Goal: Feedback & Contribution: Submit feedback/report problem

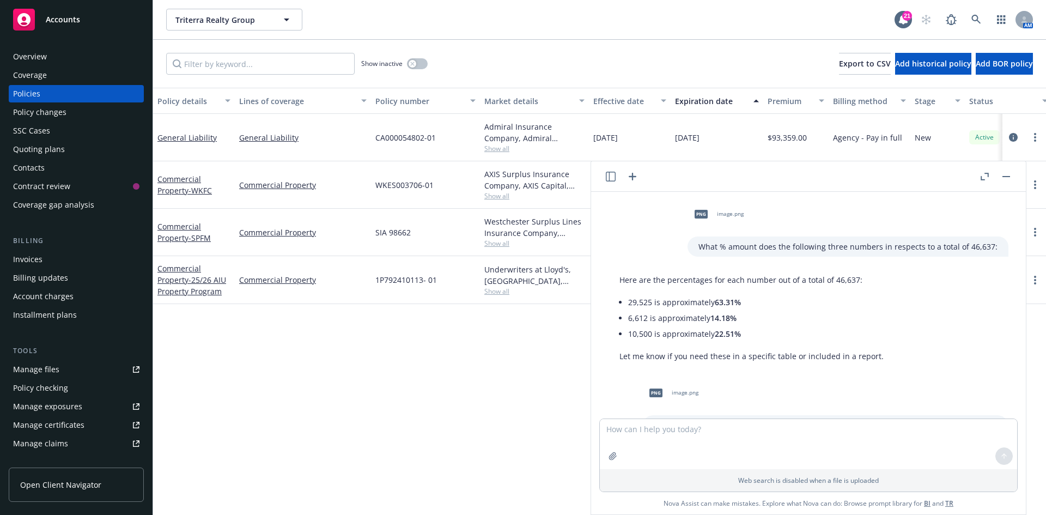
scroll to position [471, 0]
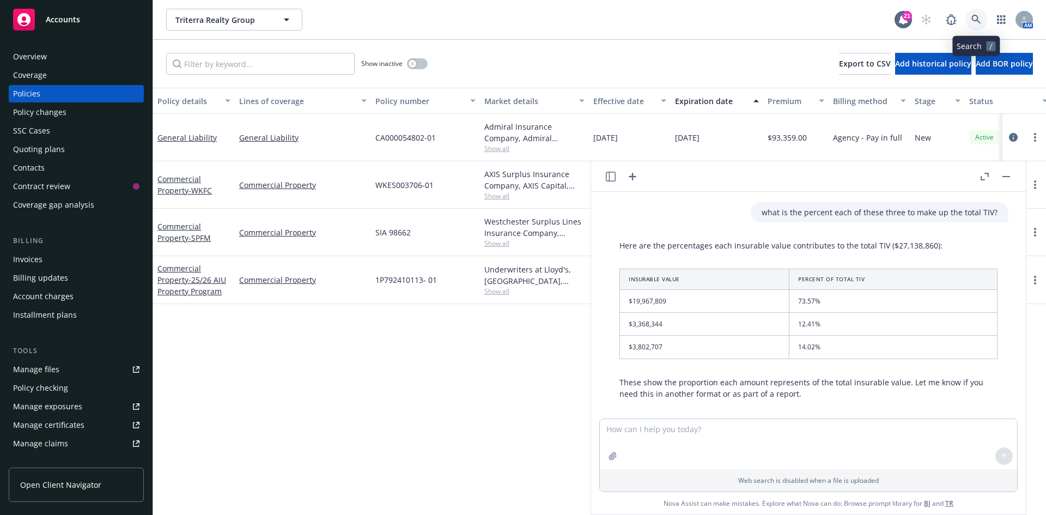
click at [973, 16] on icon at bounding box center [975, 19] width 9 height 9
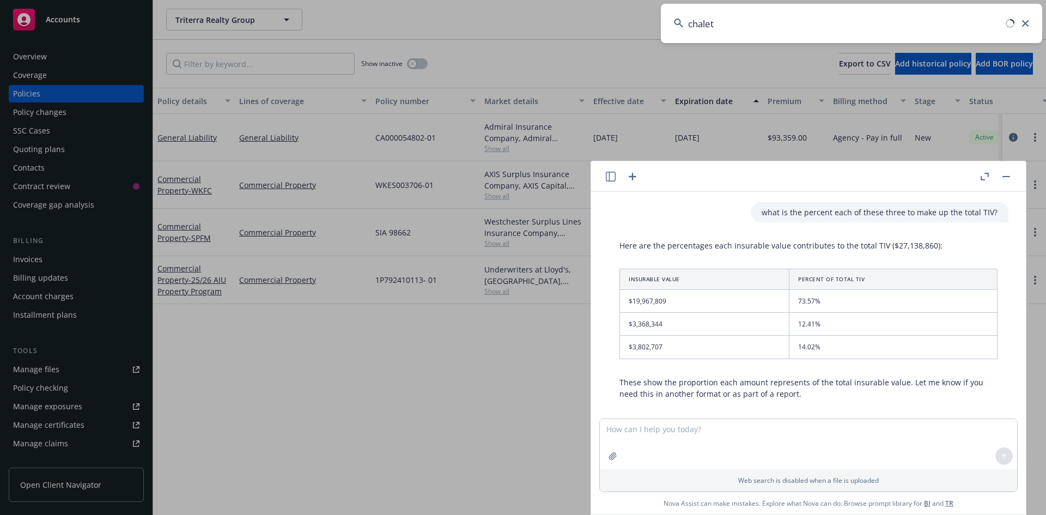
type input "chalet l"
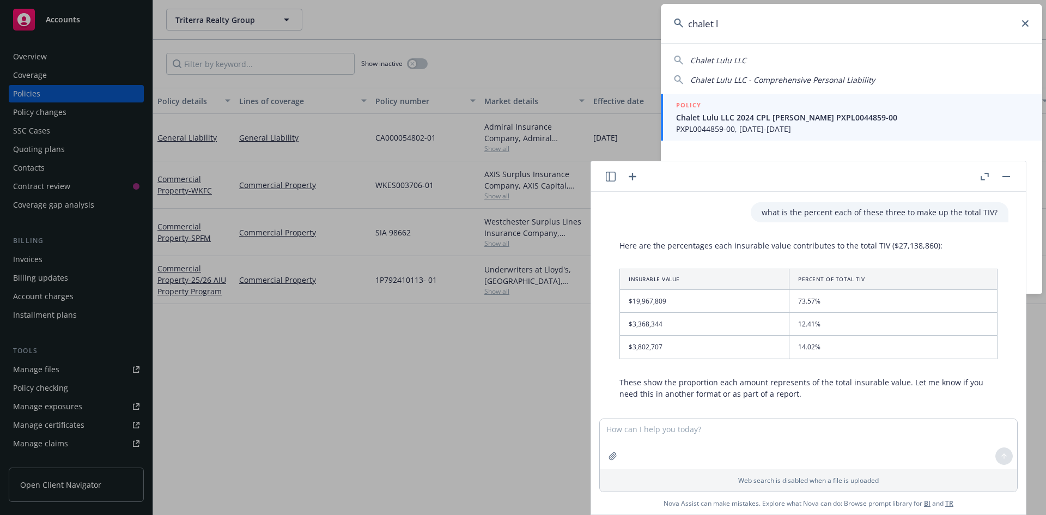
click at [1004, 178] on button "button" at bounding box center [1006, 176] width 13 height 13
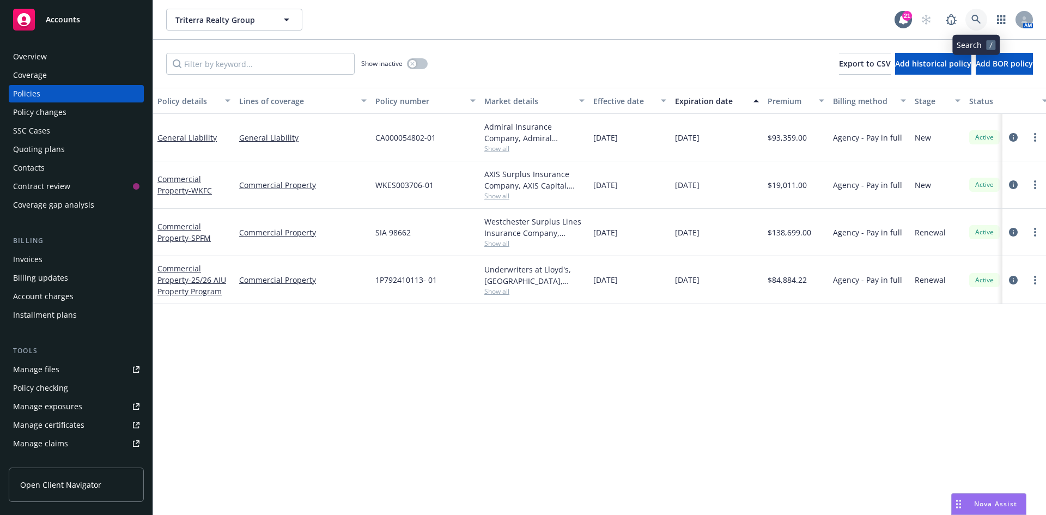
click at [977, 21] on icon at bounding box center [976, 20] width 10 height 10
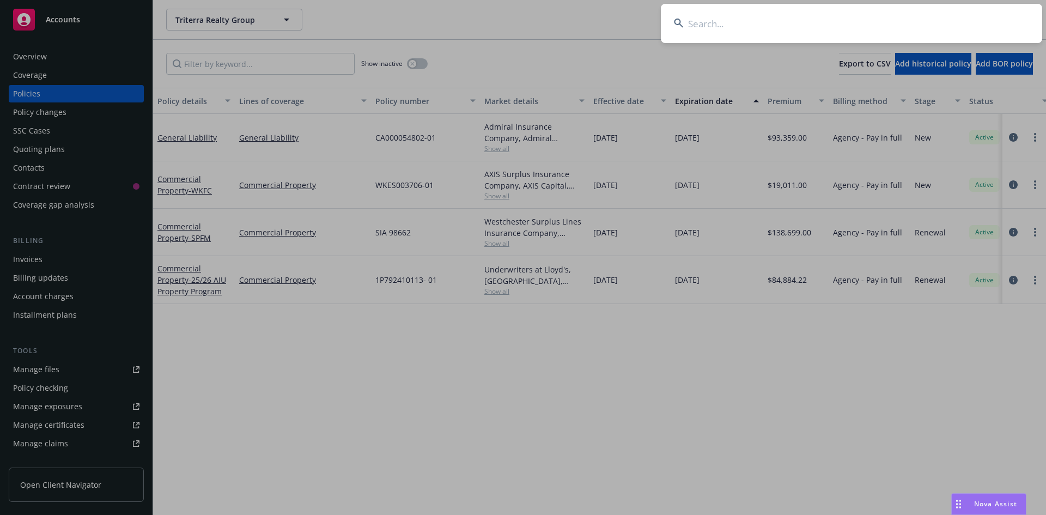
click at [836, 27] on input at bounding box center [851, 23] width 381 height 39
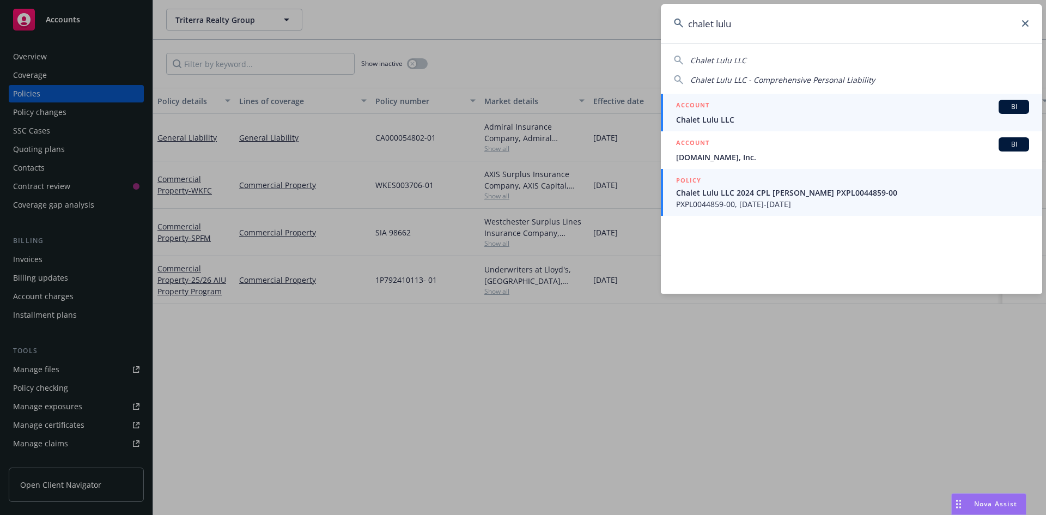
type input "chalet lulu"
click at [751, 114] on span "Chalet Lulu LLC" at bounding box center [852, 119] width 353 height 11
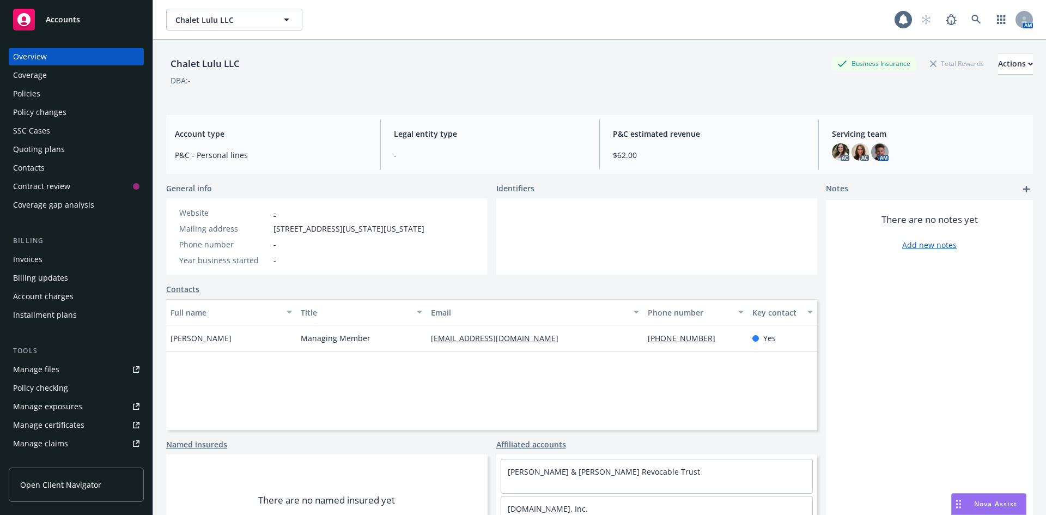
click at [53, 149] on div "Quoting plans" at bounding box center [39, 149] width 52 height 17
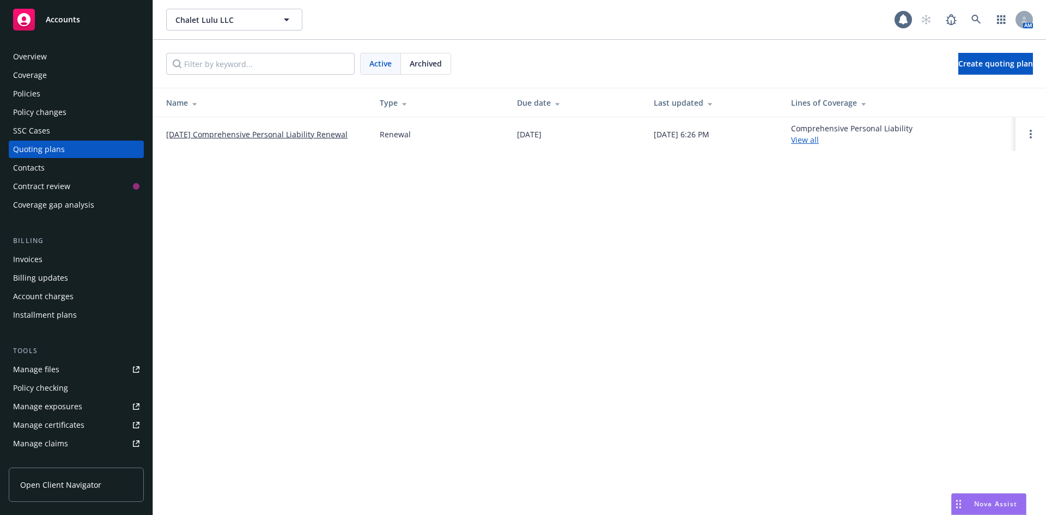
click at [265, 138] on link "09/05/25 Comprehensive Personal Liability Renewal" at bounding box center [256, 134] width 181 height 11
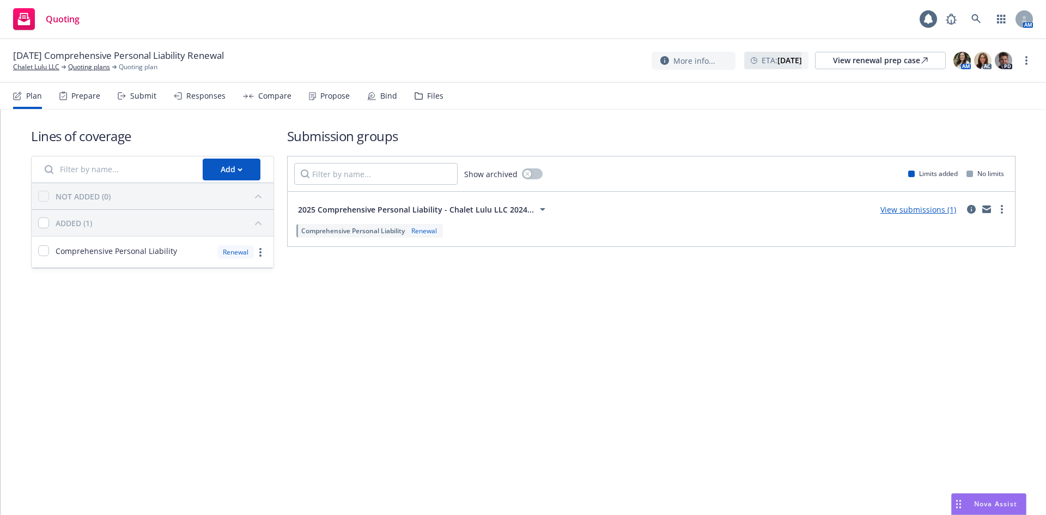
click at [891, 212] on link "View submissions (1)" at bounding box center [918, 209] width 76 height 10
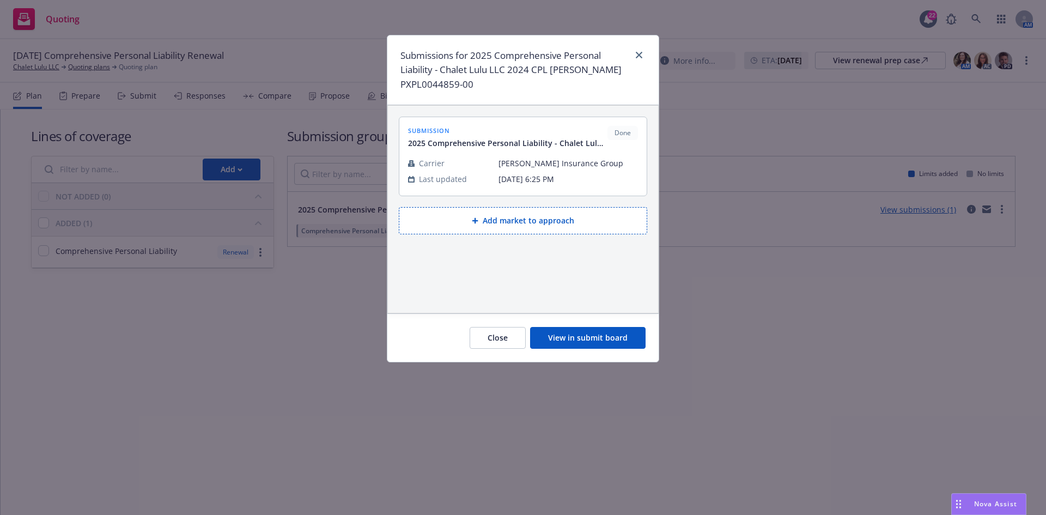
click at [608, 341] on button "View in submit board" at bounding box center [587, 338] width 115 height 22
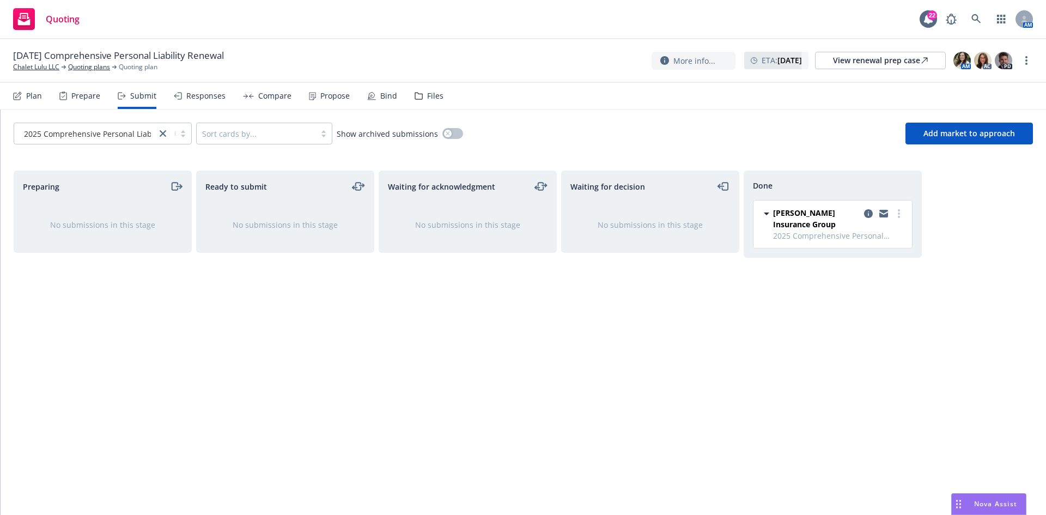
click at [261, 95] on div "Compare" at bounding box center [274, 96] width 33 height 9
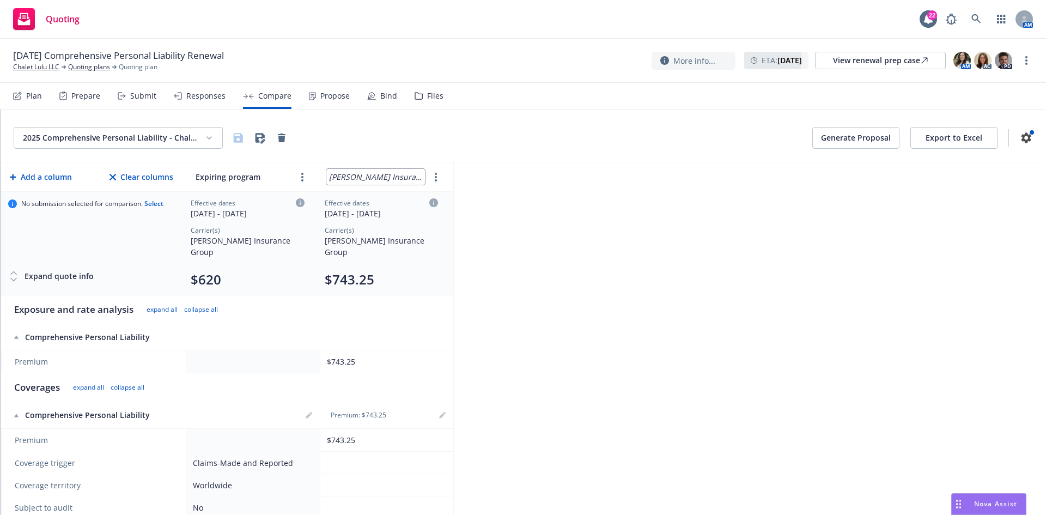
click at [382, 178] on input "[PERSON_NAME] Insurance Group" at bounding box center [375, 177] width 99 height 16
click at [383, 179] on input "[PERSON_NAME] Insurance Group" at bounding box center [375, 177] width 99 height 16
type input "Renewal Program"
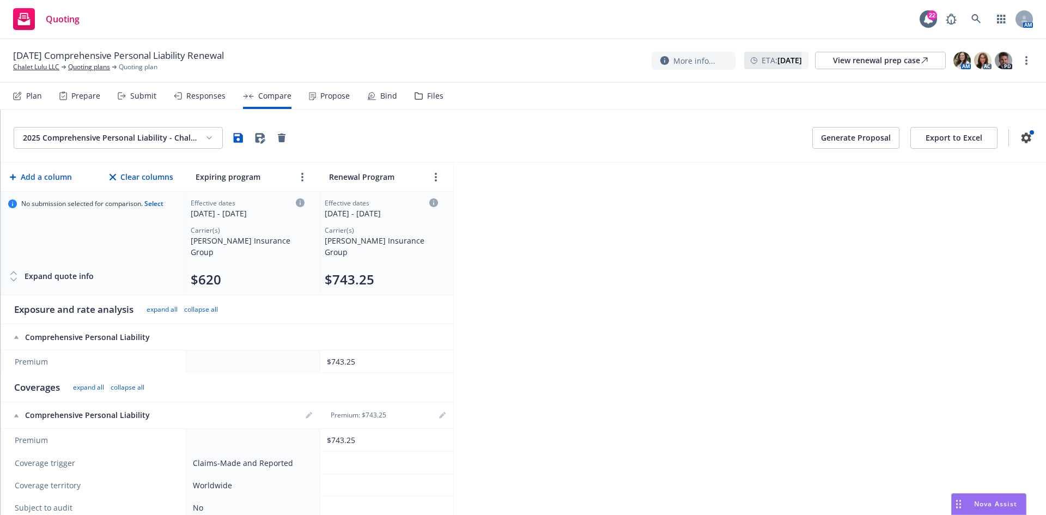
drag, startPoint x: 607, startPoint y: 256, endPoint x: 601, endPoint y: 269, distance: 13.9
click at [607, 258] on div "2025 Comprehensive Personal Liability - Chalet Lulu LLC 2024 CPL Hudson PXPL004…" at bounding box center [523, 311] width 1045 height 405
click at [241, 137] on icon "button" at bounding box center [238, 137] width 9 height 9
click at [87, 95] on div "Prepare" at bounding box center [85, 96] width 29 height 9
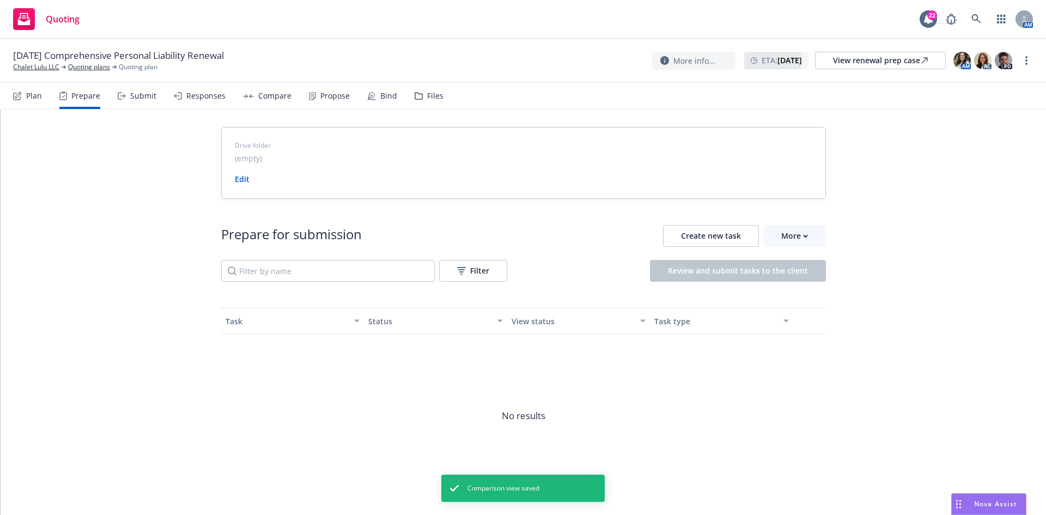
click at [40, 96] on div "Plan" at bounding box center [34, 96] width 16 height 9
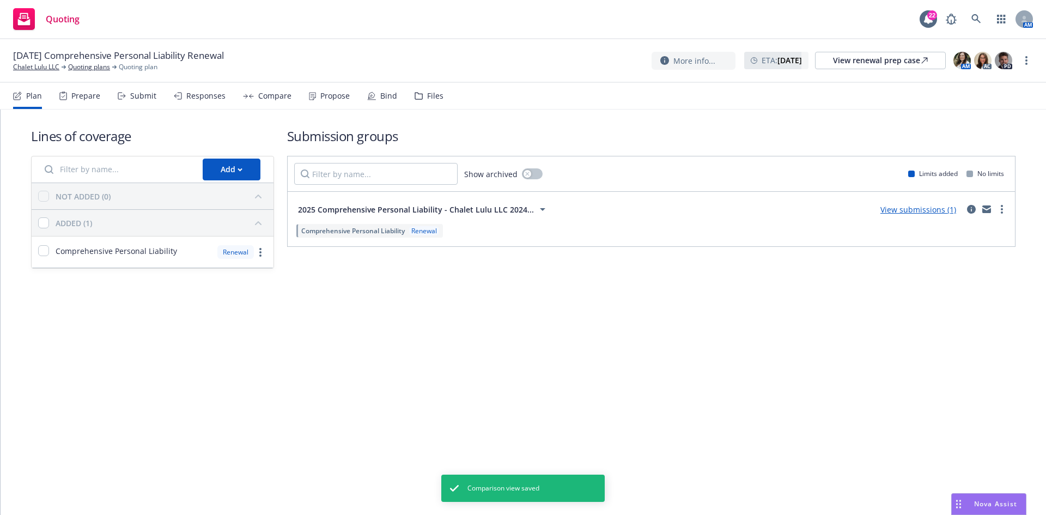
click at [947, 211] on link "View submissions (1)" at bounding box center [918, 209] width 76 height 10
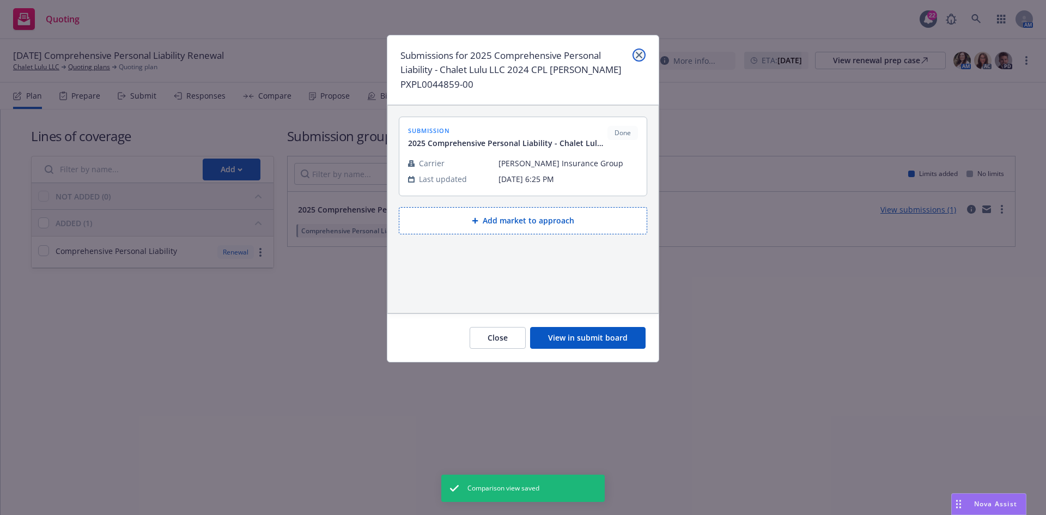
click at [642, 54] on link "close" at bounding box center [638, 54] width 13 height 13
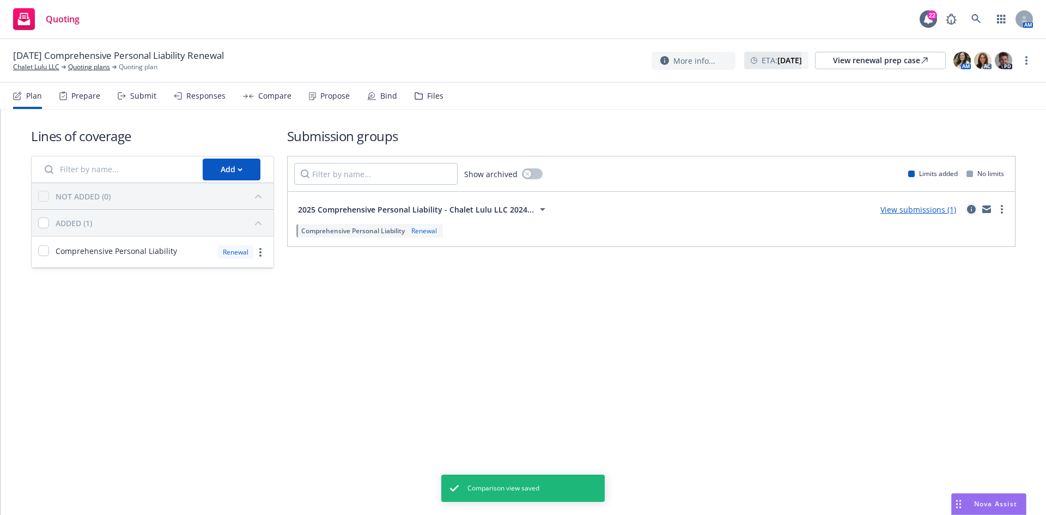
click at [974, 208] on icon "circleInformation" at bounding box center [971, 209] width 9 height 9
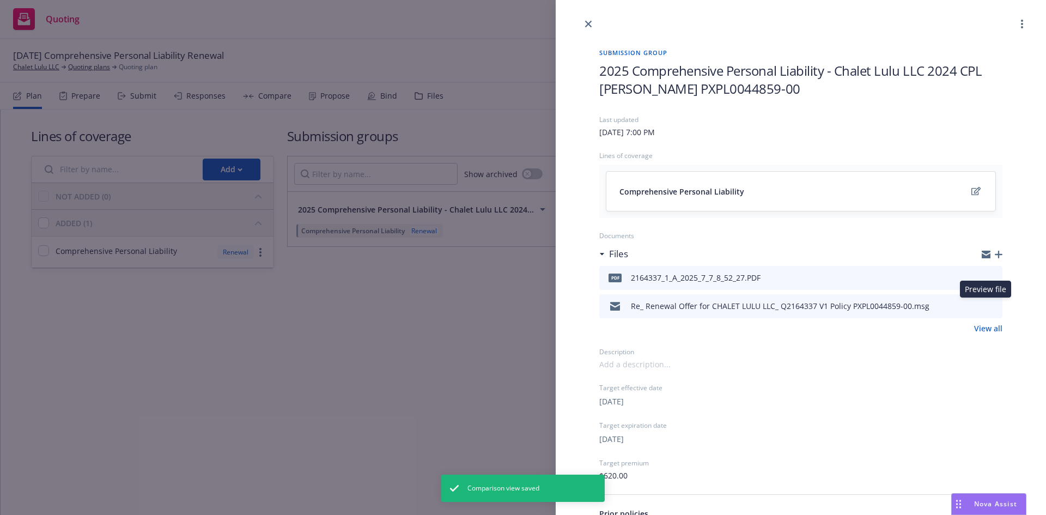
click at [987, 305] on icon "preview file" at bounding box center [992, 306] width 10 height 8
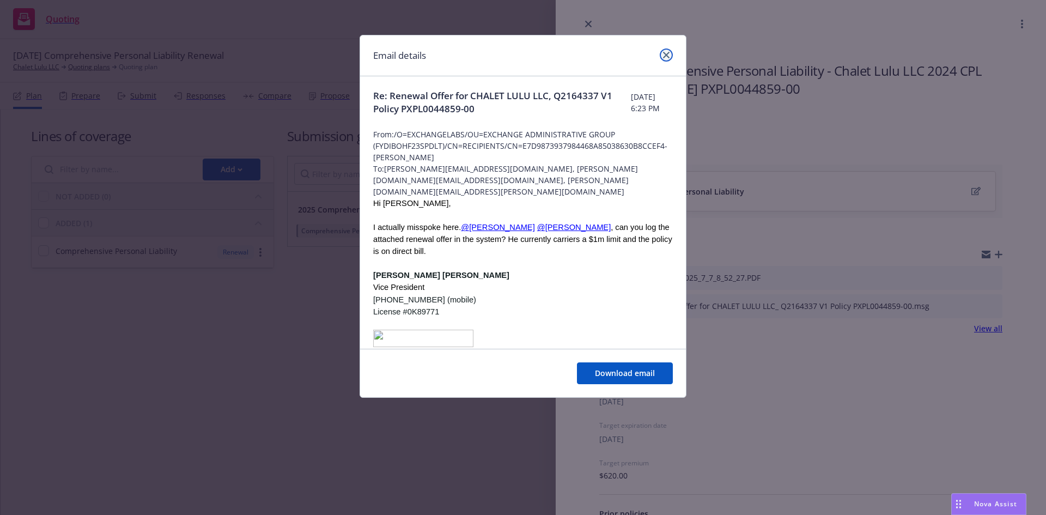
click at [664, 59] on link "close" at bounding box center [666, 54] width 13 height 13
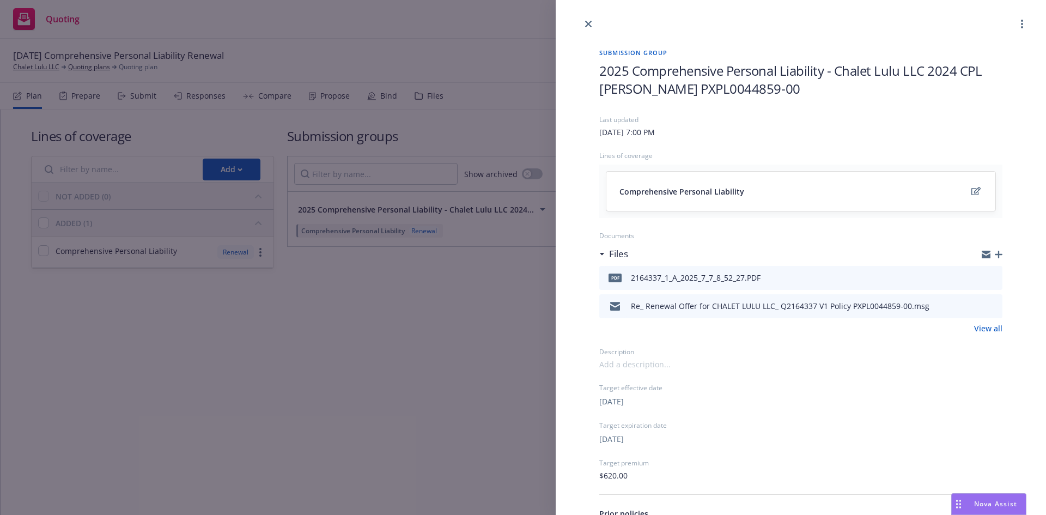
click at [970, 275] on icon "download file" at bounding box center [974, 276] width 9 height 9
click at [377, 322] on div "Submission group 2025 Comprehensive Personal Liability - Chalet Lulu LLC 2024 C…" at bounding box center [523, 257] width 1046 height 515
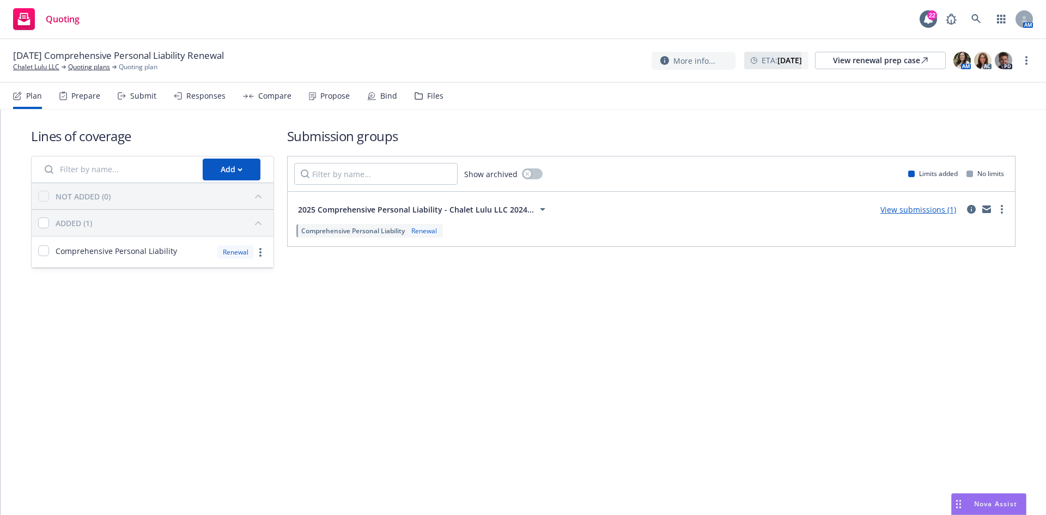
click at [275, 92] on div "Compare" at bounding box center [274, 96] width 33 height 9
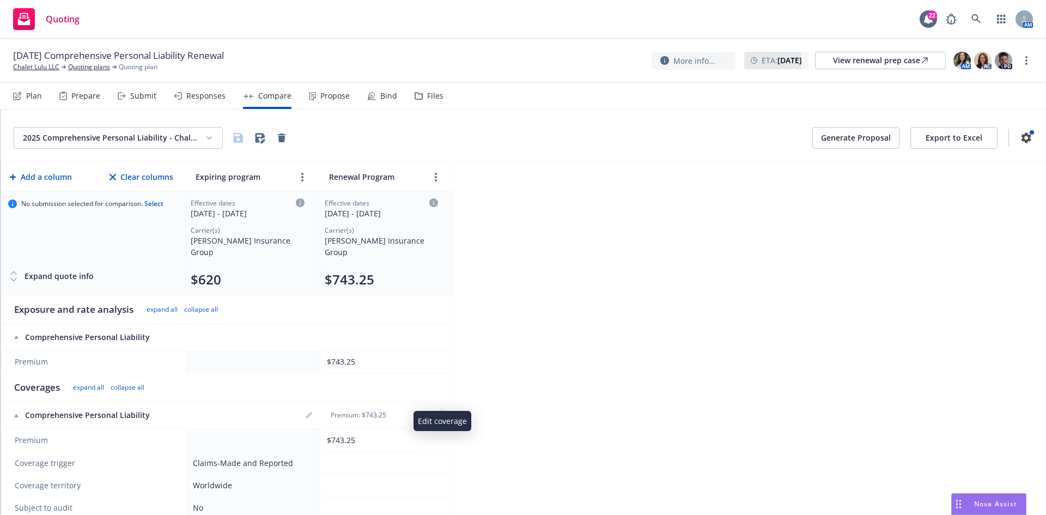
click at [443, 412] on icon "editPencil" at bounding box center [442, 415] width 7 height 7
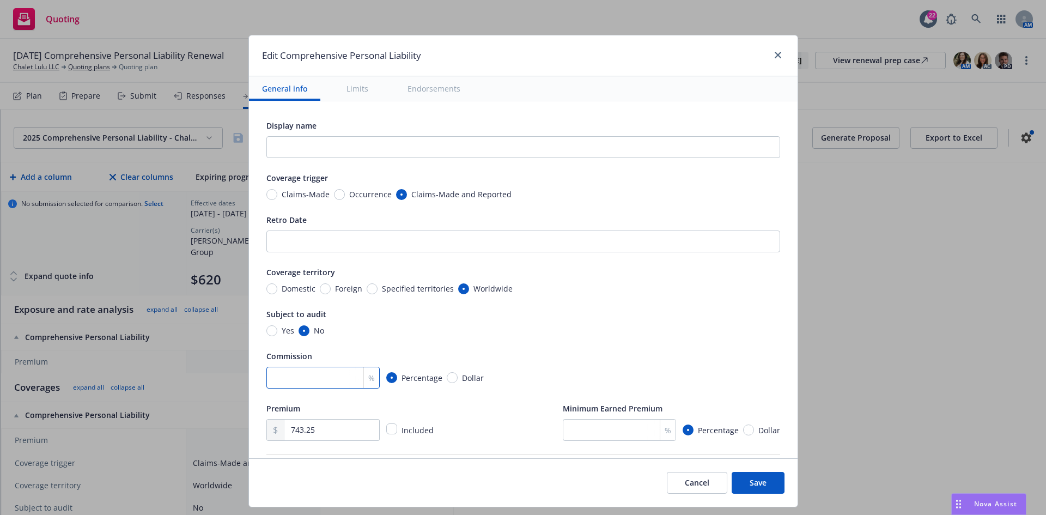
click at [321, 376] on input "number" at bounding box center [322, 378] width 113 height 22
drag, startPoint x: 327, startPoint y: 441, endPoint x: 328, endPoint y: 433, distance: 8.8
click at [331, 423] on input "743.25" at bounding box center [331, 429] width 94 height 21
drag, startPoint x: 335, startPoint y: 431, endPoint x: 257, endPoint y: 427, distance: 78.6
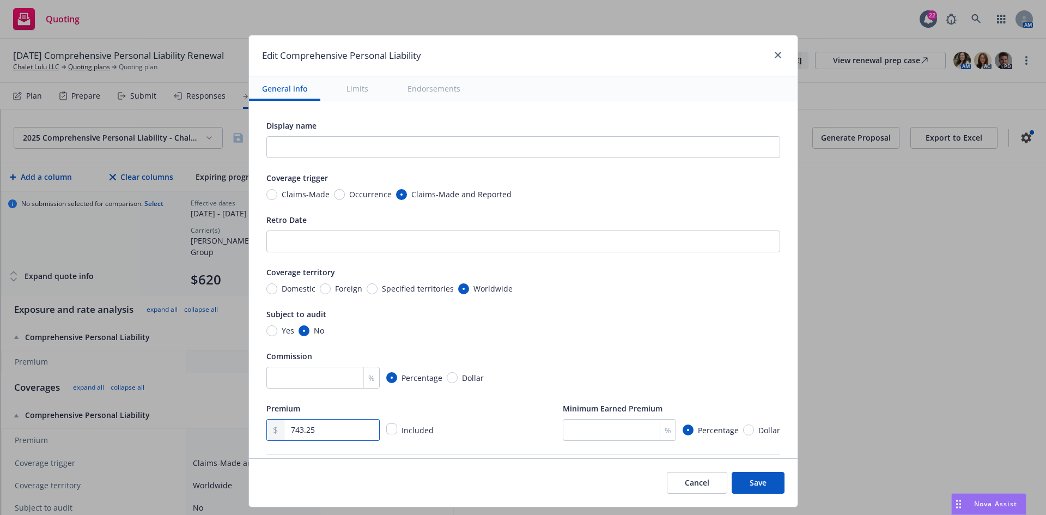
type input "620.00"
click at [598, 301] on div "Display name Coverage trigger Claims-Made Occurrence Claims-Made and Reported R…" at bounding box center [523, 280] width 514 height 322
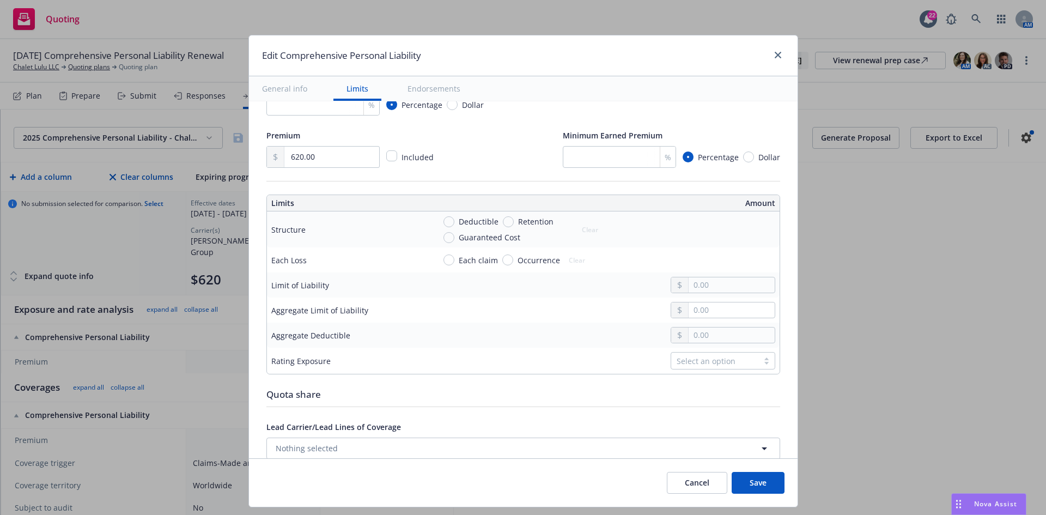
scroll to position [272, 0]
drag, startPoint x: 498, startPoint y: 260, endPoint x: 584, endPoint y: 281, distance: 88.4
click at [502, 260] on input "Occurrence" at bounding box center [507, 260] width 11 height 11
radio input "true"
click at [728, 281] on input "text" at bounding box center [732, 285] width 86 height 15
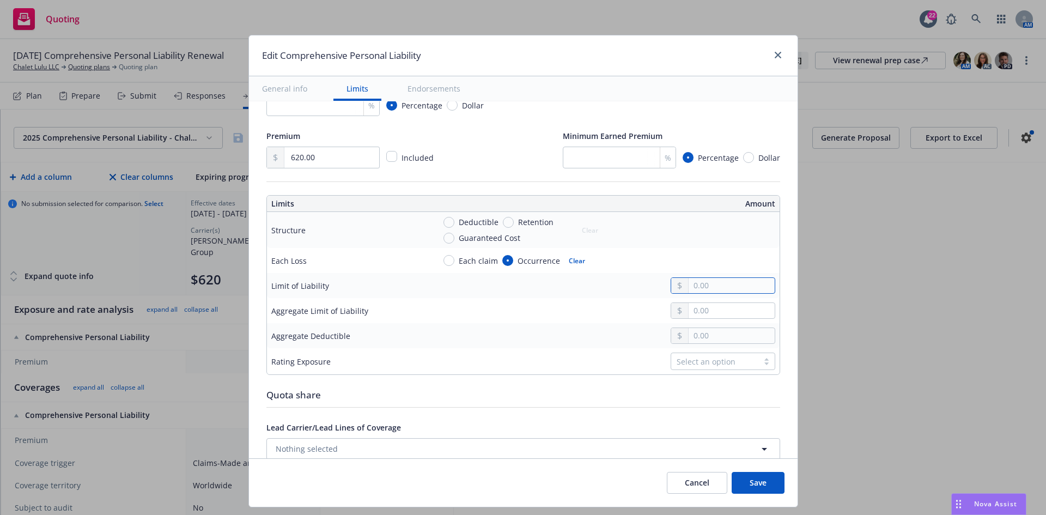
type input "1,000,000.00"
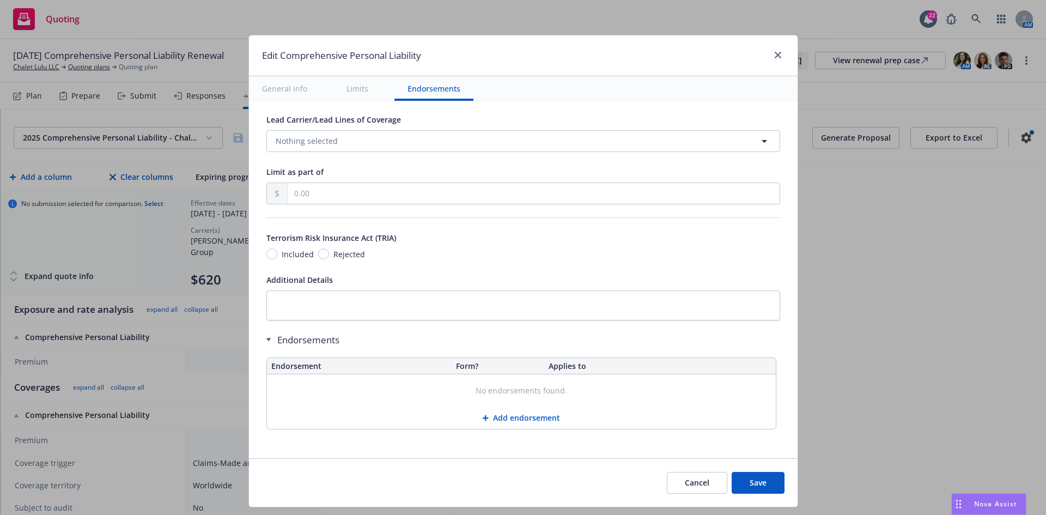
scroll to position [581, 0]
click at [418, 309] on textarea at bounding box center [523, 304] width 514 height 30
click at [314, 300] on textarea at bounding box center [523, 304] width 514 height 30
paste textarea "20 TROUT CREEK RD, KERHONKSON, NY 12446 1"
type textarea "x"
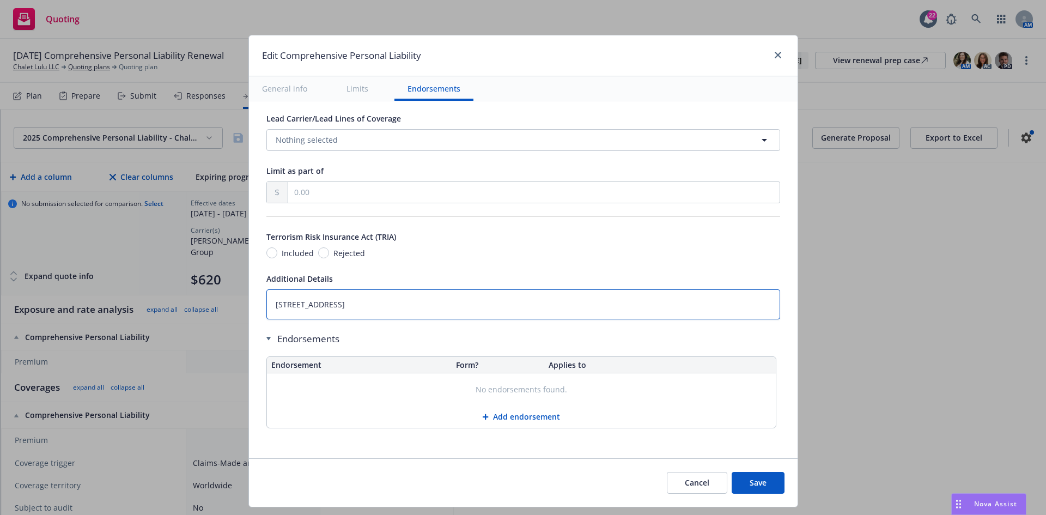
type textarea "20 TROUT CREEK RD, KERHONKSON, NY 12446 1"
click at [745, 480] on button "Save" at bounding box center [758, 483] width 53 height 22
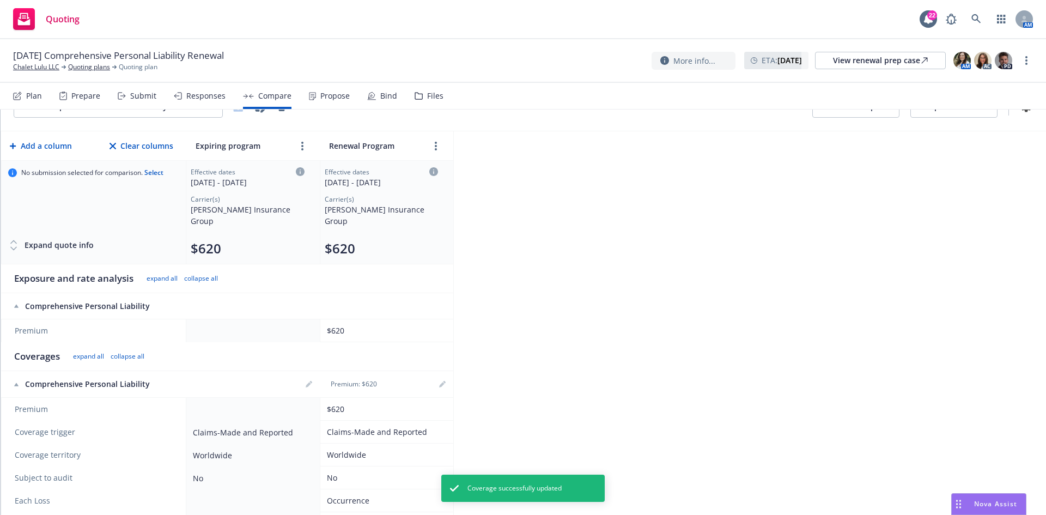
scroll to position [63, 0]
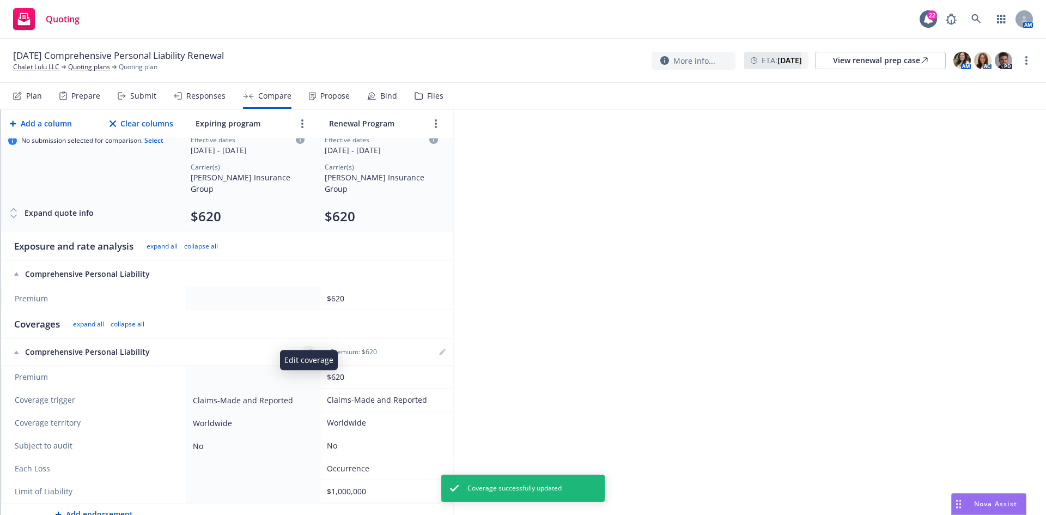
click at [310, 349] on icon "editPencil" at bounding box center [309, 352] width 7 height 7
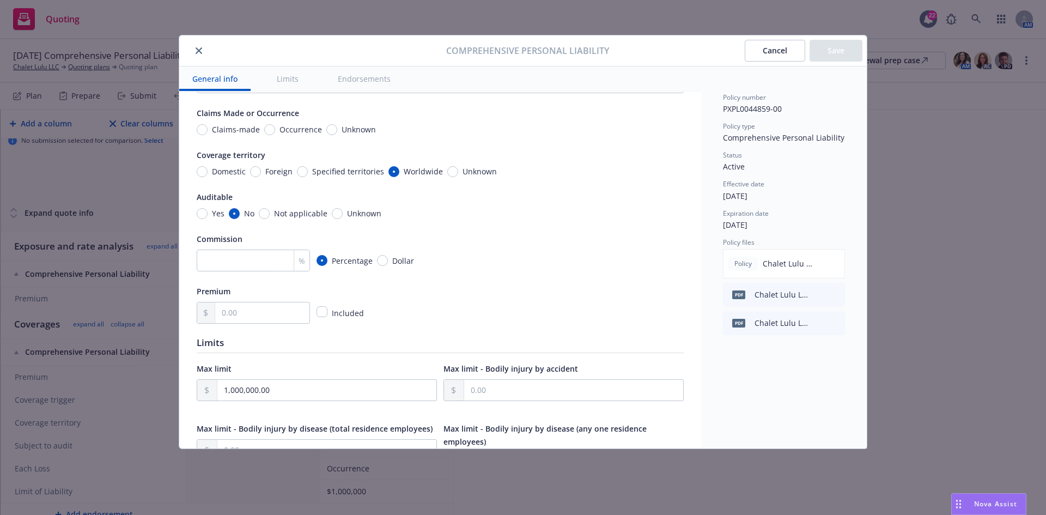
scroll to position [54, 0]
click at [238, 316] on input "text" at bounding box center [262, 313] width 94 height 21
type textarea "x"
type input "6.00"
type textarea "x"
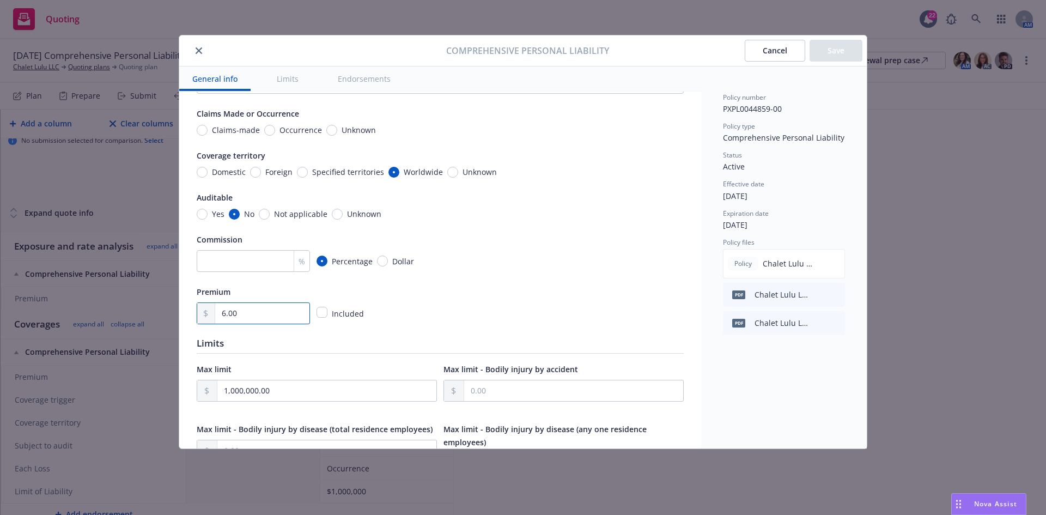
type input "62.00"
type textarea "x"
type input "620.00"
drag, startPoint x: 461, startPoint y: 287, endPoint x: 461, endPoint y: 300, distance: 13.1
click at [461, 288] on div "Premium 620.00 Included" at bounding box center [440, 304] width 487 height 39
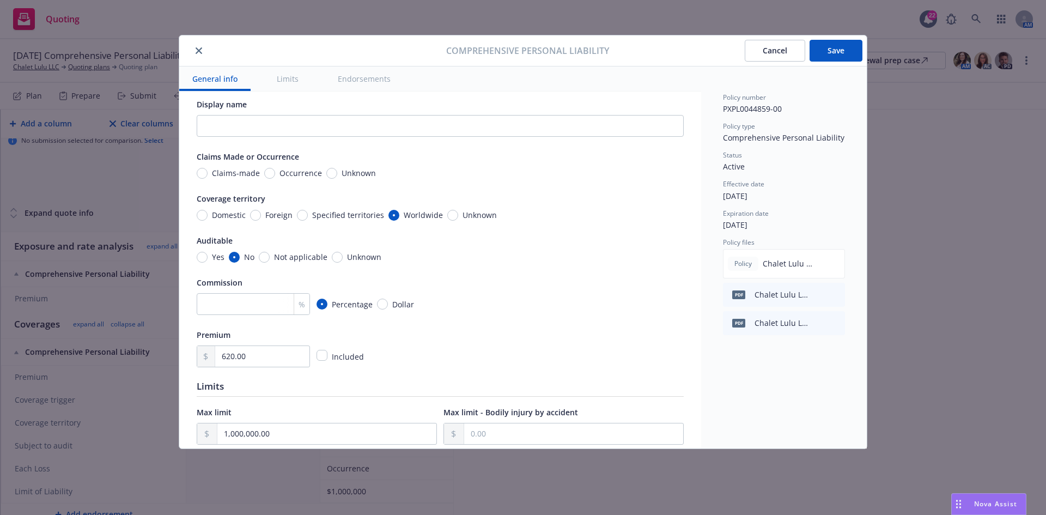
scroll to position [0, 0]
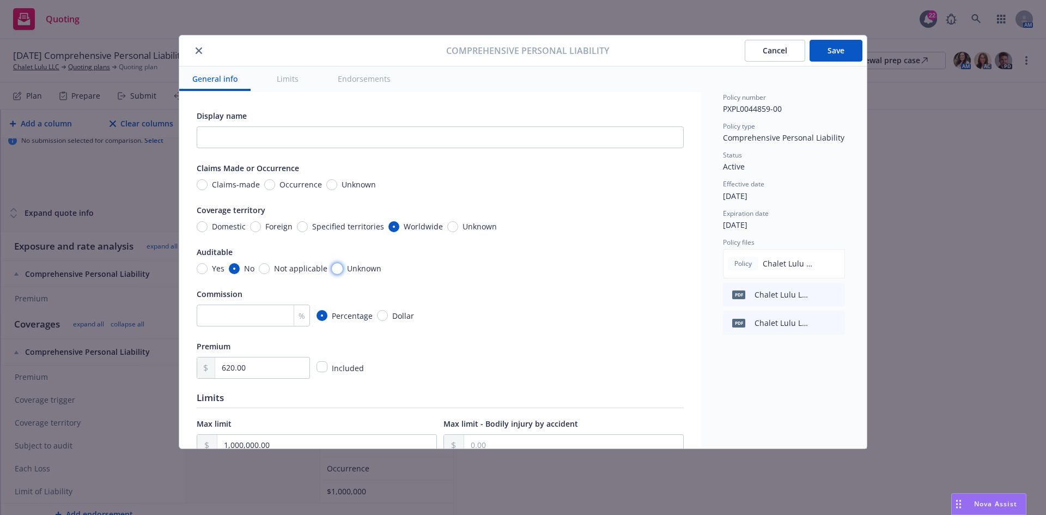
click at [339, 266] on input "Unknown" at bounding box center [337, 268] width 11 height 11
radio input "true"
type textarea "x"
click at [452, 227] on input "Unknown" at bounding box center [452, 226] width 11 height 11
radio input "true"
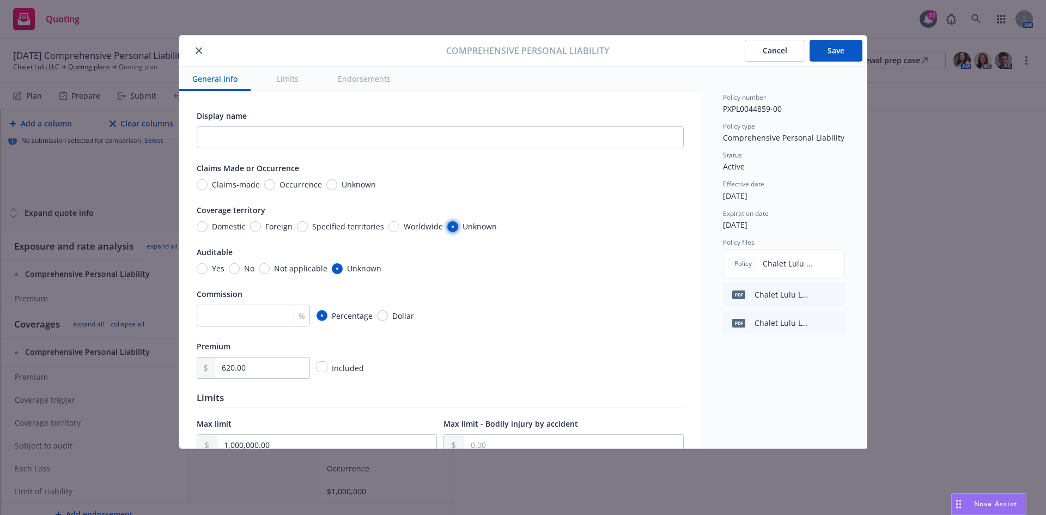
type textarea "x"
click at [301, 225] on input "Specified territories" at bounding box center [302, 226] width 11 height 11
radio input "true"
type textarea "x"
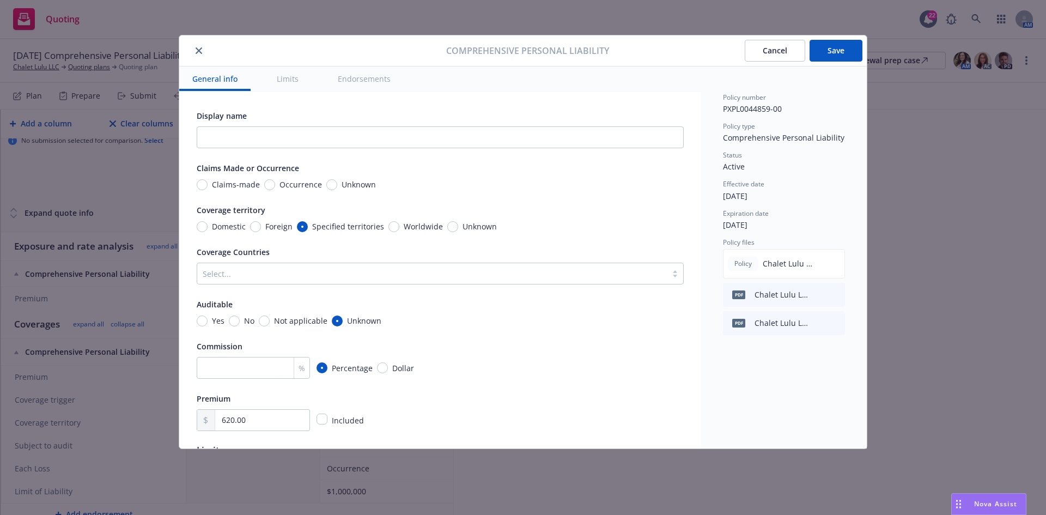
click at [322, 186] on div "Claims-made Occurrence Unknown" at bounding box center [286, 184] width 179 height 11
click at [328, 184] on input "Unknown" at bounding box center [331, 184] width 11 height 11
radio input "true"
click at [839, 59] on button "Save" at bounding box center [835, 51] width 53 height 22
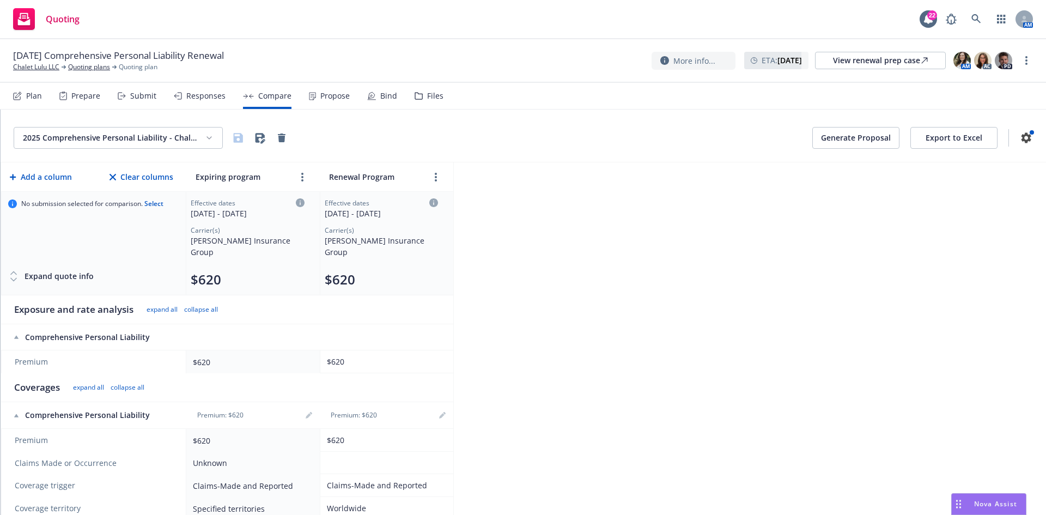
scroll to position [86, 0]
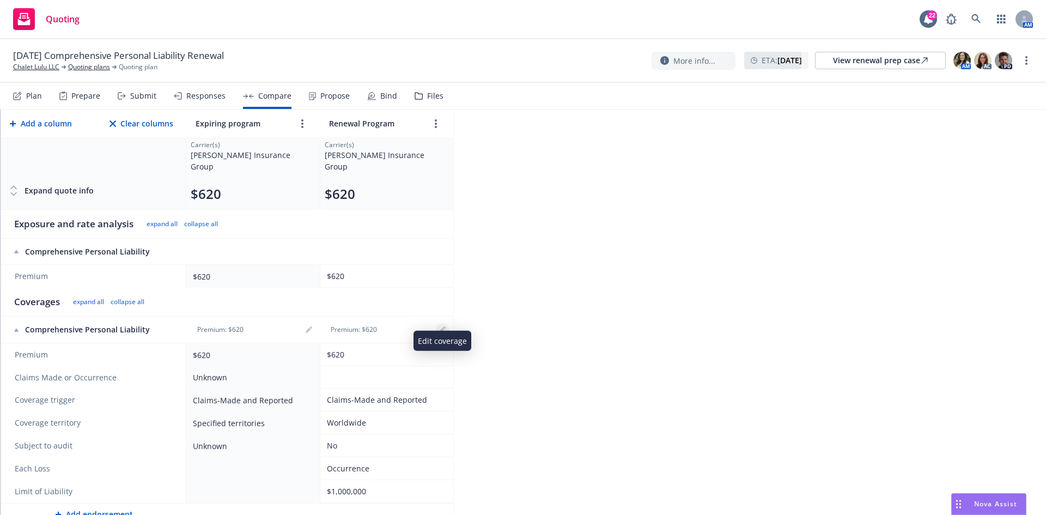
click at [442, 323] on link "editPencil" at bounding box center [442, 329] width 13 height 13
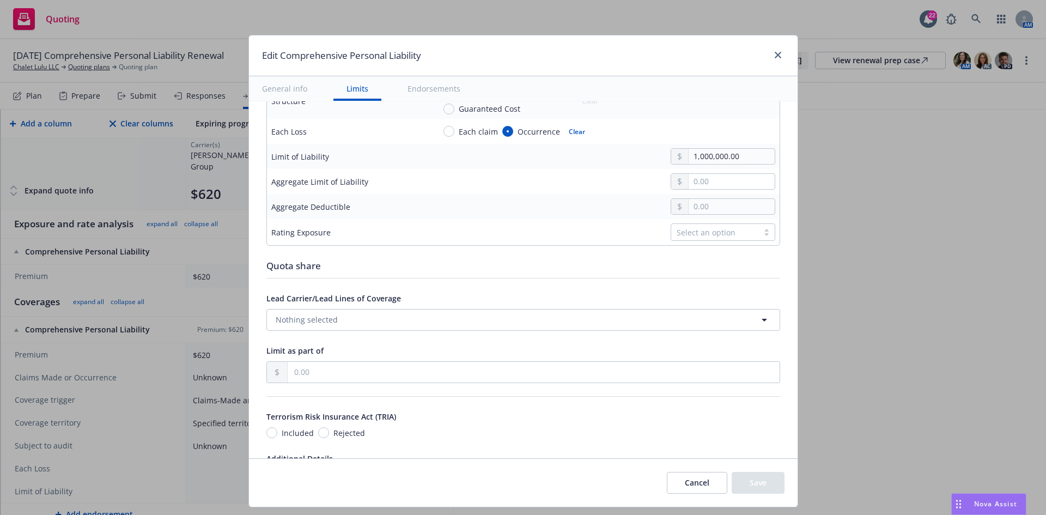
scroll to position [309, 0]
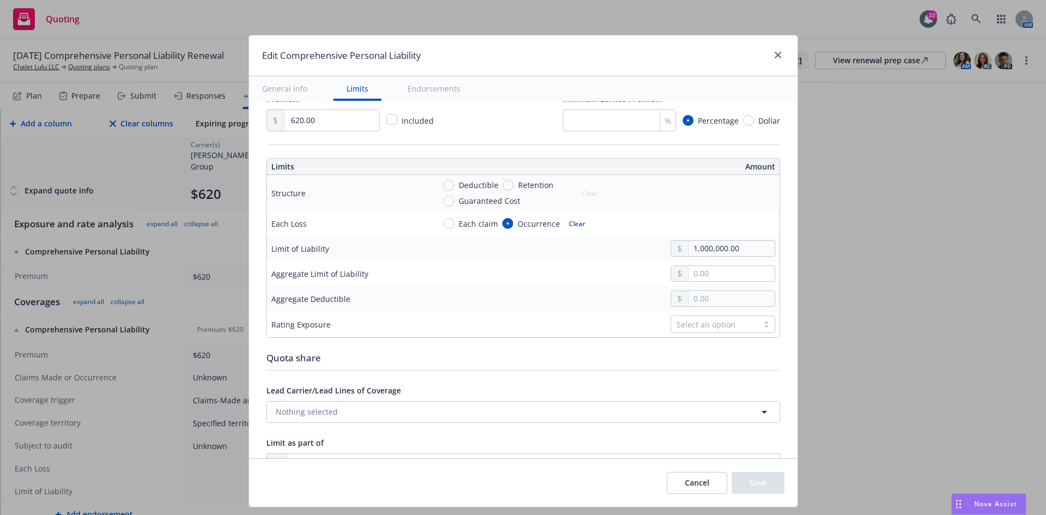
click at [453, 351] on div "Quota share" at bounding box center [523, 358] width 514 height 14
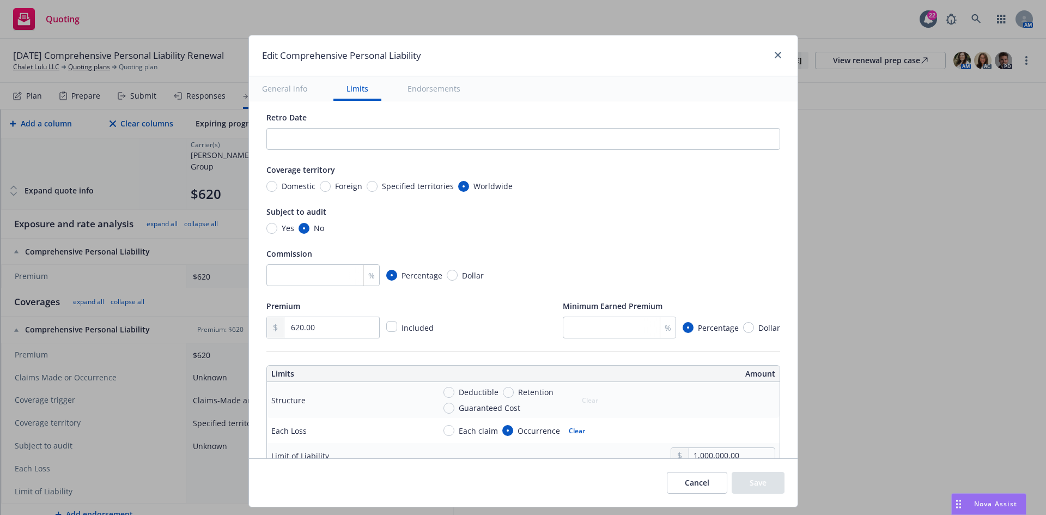
scroll to position [92, 0]
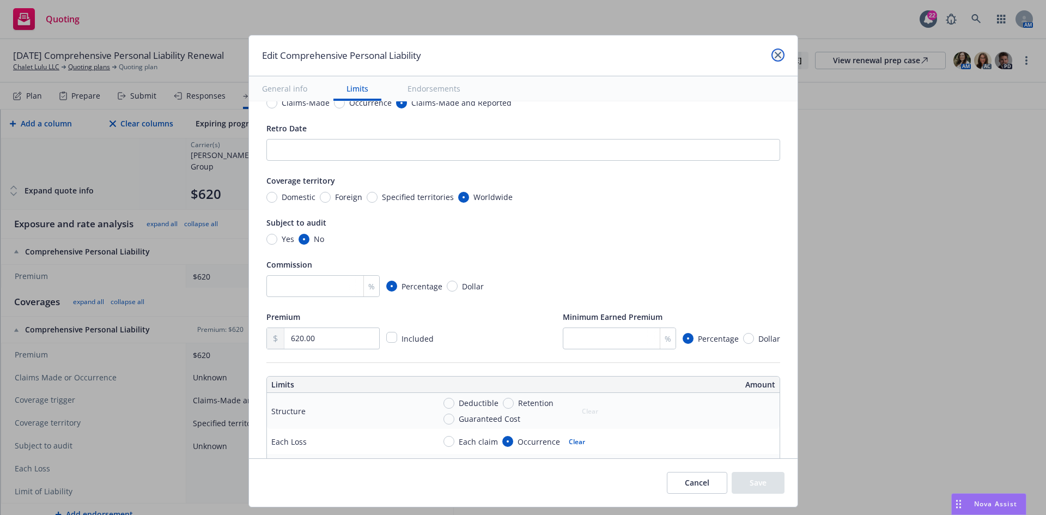
click at [777, 52] on icon "close" at bounding box center [778, 55] width 7 height 7
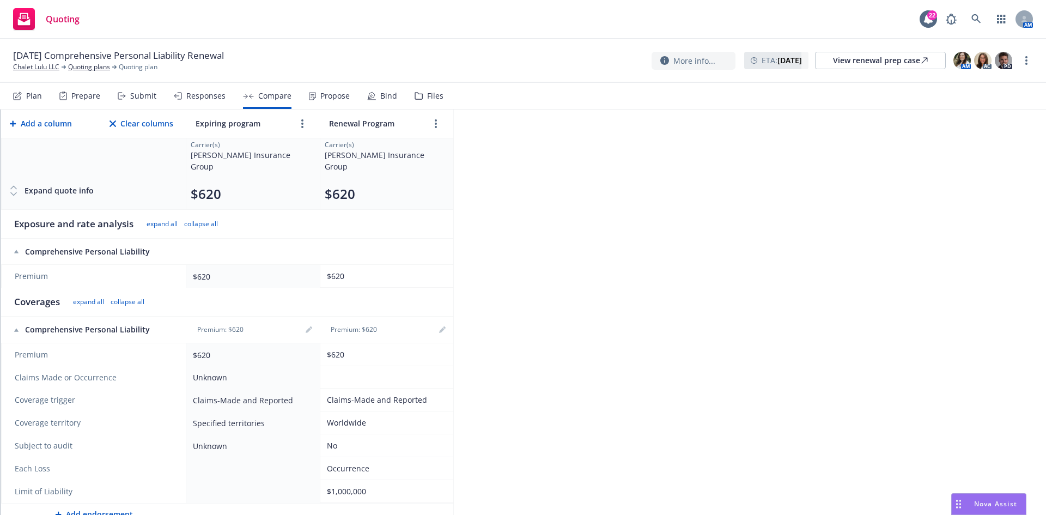
click at [449, 319] on th "Premium: $620" at bounding box center [386, 329] width 133 height 27
click at [446, 323] on link "editPencil" at bounding box center [442, 329] width 13 height 13
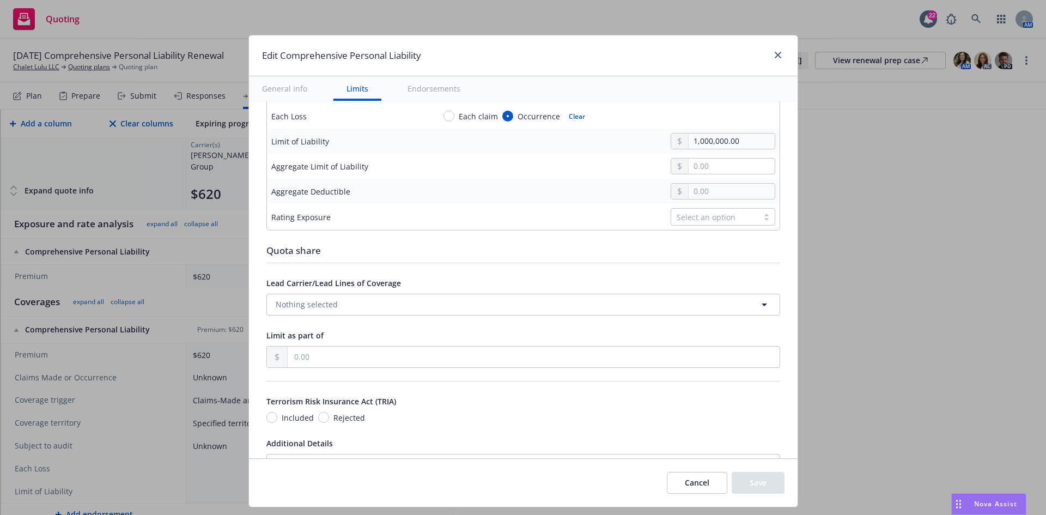
scroll to position [436, 0]
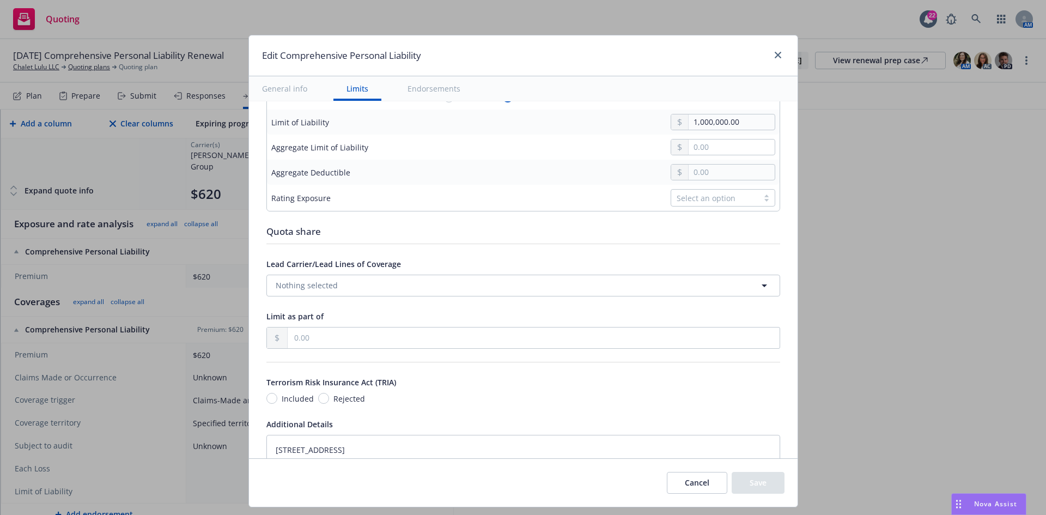
click at [701, 198] on div "Select an option" at bounding box center [715, 197] width 76 height 11
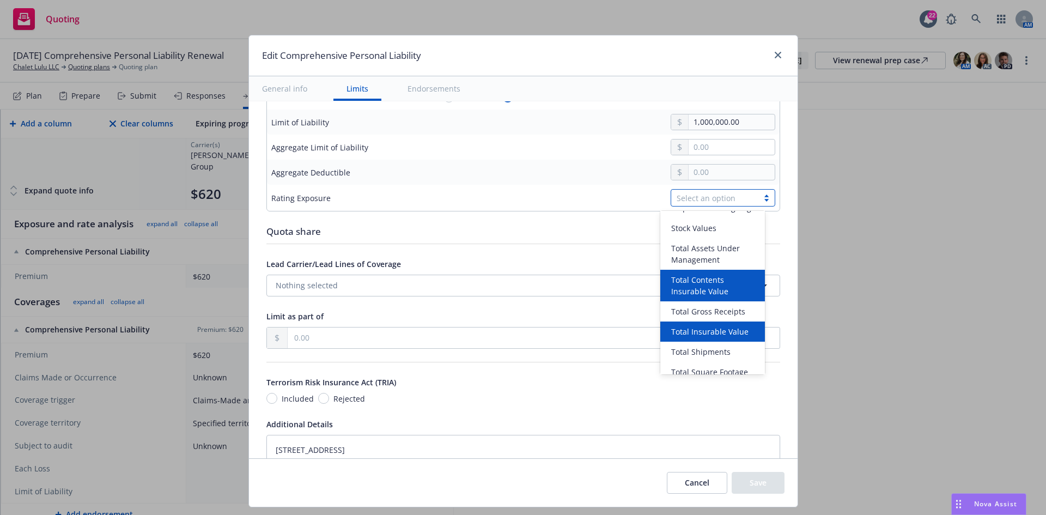
scroll to position [598, 0]
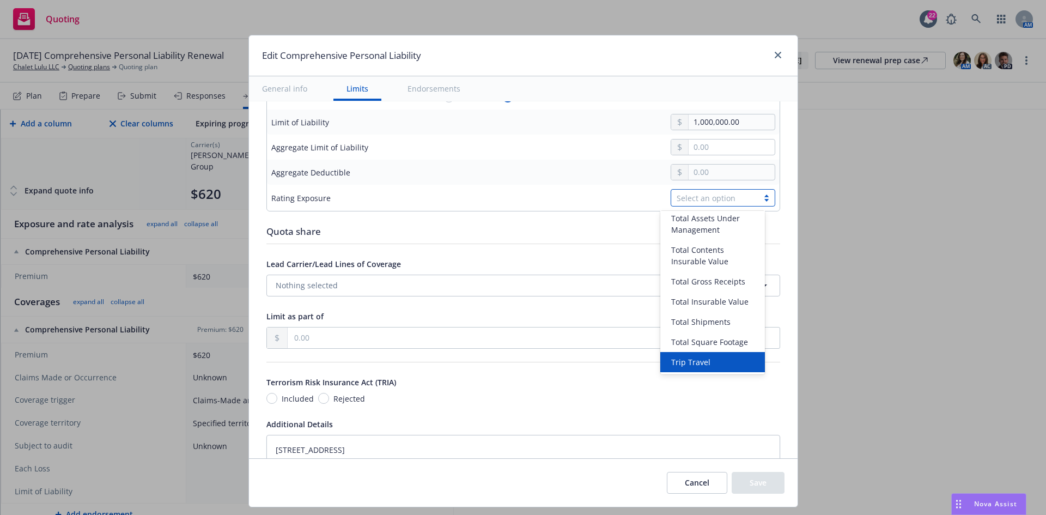
click at [633, 376] on div "Terrorism Risk Insurance Act (TRIA)" at bounding box center [523, 381] width 514 height 13
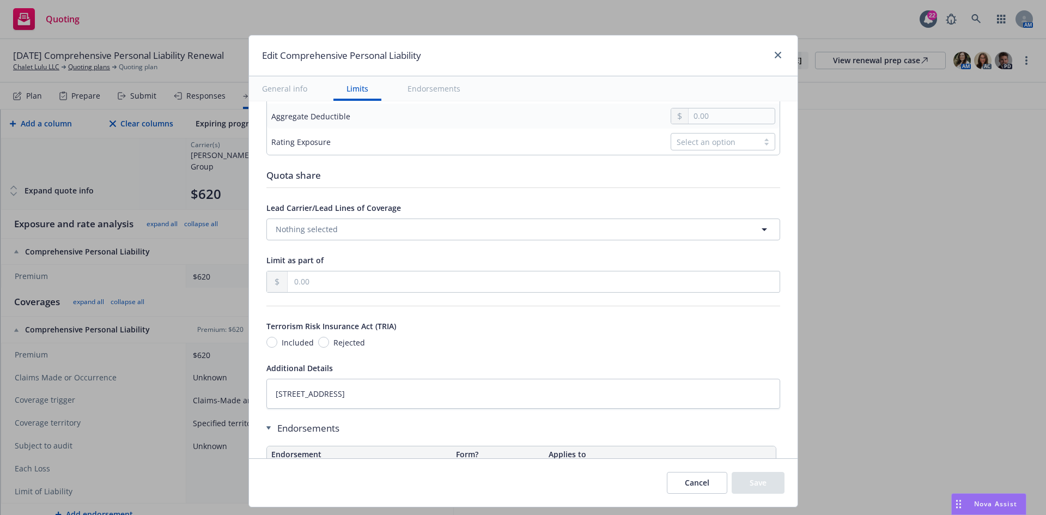
type textarea "x"
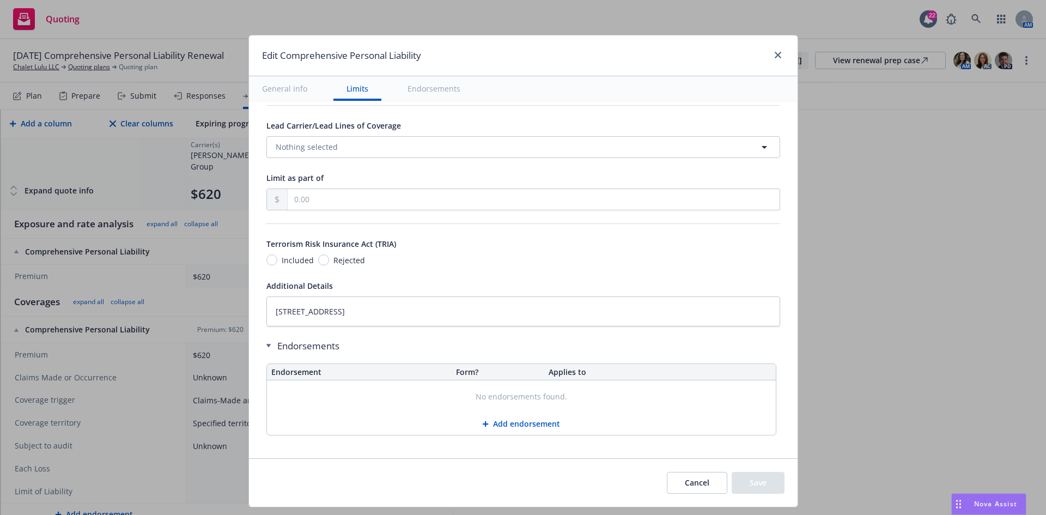
scroll to position [581, 0]
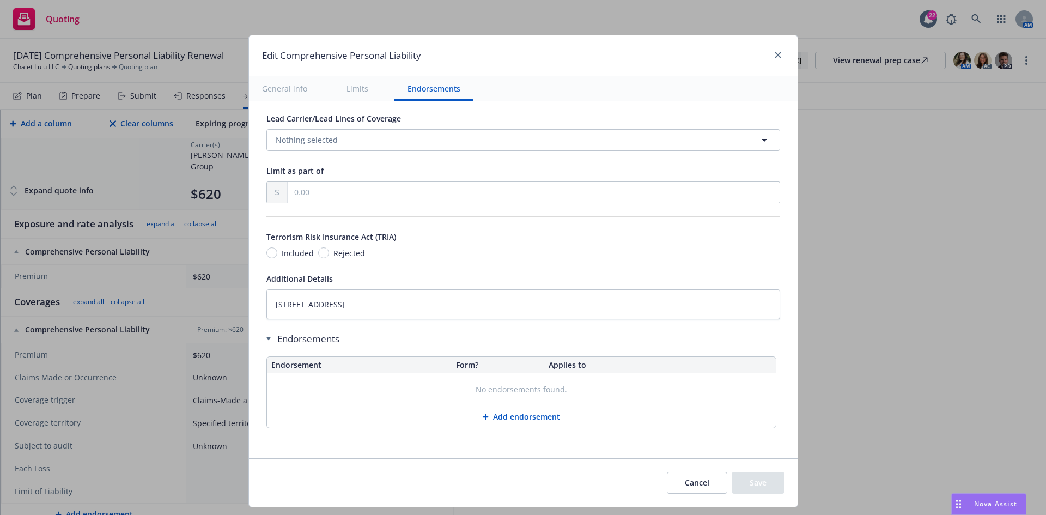
click at [702, 483] on button "Cancel" at bounding box center [697, 483] width 60 height 22
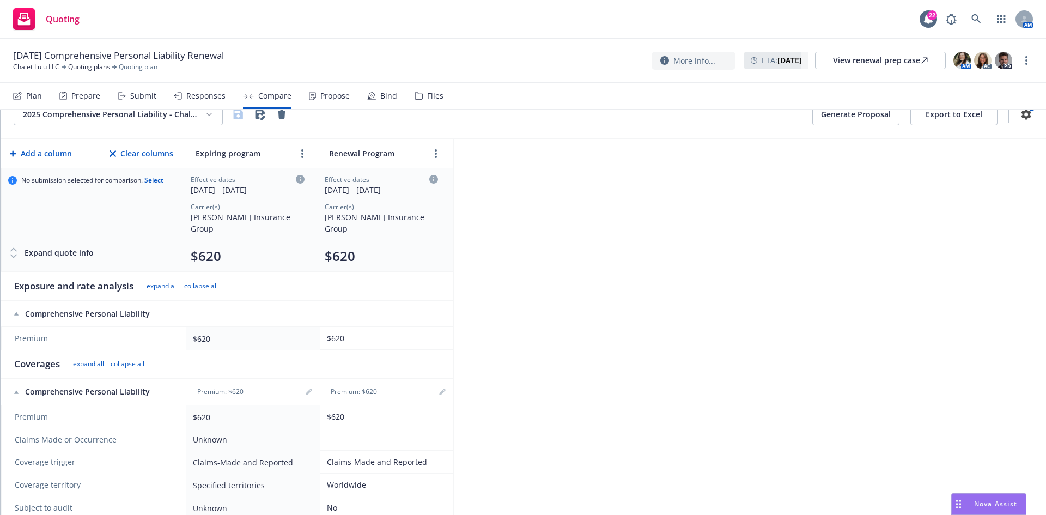
scroll to position [0, 0]
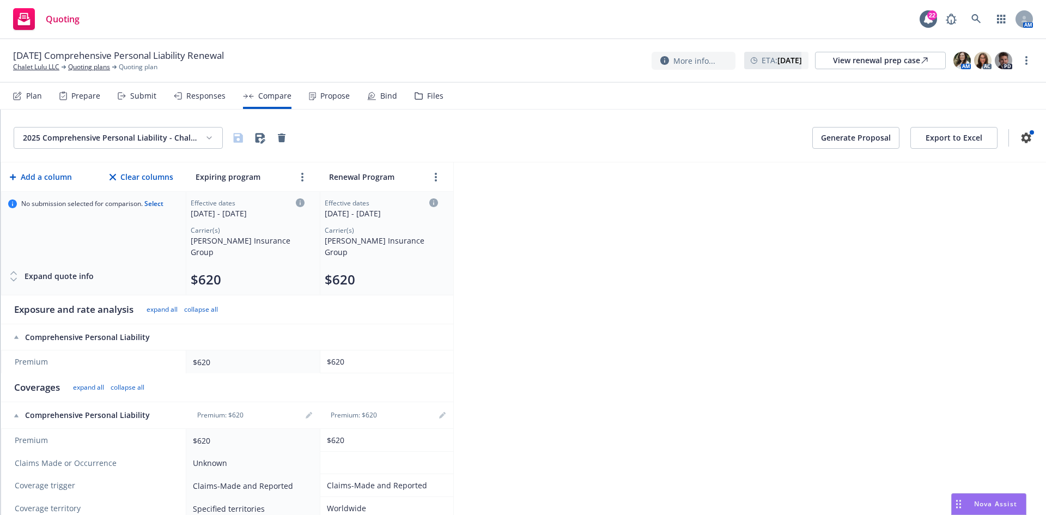
click at [843, 138] on button "Generate Proposal" at bounding box center [855, 138] width 87 height 22
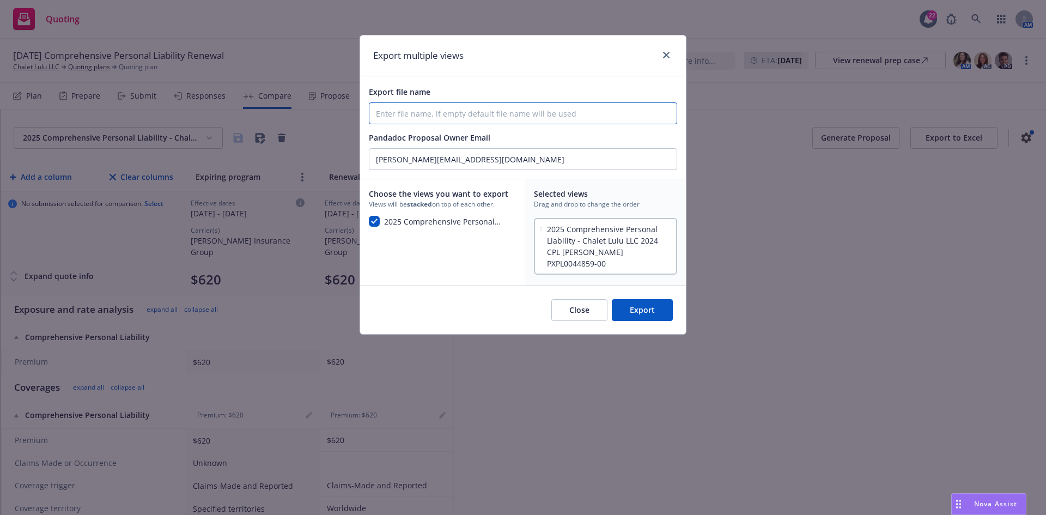
click at [489, 107] on input "Export file name" at bounding box center [522, 113] width 307 height 21
type input "25/26 Chalet LuLu LLC Personal Liability Proposal"
click at [655, 301] on button "Export" at bounding box center [642, 310] width 61 height 22
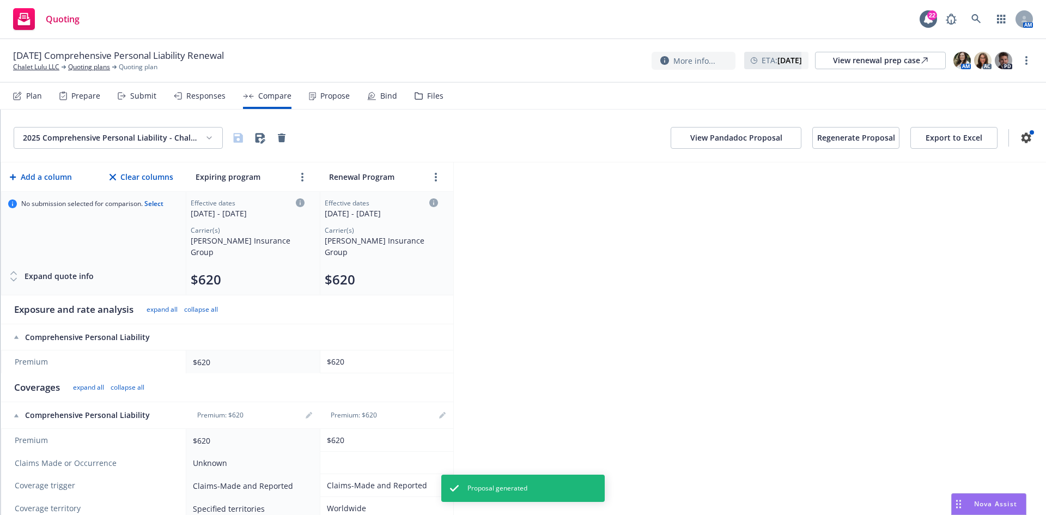
click at [717, 137] on button "View Pandadoc Proposal" at bounding box center [736, 138] width 131 height 22
click at [89, 67] on link "Quoting plans" at bounding box center [89, 67] width 42 height 10
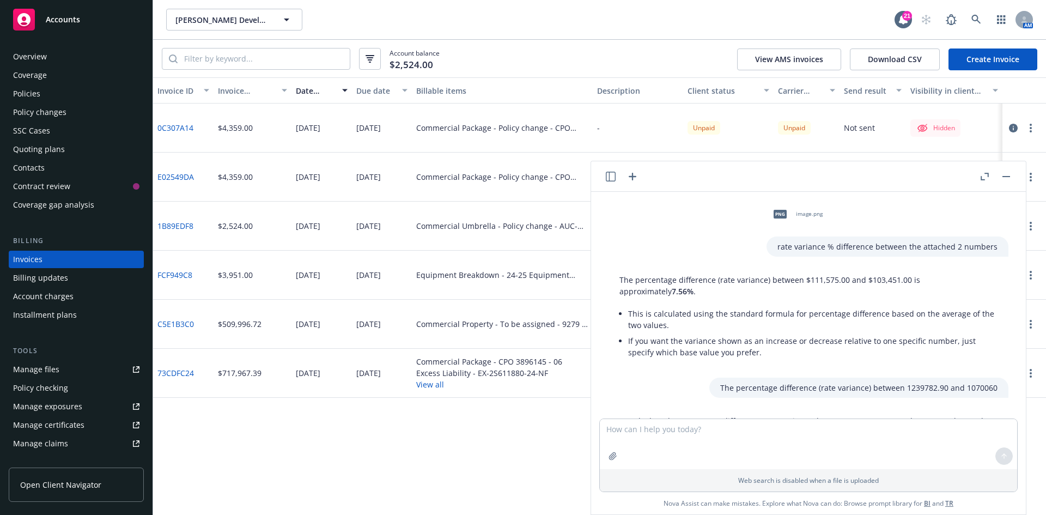
scroll to position [483, 0]
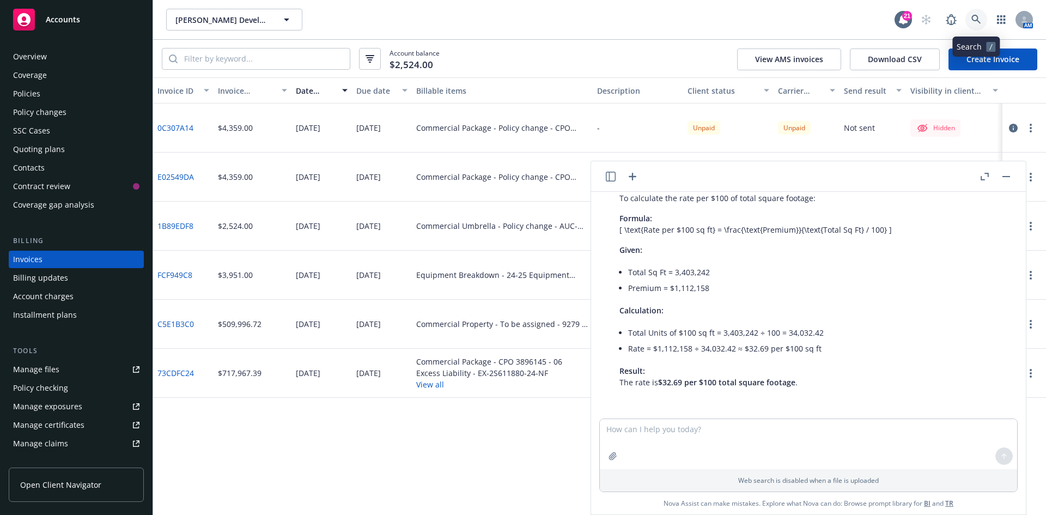
click at [973, 14] on link at bounding box center [976, 20] width 22 height 22
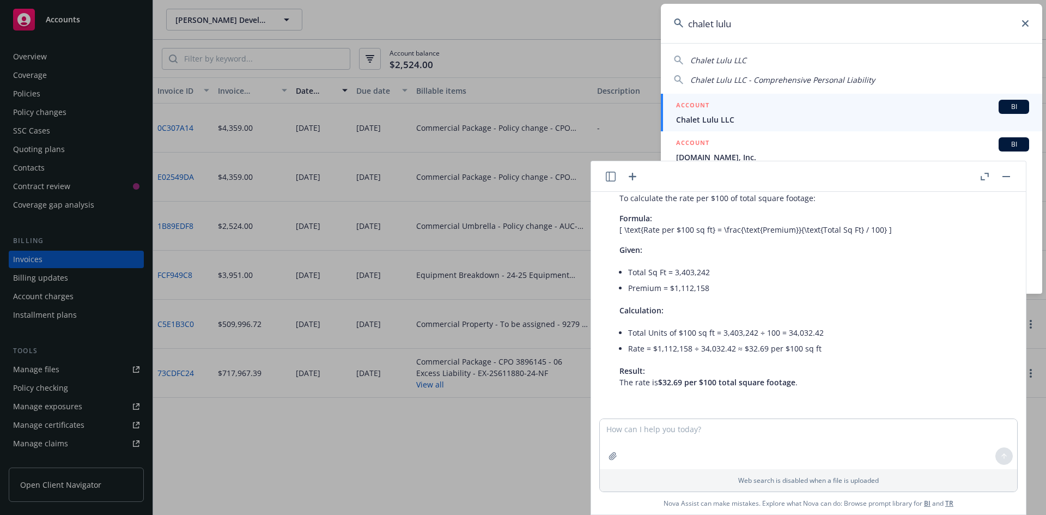
type input "chalet lulu"
click at [741, 105] on div "ACCOUNT BI" at bounding box center [852, 107] width 353 height 14
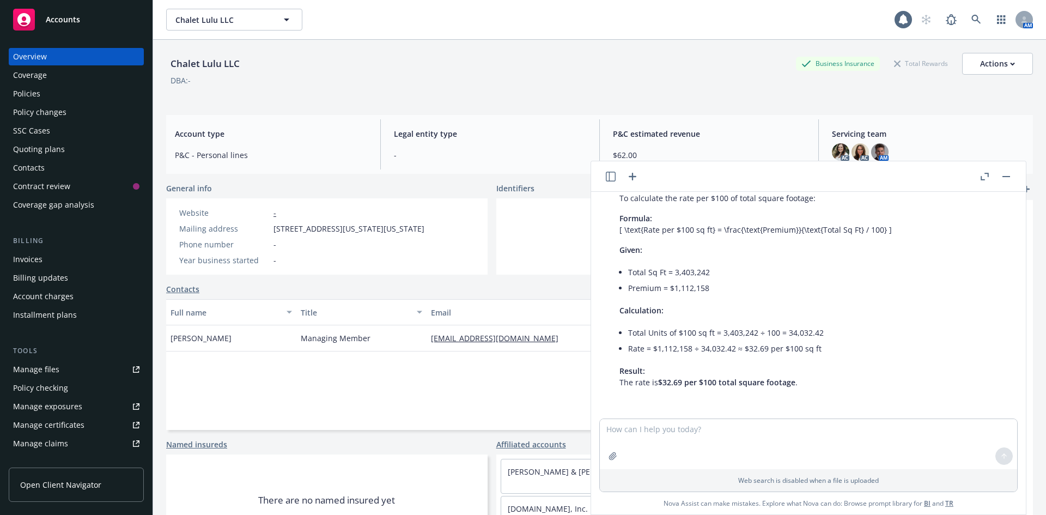
click at [1003, 175] on button "button" at bounding box center [1006, 176] width 13 height 13
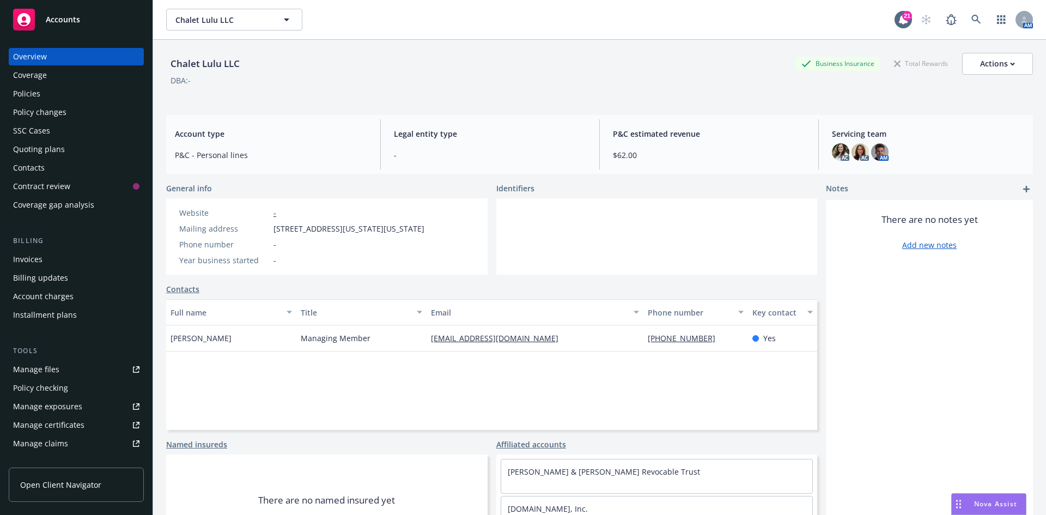
click at [74, 90] on div "Policies" at bounding box center [76, 93] width 126 height 17
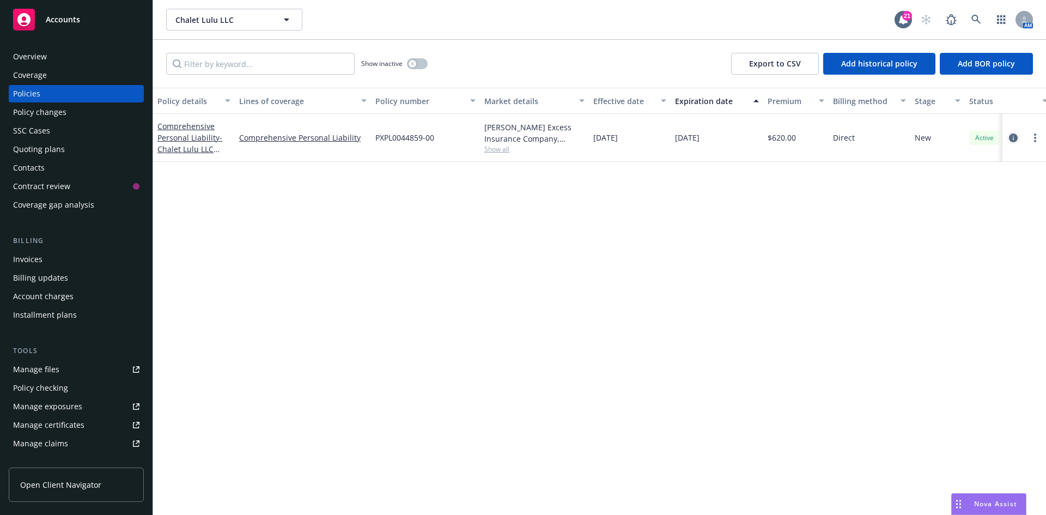
click at [1012, 139] on icon "circleInformation" at bounding box center [1013, 137] width 9 height 9
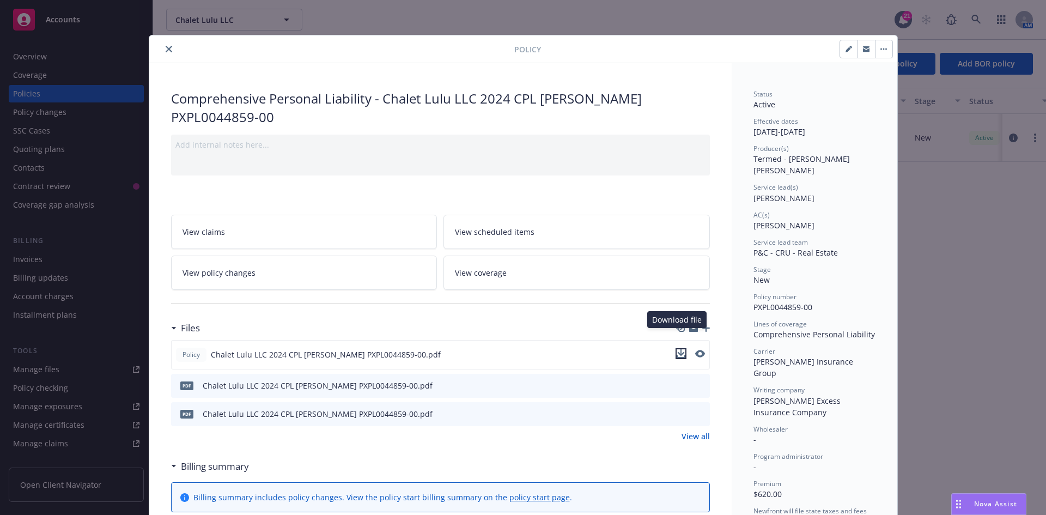
click at [678, 349] on icon "download file" at bounding box center [680, 352] width 7 height 7
click at [988, 501] on span "Nova Assist" at bounding box center [995, 503] width 43 height 9
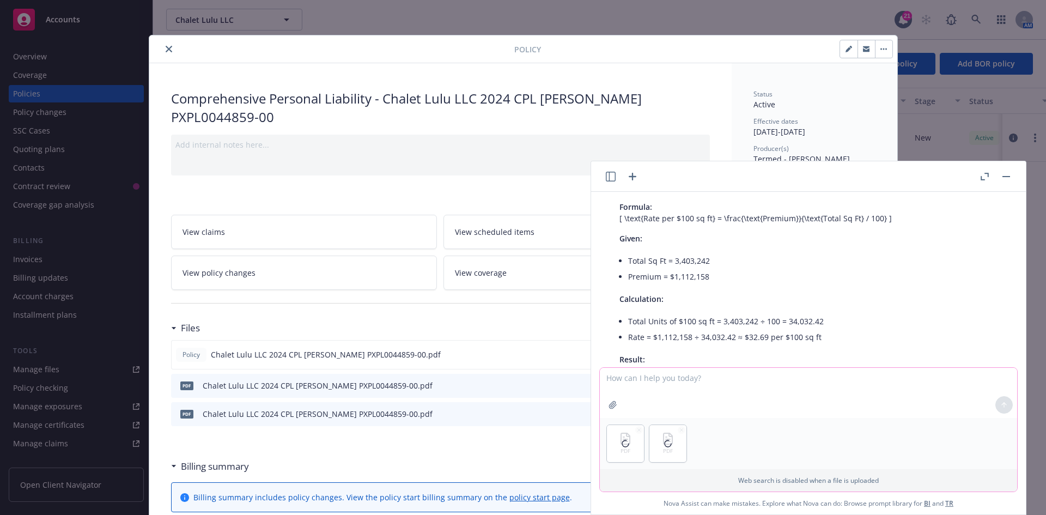
click at [688, 383] on textarea at bounding box center [808, 393] width 417 height 50
click at [707, 381] on textarea "Please advise any differences between the two documents" at bounding box center [808, 392] width 417 height 51
click at [774, 380] on textarea "Please advise any differences in premium, limits, between the two documents" at bounding box center [808, 392] width 417 height 51
type textarea "Please advise any differences in premium, limits, coverage, forms/endorsments a…"
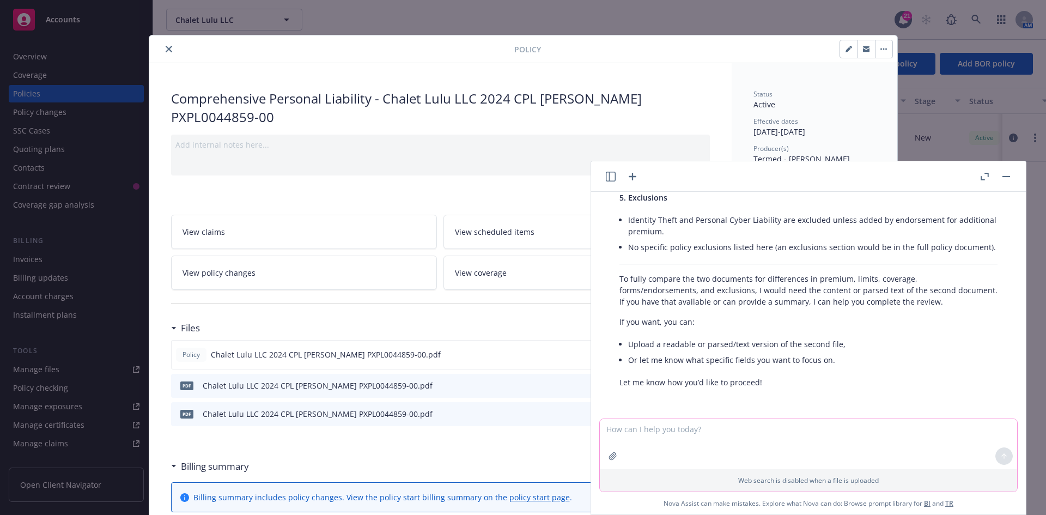
scroll to position [1117, 0]
drag, startPoint x: 547, startPoint y: 419, endPoint x: 549, endPoint y: 409, distance: 10.4
click at [547, 430] on div "View all" at bounding box center [440, 435] width 539 height 11
click at [1010, 177] on button "button" at bounding box center [1006, 176] width 13 height 13
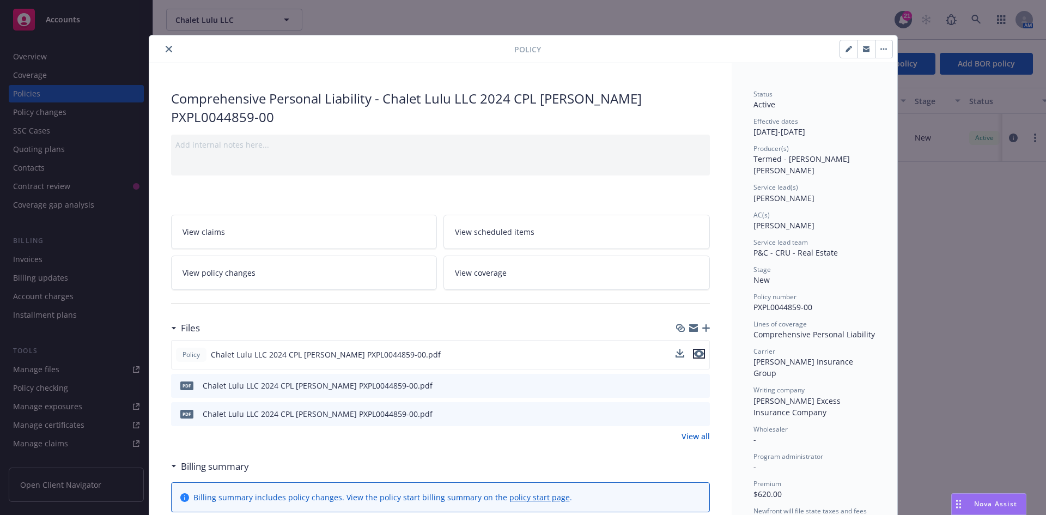
click at [695, 350] on icon "preview file" at bounding box center [699, 354] width 10 height 8
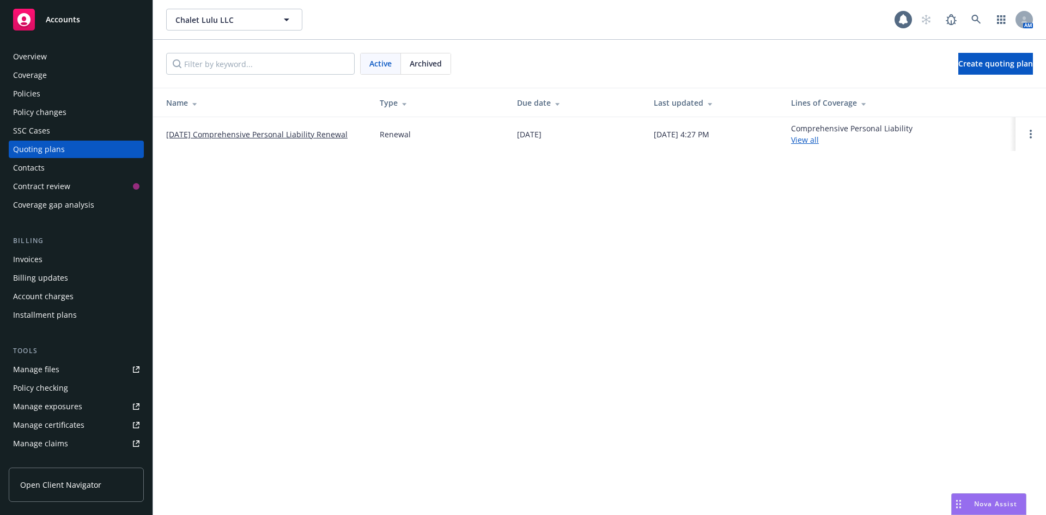
click at [426, 70] on div "Archived" at bounding box center [426, 63] width 50 height 21
click at [1027, 135] on link "Open options" at bounding box center [1030, 133] width 13 height 13
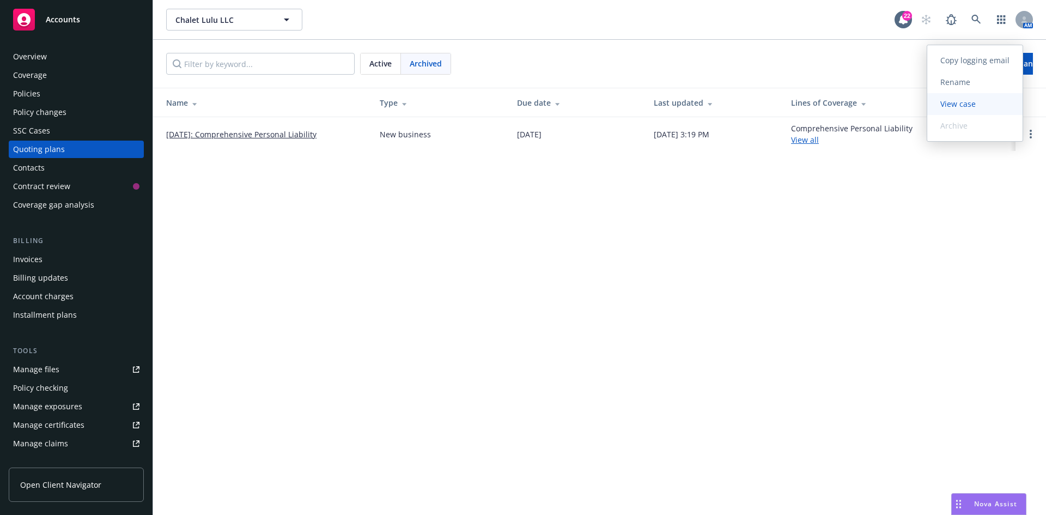
click at [951, 107] on span "View case" at bounding box center [958, 104] width 62 height 10
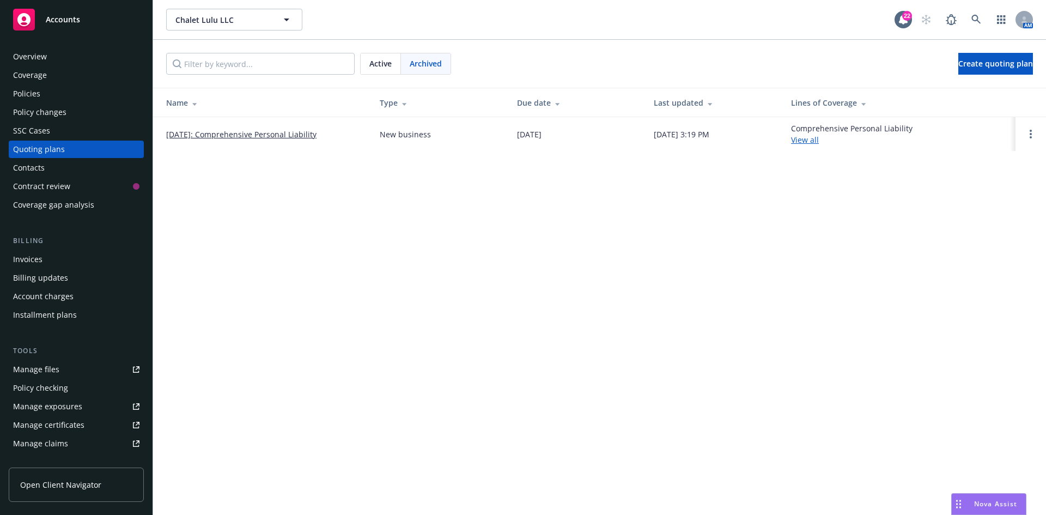
click at [297, 137] on link "09/16/2024: Comprehensive Personal Liability" at bounding box center [241, 134] width 150 height 11
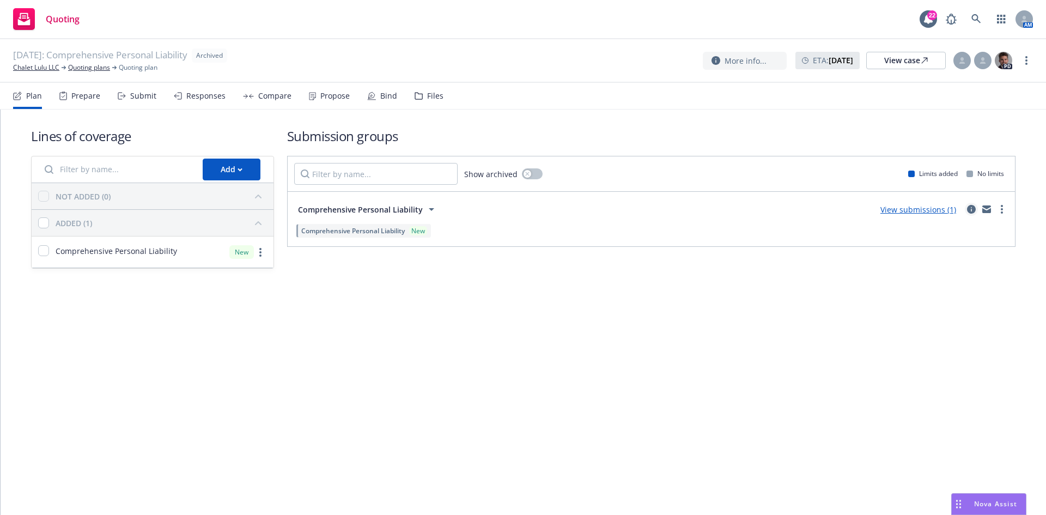
click at [971, 211] on icon "circleInformation" at bounding box center [971, 209] width 9 height 9
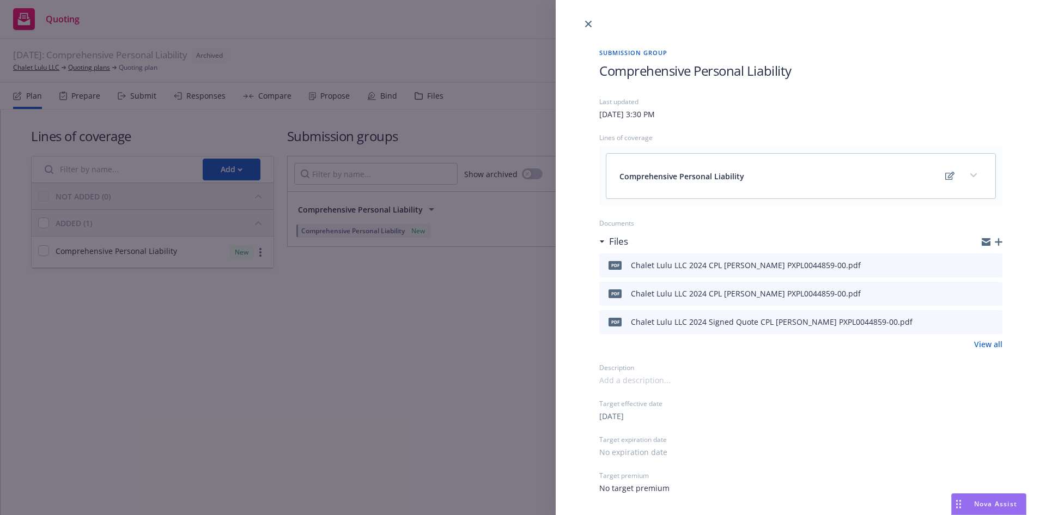
click at [991, 343] on link "View all" at bounding box center [988, 343] width 28 height 11
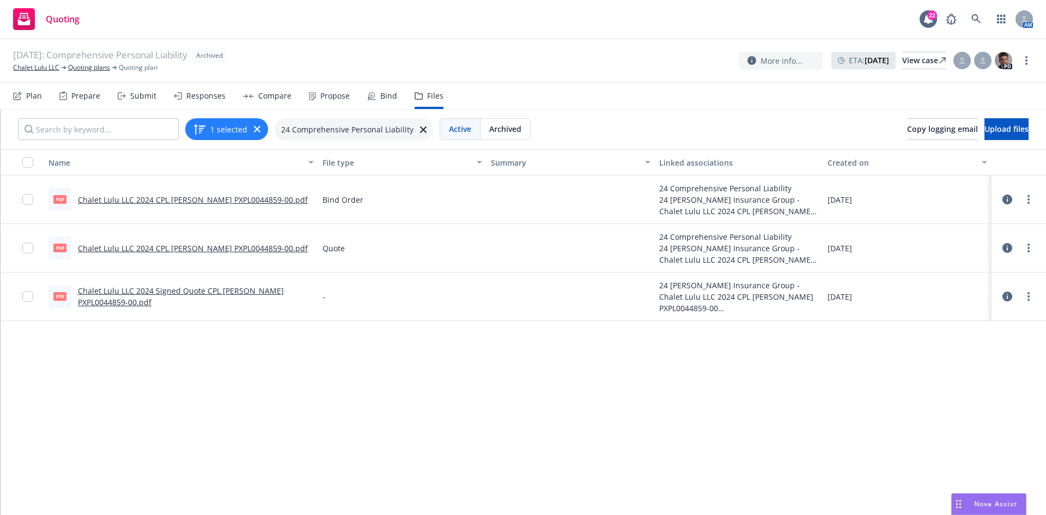
click at [245, 203] on link "Chalet Lulu LLC 2024 CPL Hudson PXPL0044859-00.pdf" at bounding box center [193, 199] width 230 height 10
click at [156, 248] on link "Chalet Lulu LLC 2024 CPL Hudson PXPL0044859-00.pdf" at bounding box center [193, 248] width 230 height 10
click at [264, 291] on link "Chalet Lulu LLC 2024 Signed Quote CPL Hudson PXPL0044859-00.pdf" at bounding box center [181, 296] width 206 height 22
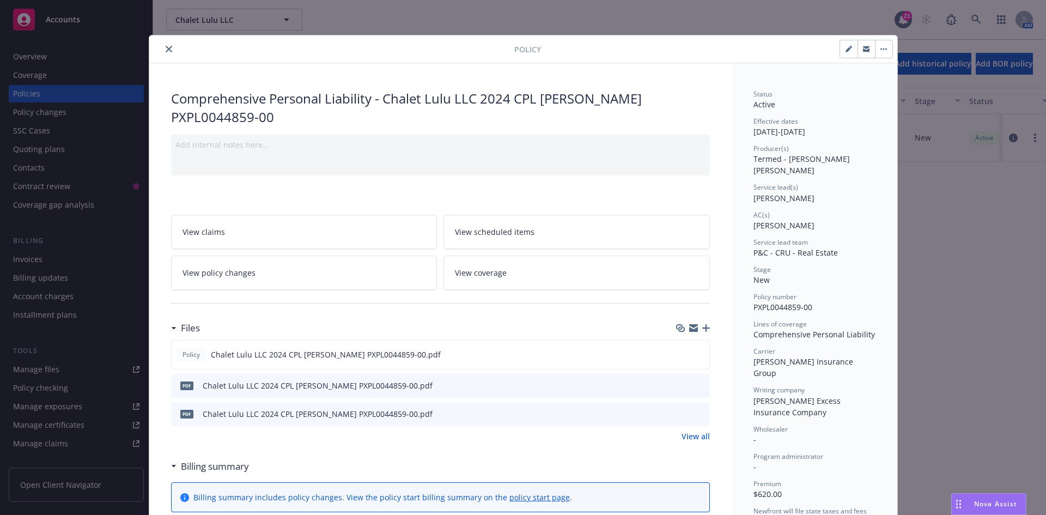
click at [167, 52] on icon "close" at bounding box center [169, 49] width 7 height 7
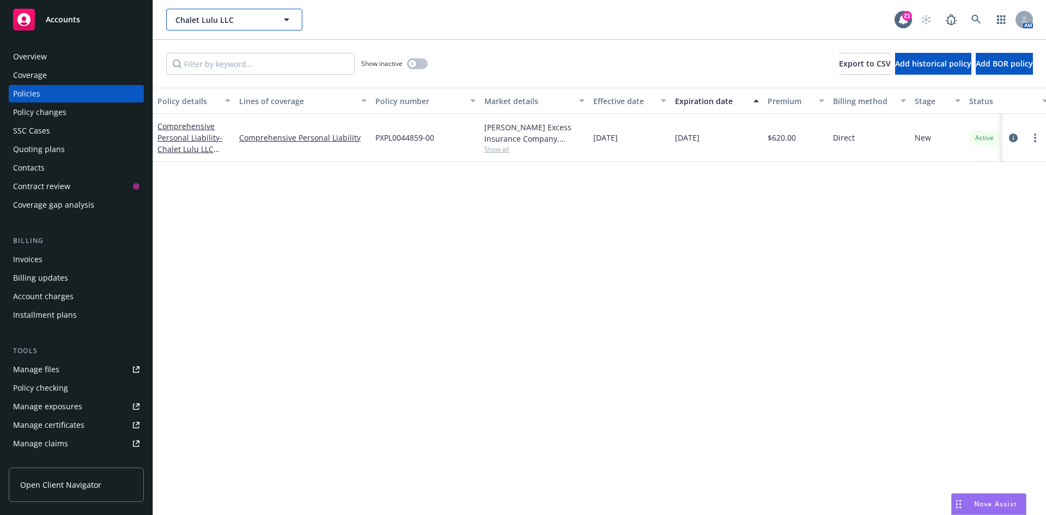
click at [191, 19] on span "Chalet Lulu LLC" at bounding box center [222, 19] width 94 height 11
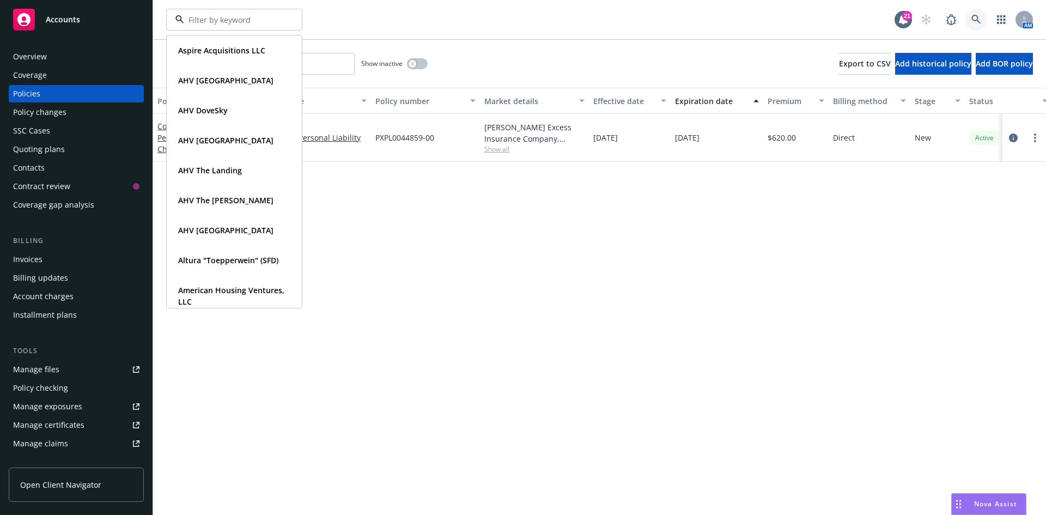
click at [971, 19] on link at bounding box center [976, 20] width 22 height 22
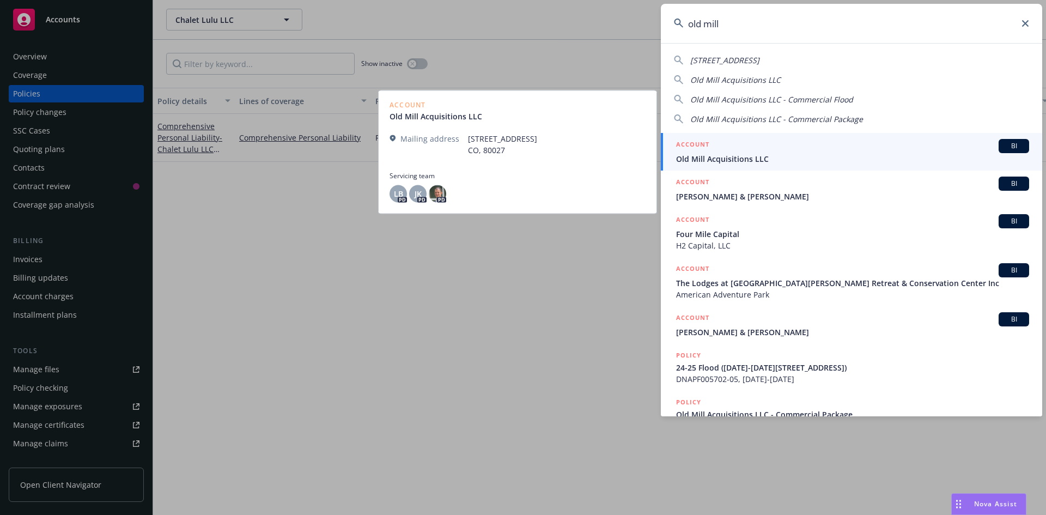
type input "old mill"
click at [732, 158] on span "Old Mill Acquisitions LLC" at bounding box center [852, 158] width 353 height 11
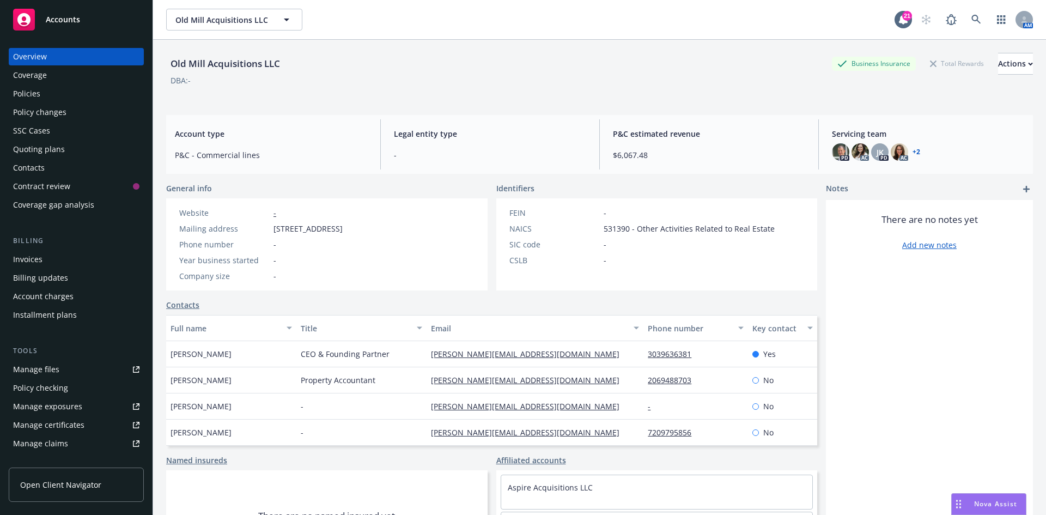
click at [66, 100] on div "Policies" at bounding box center [76, 93] width 126 height 17
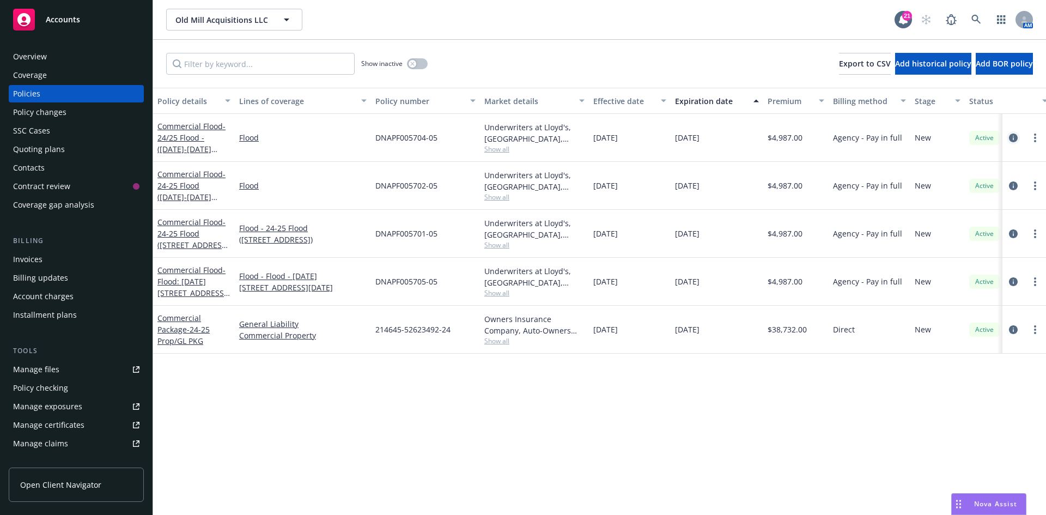
click at [1012, 138] on icon "circleInformation" at bounding box center [1013, 137] width 9 height 9
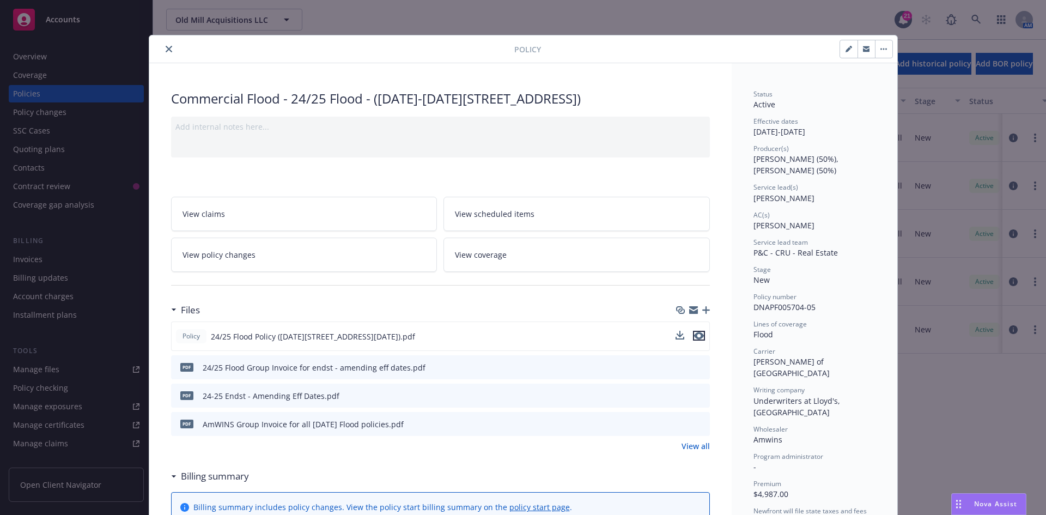
click at [695, 334] on icon "preview file" at bounding box center [699, 336] width 10 height 8
click at [698, 338] on icon "preview file" at bounding box center [699, 336] width 10 height 8
click at [167, 50] on icon "close" at bounding box center [169, 49] width 7 height 7
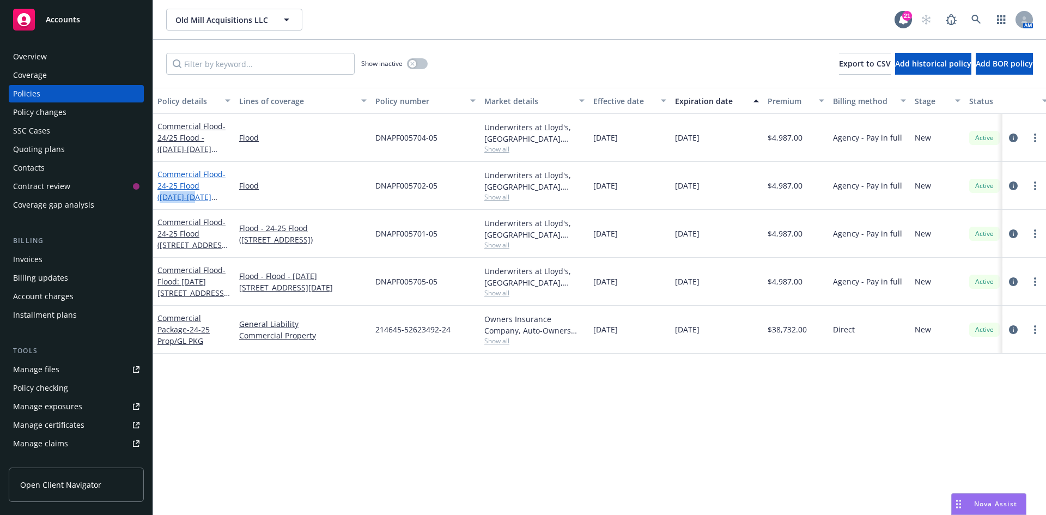
drag, startPoint x: 205, startPoint y: 183, endPoint x: 175, endPoint y: 202, distance: 35.2
click at [175, 202] on span "- 24-25 Flood (1001-1017 Mill Stream Ln)" at bounding box center [192, 191] width 71 height 45
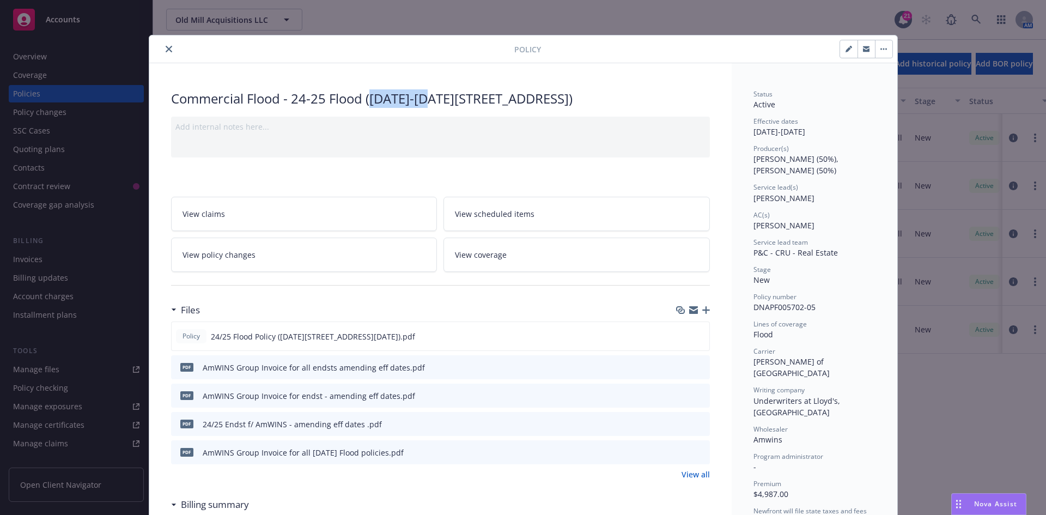
drag, startPoint x: 366, startPoint y: 102, endPoint x: 428, endPoint y: 103, distance: 62.1
click at [428, 103] on div "Commercial Flood - 24-25 Flood (1001-1017 Mill Stream Ln)" at bounding box center [440, 98] width 539 height 19
copy div "1001-1017"
click at [694, 336] on icon "preview file" at bounding box center [699, 336] width 10 height 8
click at [166, 48] on icon "close" at bounding box center [169, 49] width 7 height 7
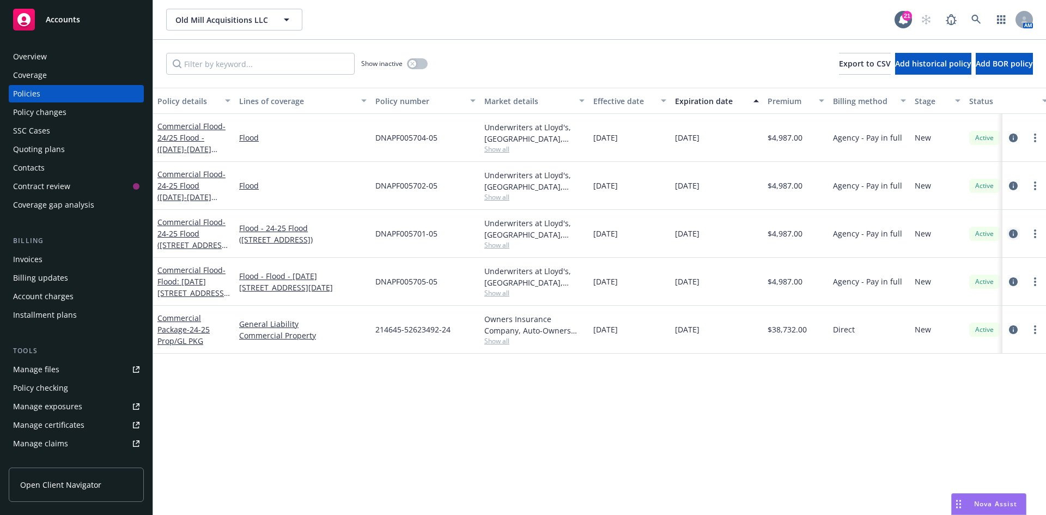
click at [1009, 236] on icon "circleInformation" at bounding box center [1013, 233] width 9 height 9
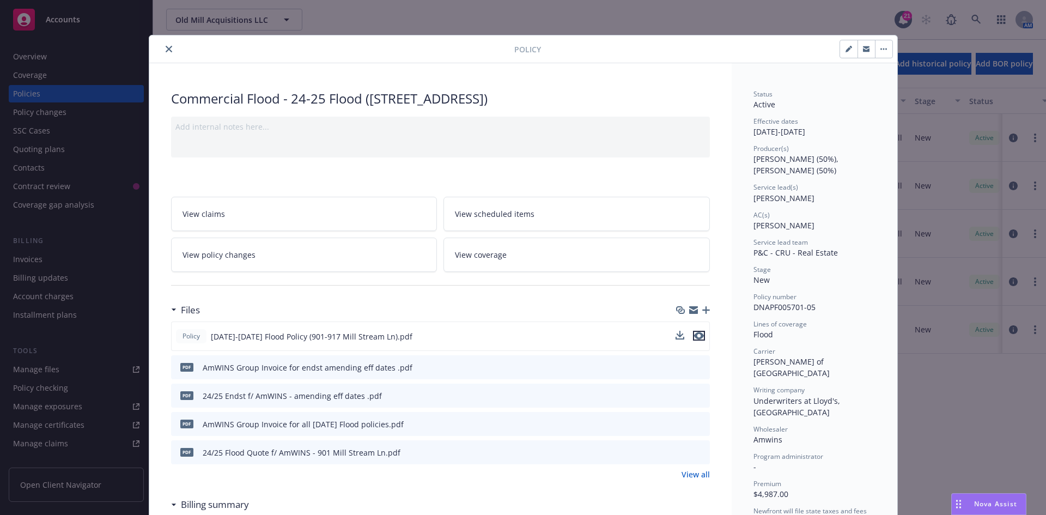
click at [696, 336] on icon "preview file" at bounding box center [699, 336] width 10 height 8
drag, startPoint x: 163, startPoint y: 49, endPoint x: 170, endPoint y: 55, distance: 9.3
click at [166, 49] on icon "close" at bounding box center [169, 49] width 7 height 7
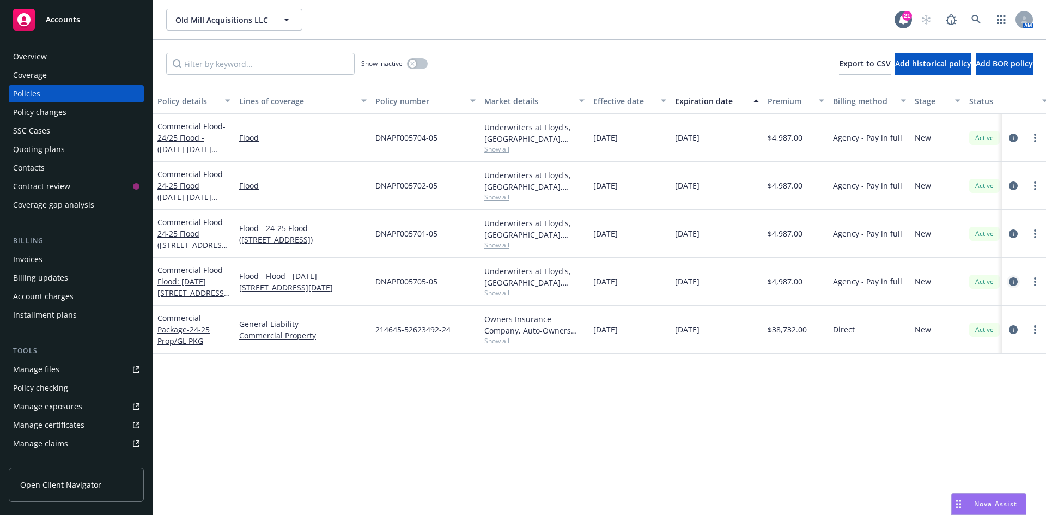
click at [1011, 281] on icon "circleInformation" at bounding box center [1013, 281] width 9 height 9
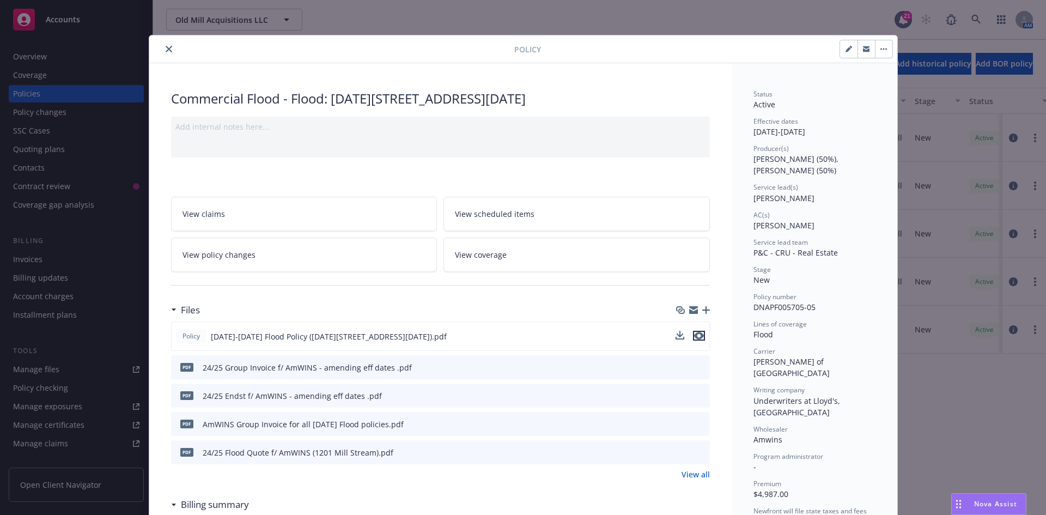
click at [696, 337] on icon "preview file" at bounding box center [699, 336] width 10 height 8
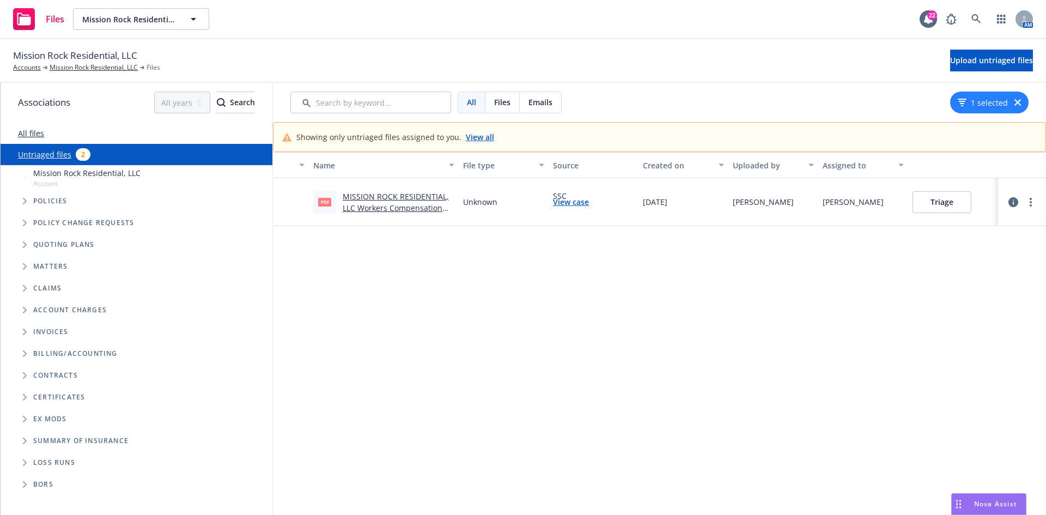
click at [399, 203] on link "MISSION ROCK RESIDENTIAL, LLC Workers Compensation Endorsement.pdf" at bounding box center [396, 207] width 106 height 33
drag, startPoint x: 494, startPoint y: 205, endPoint x: 503, endPoint y: 205, distance: 9.3
click at [503, 205] on div "Unknown" at bounding box center [504, 202] width 90 height 48
click at [399, 210] on link "MISSION ROCK RESIDENTIAL, LLC Workers Compensation Endorsement.pdf" at bounding box center [396, 207] width 106 height 33
click at [1008, 202] on icon "button" at bounding box center [1013, 202] width 10 height 10
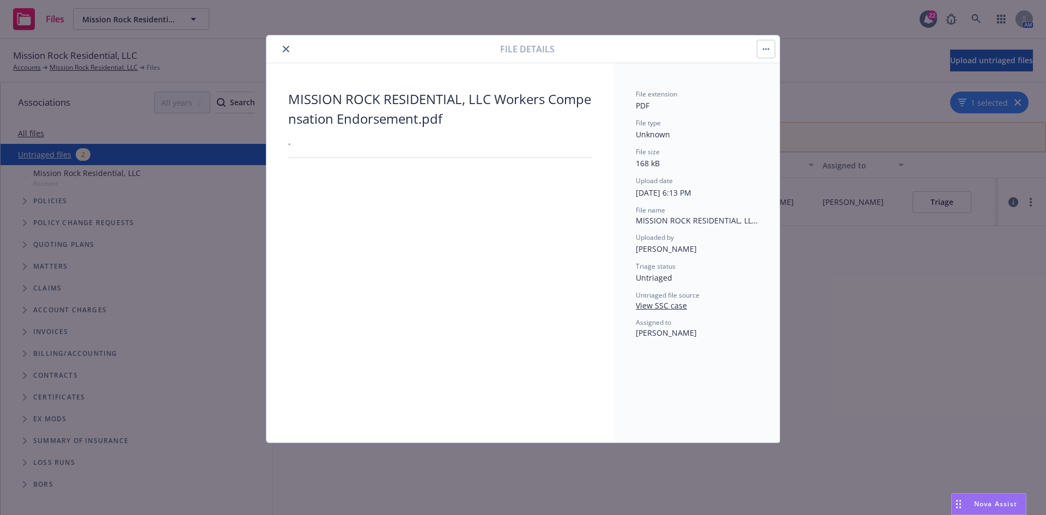
click at [774, 50] on button "button" at bounding box center [765, 48] width 17 height 17
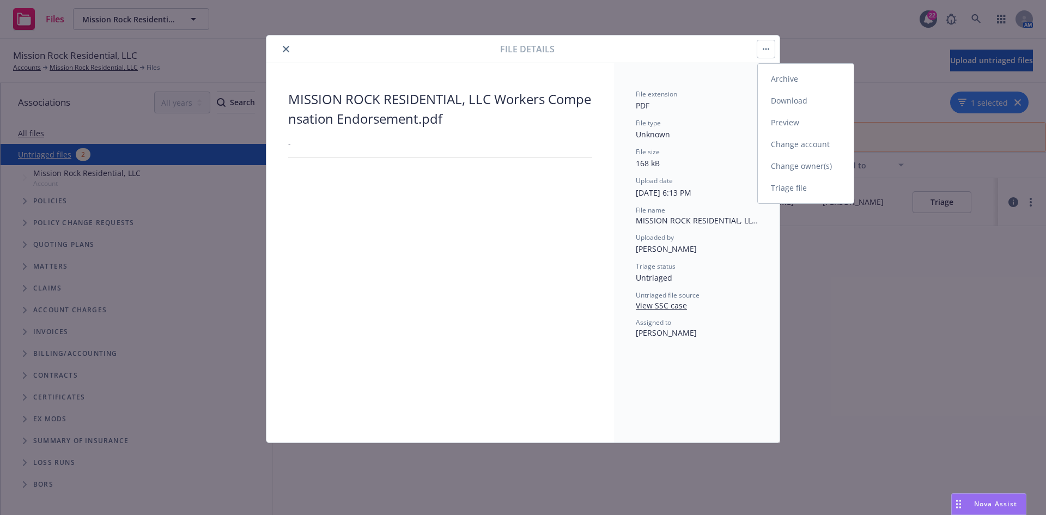
click at [788, 188] on link "Triage file" at bounding box center [806, 188] width 96 height 22
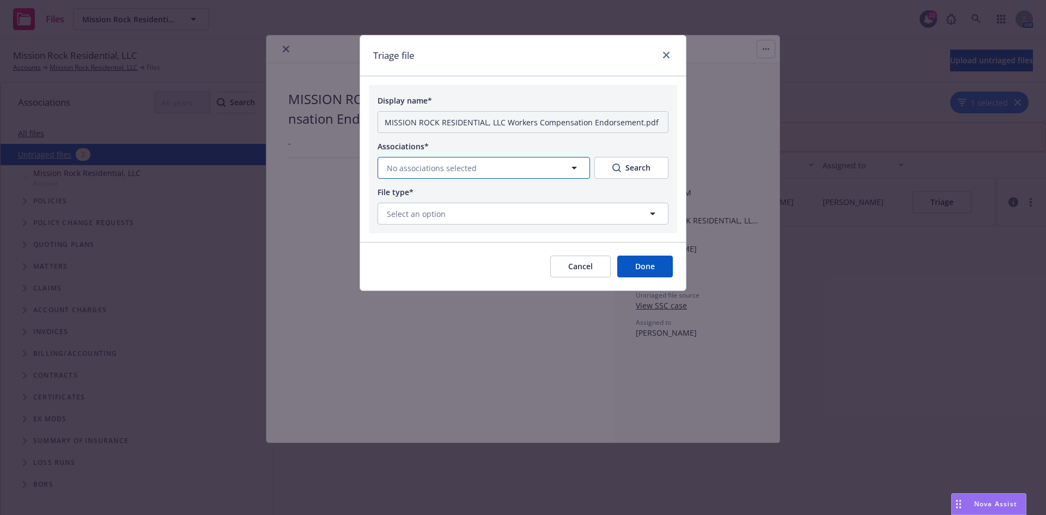
click at [442, 174] on button "No associations selected" at bounding box center [483, 168] width 212 height 22
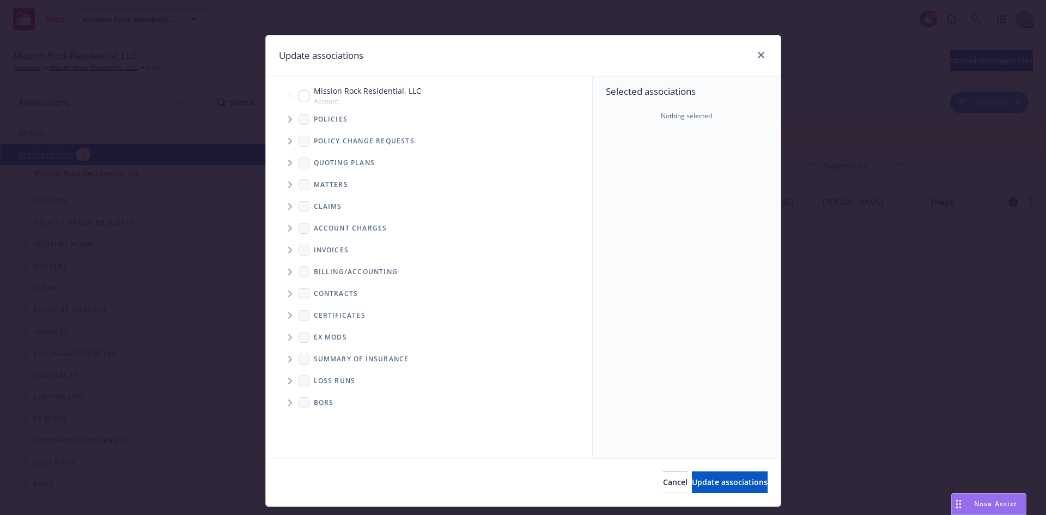
click at [288, 120] on icon "Tree Example" at bounding box center [290, 119] width 4 height 7
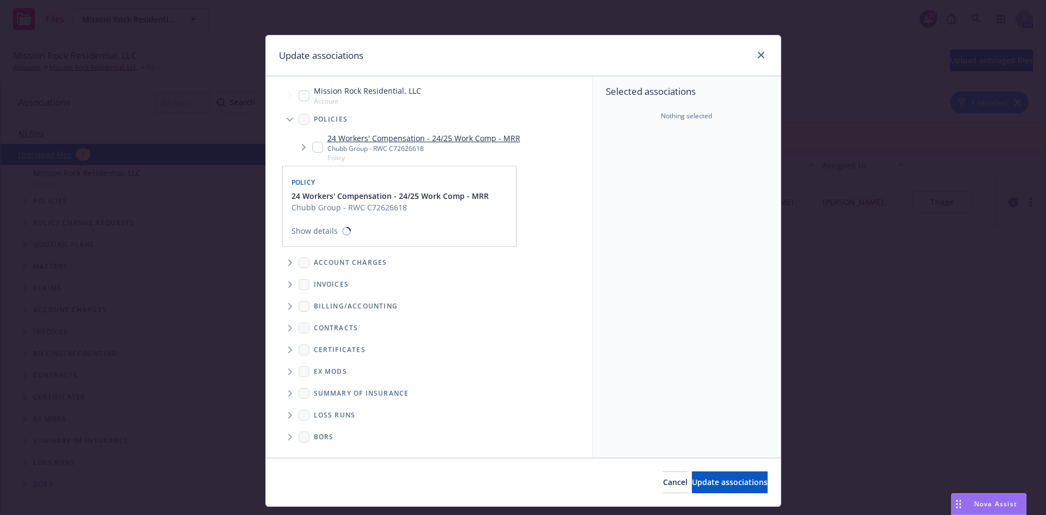
click at [313, 144] on input "Tree Example" at bounding box center [317, 147] width 11 height 11
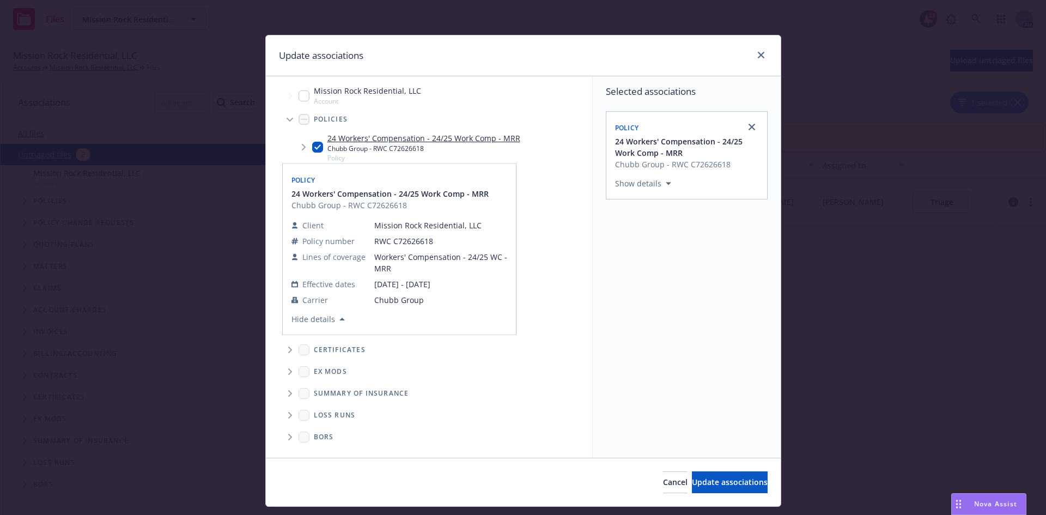
click at [302, 147] on icon "Tree Example" at bounding box center [304, 147] width 4 height 7
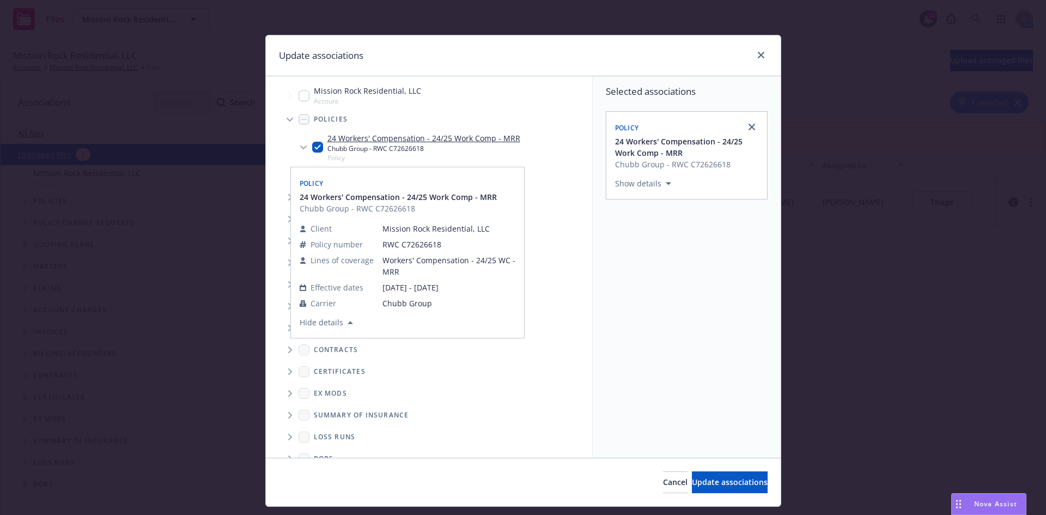
click at [313, 178] on div "Policy" at bounding box center [407, 182] width 220 height 17
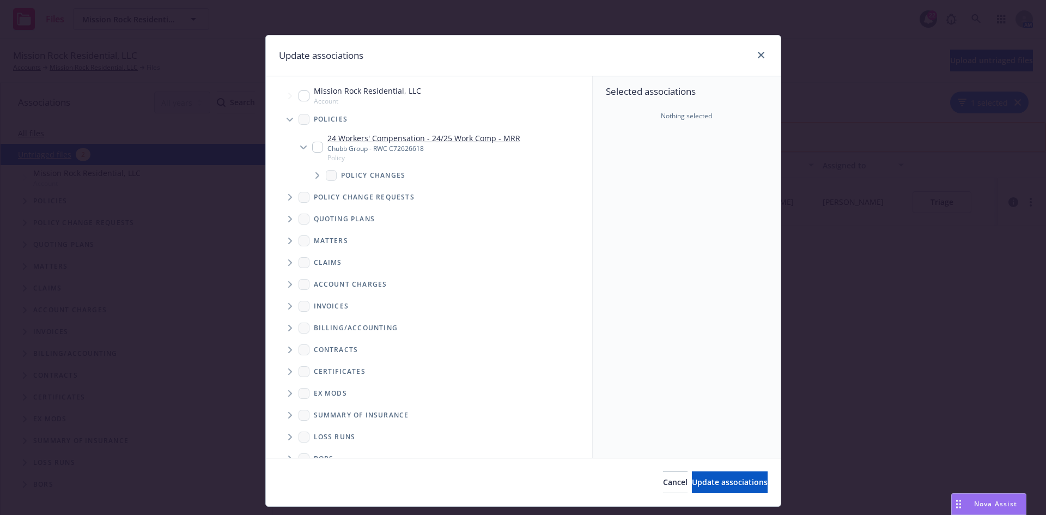
click at [291, 157] on div "24 Workers' Compensation - 24/25 Work Comp - MRR Chubb Group - RWC C72626618 Po…" at bounding box center [441, 147] width 302 height 34
checkbox input "true"
click at [310, 173] on span "Tree Example" at bounding box center [316, 175] width 17 height 17
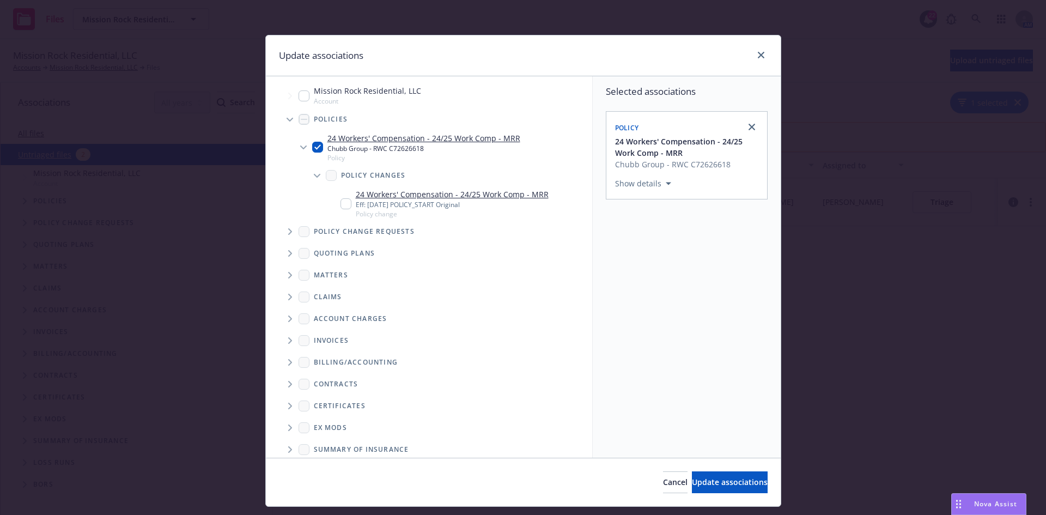
click at [315, 178] on span "Tree Example" at bounding box center [316, 175] width 17 height 17
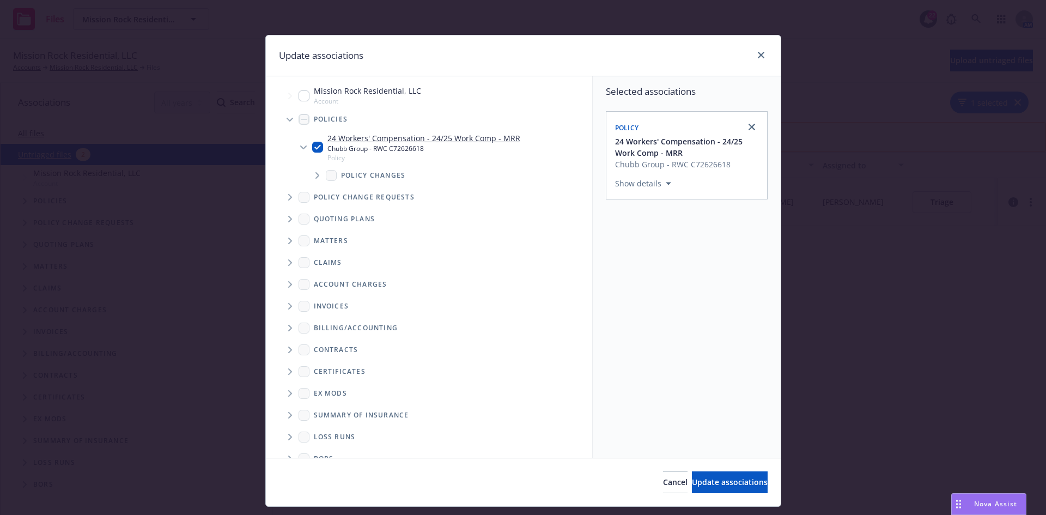
click at [315, 178] on icon "Tree Example" at bounding box center [317, 175] width 4 height 7
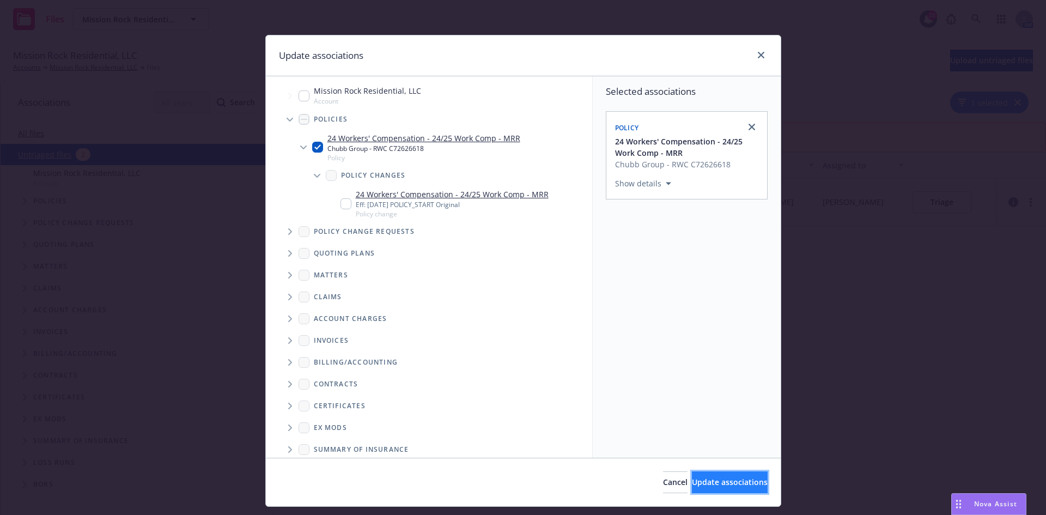
click at [692, 485] on span "Update associations" at bounding box center [730, 482] width 76 height 10
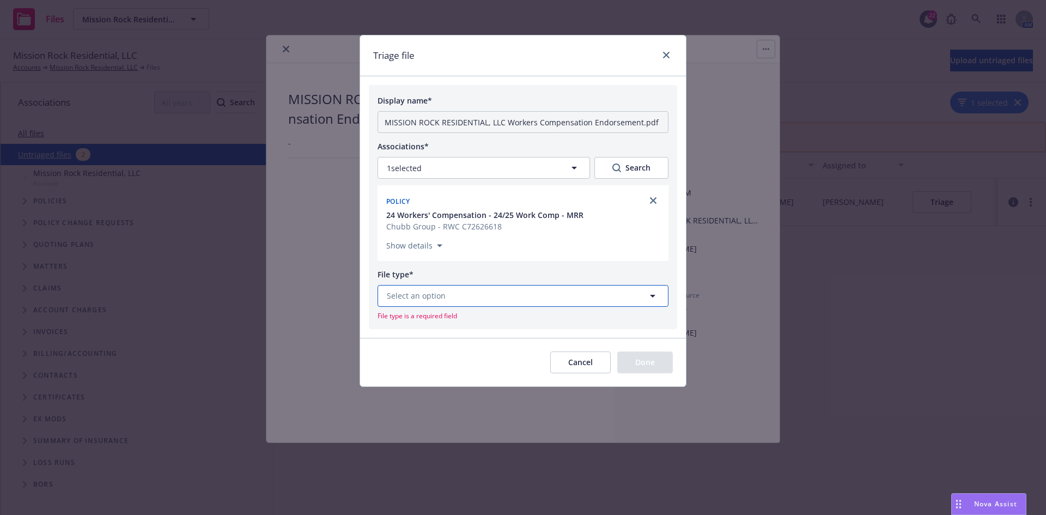
click at [500, 299] on button "Select an option" at bounding box center [522, 296] width 291 height 22
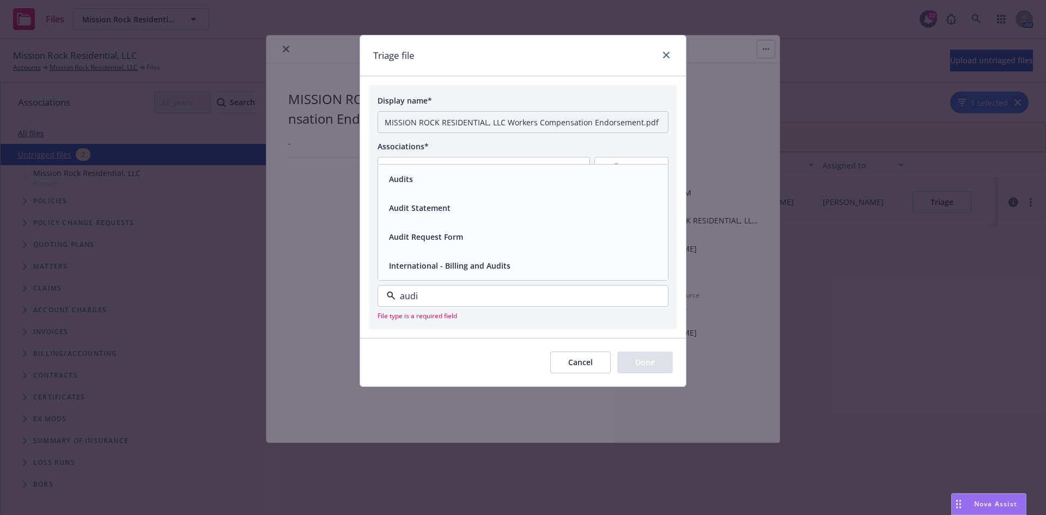
type input "audit"
click at [427, 179] on div "Audits" at bounding box center [523, 179] width 277 height 16
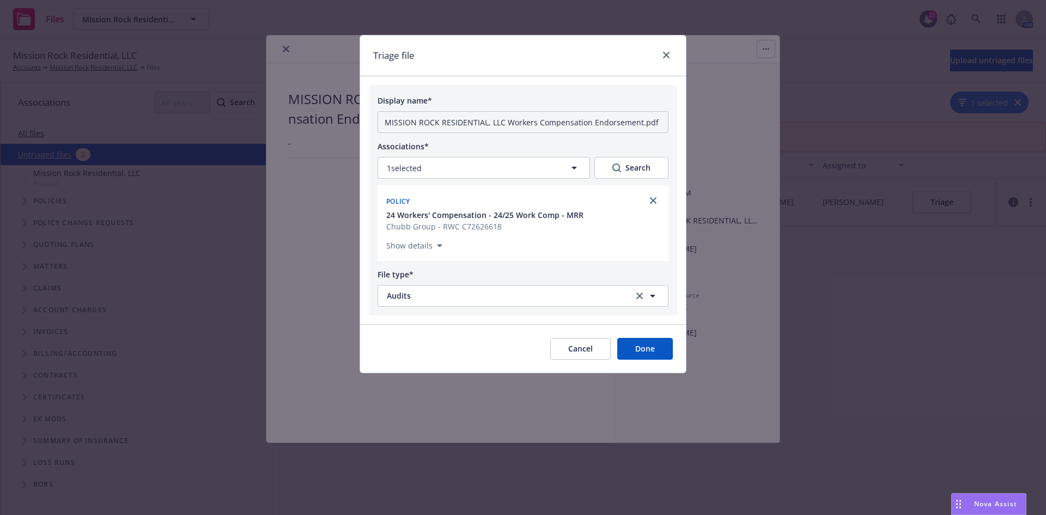
click at [649, 352] on button "Done" at bounding box center [645, 349] width 56 height 22
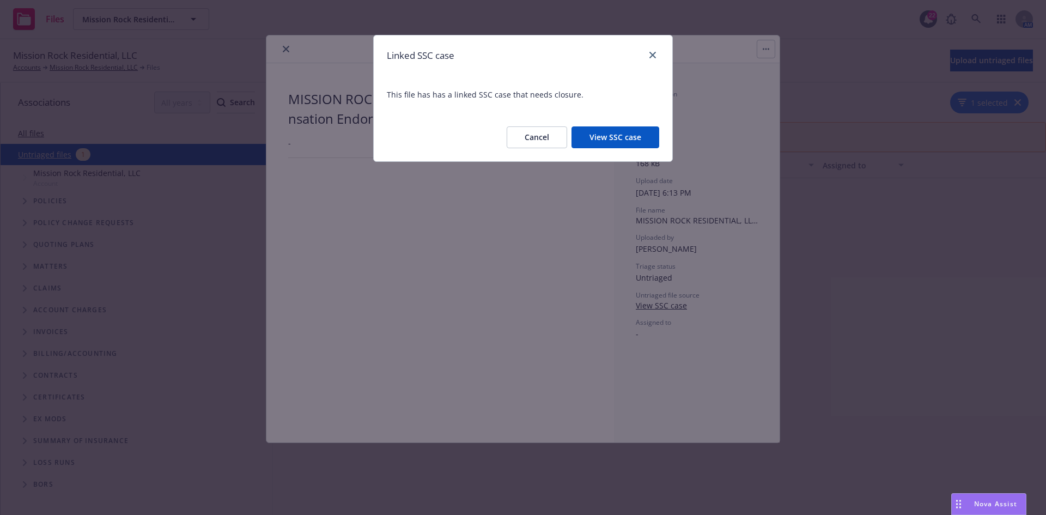
click at [607, 137] on button "View SSC case" at bounding box center [615, 137] width 88 height 22
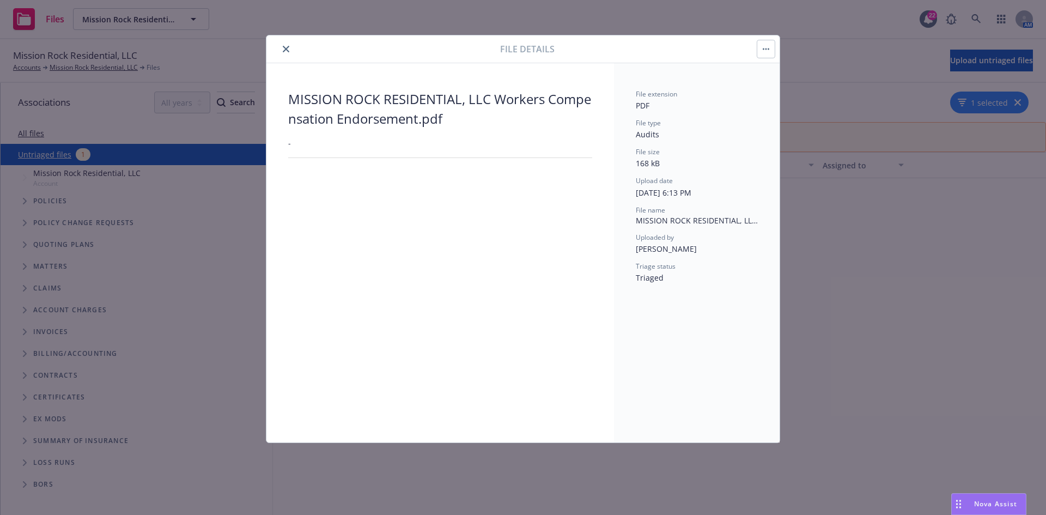
drag, startPoint x: 282, startPoint y: 49, endPoint x: 293, endPoint y: 48, distance: 10.4
click at [283, 49] on button "close" at bounding box center [285, 48] width 13 height 13
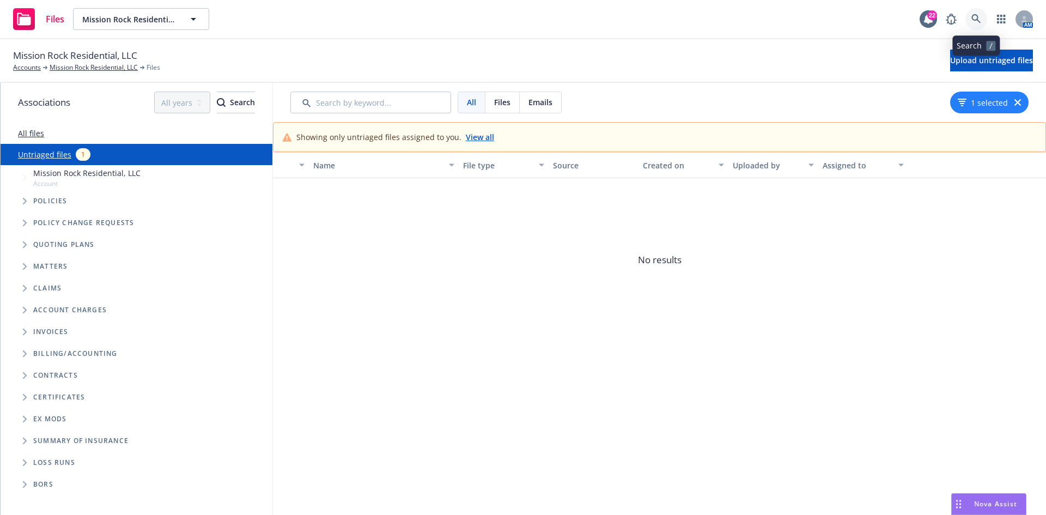
click at [982, 16] on link at bounding box center [976, 19] width 22 height 22
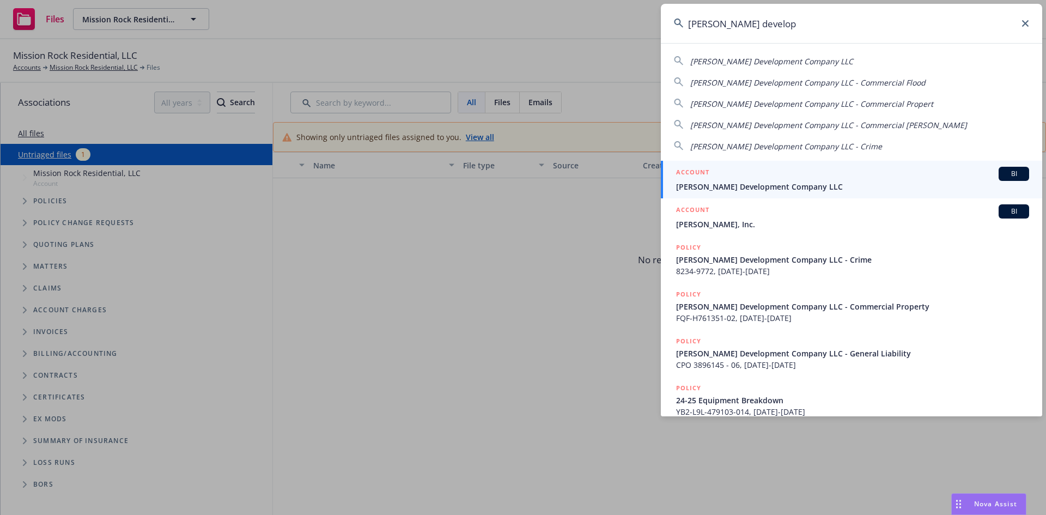
type input "[PERSON_NAME] develop"
click at [743, 186] on span "[PERSON_NAME] Development Company LLC" at bounding box center [852, 186] width 353 height 11
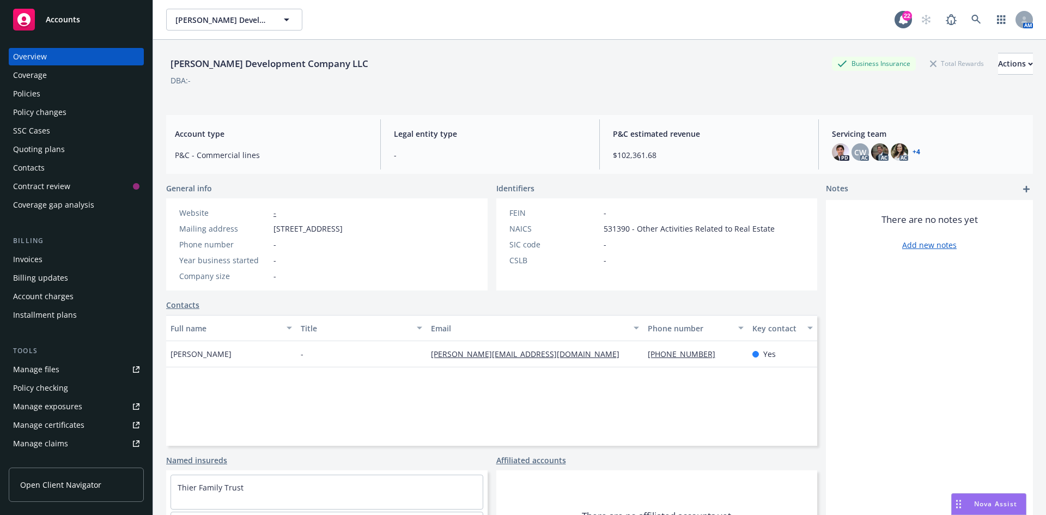
click at [53, 145] on div "Quoting plans" at bounding box center [39, 149] width 52 height 17
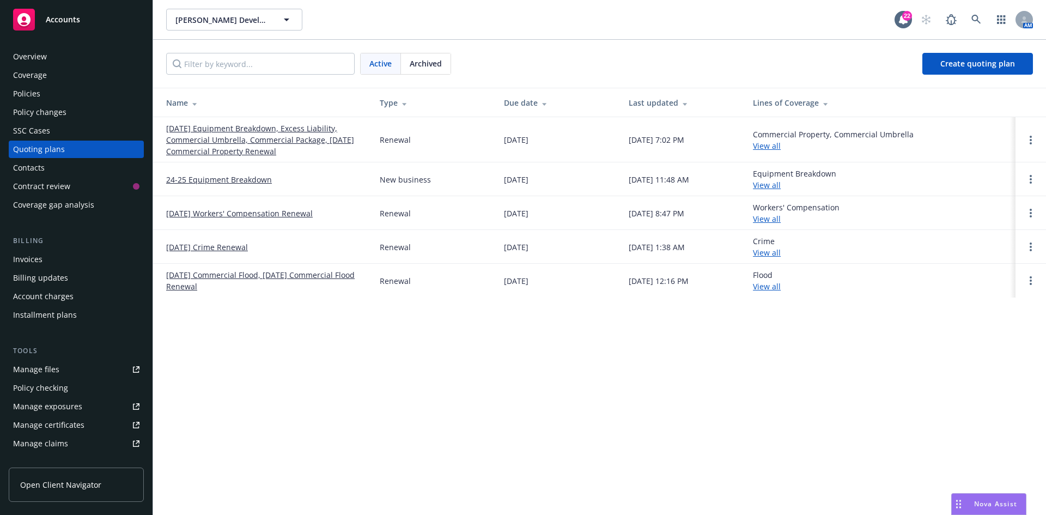
click at [214, 141] on link "[DATE] Equipment Breakdown, Excess Liability, Commercial Umbrella, Commercial P…" at bounding box center [264, 140] width 196 height 34
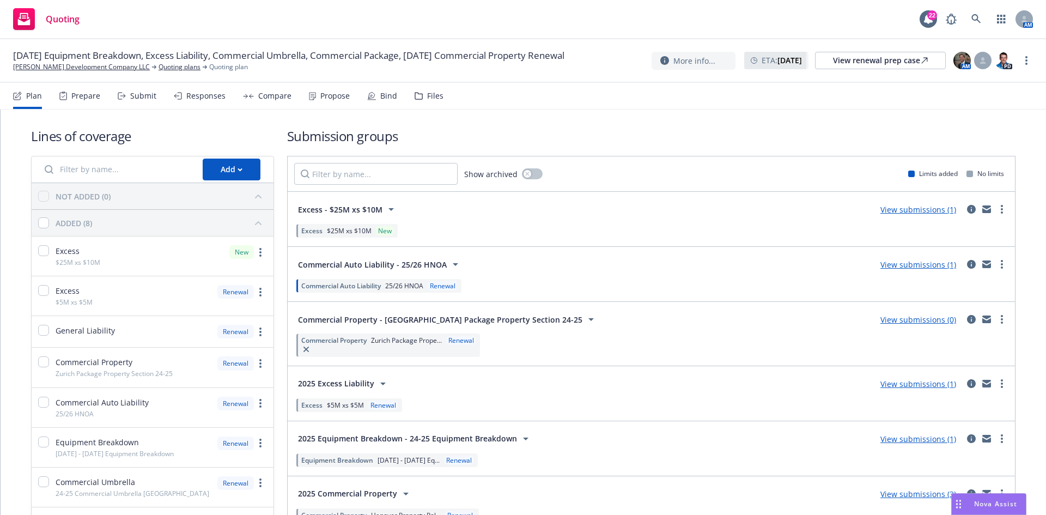
scroll to position [174, 0]
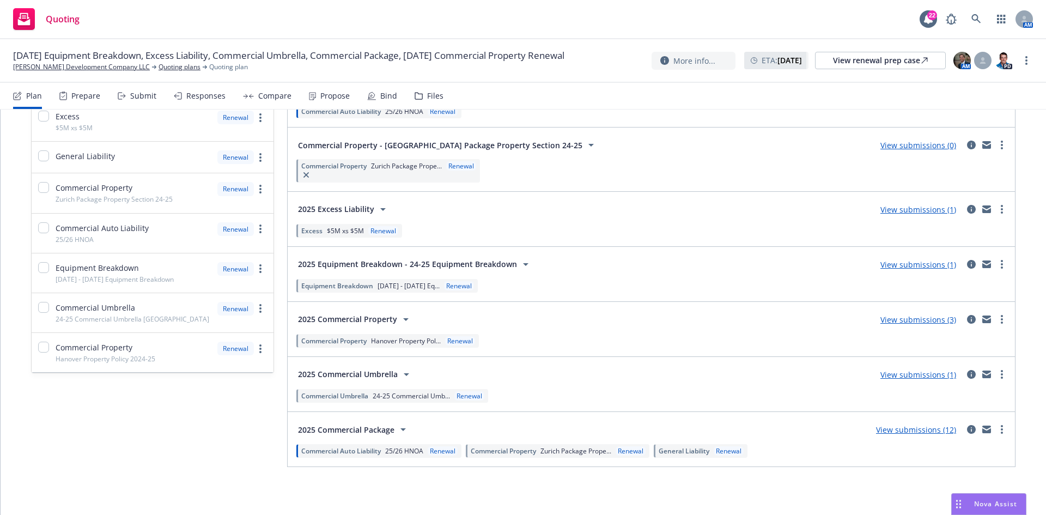
click at [912, 430] on link "View submissions (12)" at bounding box center [916, 429] width 80 height 10
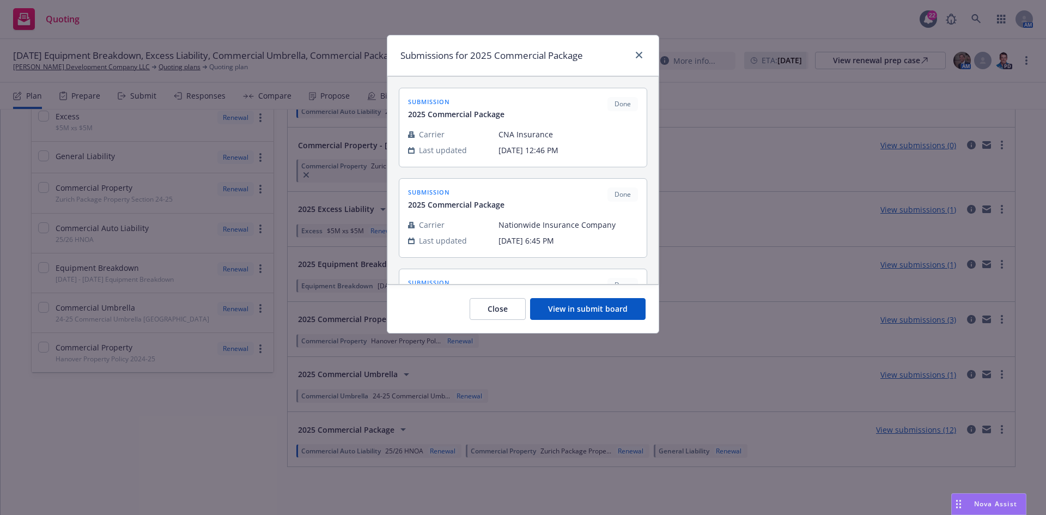
click at [603, 316] on button "View in submit board" at bounding box center [587, 309] width 115 height 22
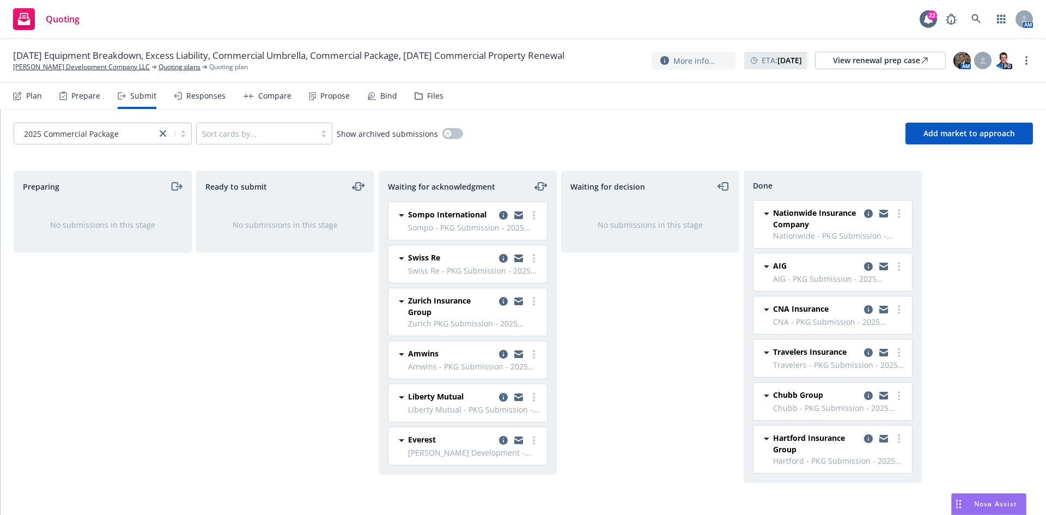
click at [869, 441] on icon "copy logging email" at bounding box center [868, 438] width 9 height 9
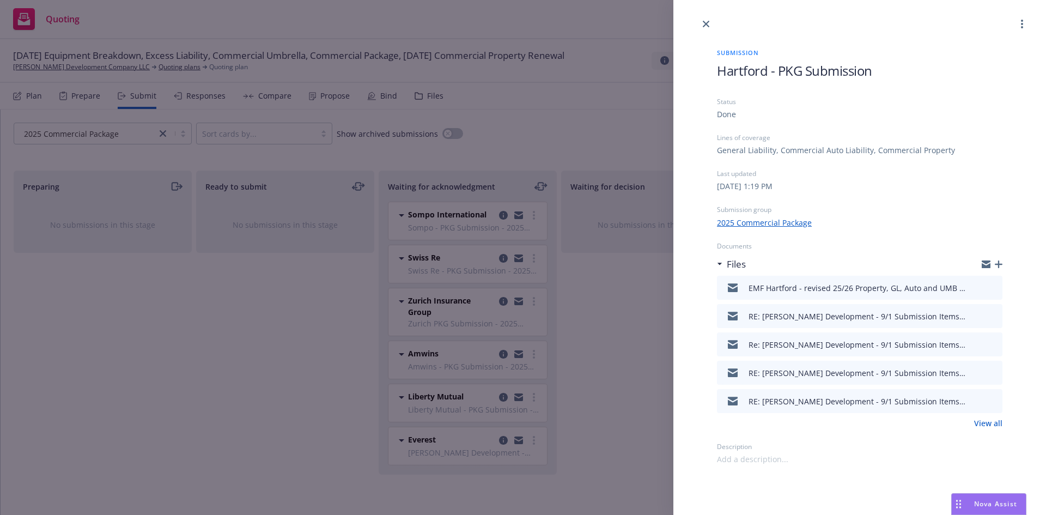
click at [1000, 267] on icon "button" at bounding box center [999, 264] width 8 height 8
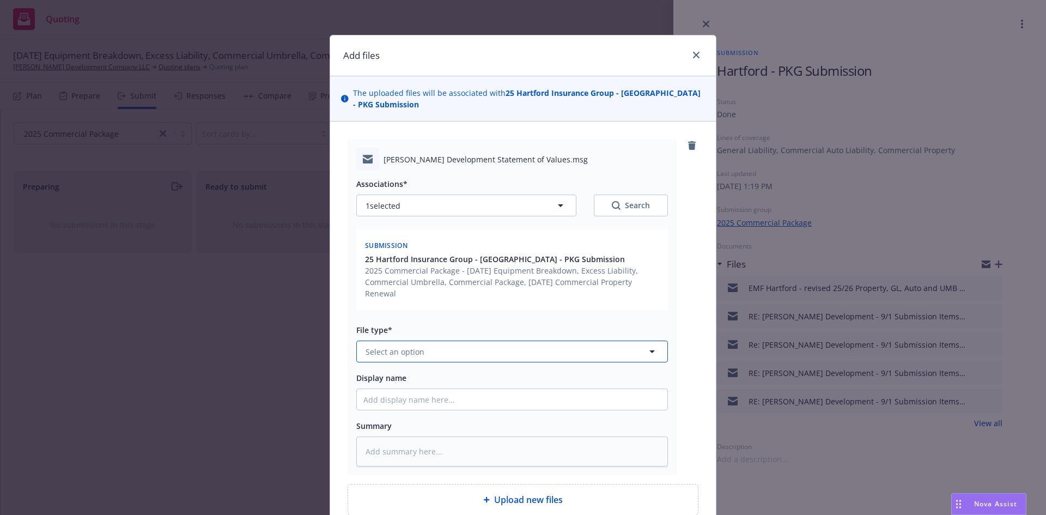
click at [446, 347] on button "Select an option" at bounding box center [512, 351] width 312 height 22
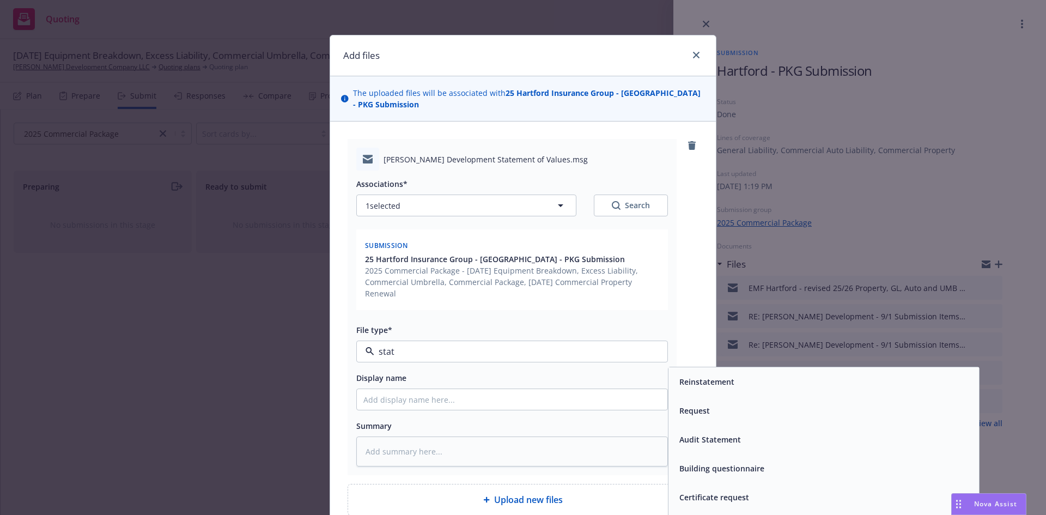
type input "state"
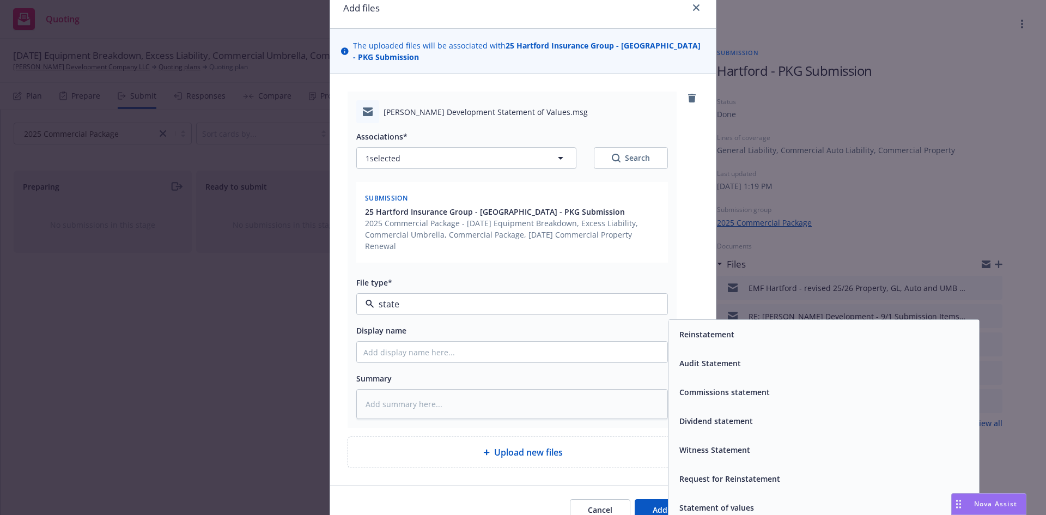
scroll to position [102, 0]
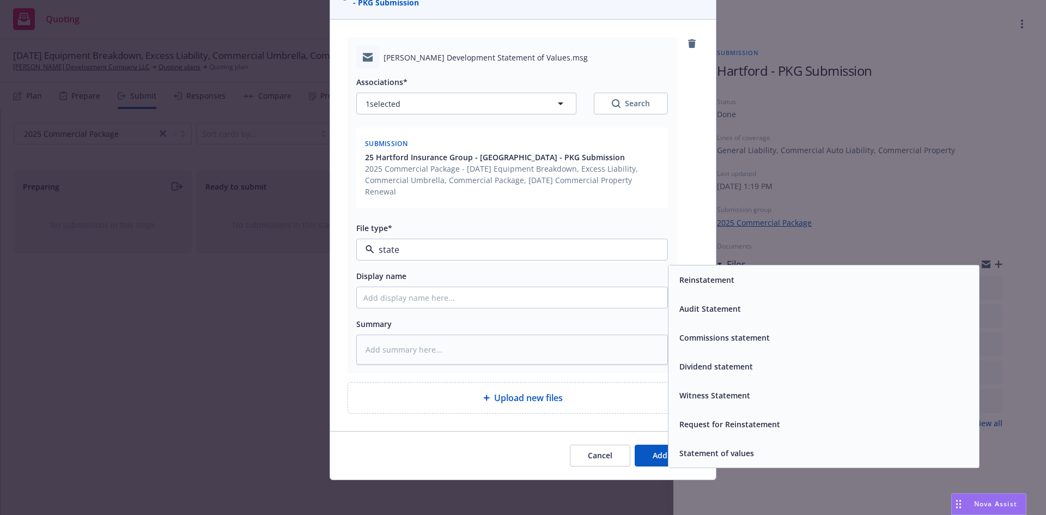
drag, startPoint x: 755, startPoint y: 446, endPoint x: 722, endPoint y: 429, distance: 37.0
click at [756, 445] on div "Statement of values" at bounding box center [823, 453] width 297 height 16
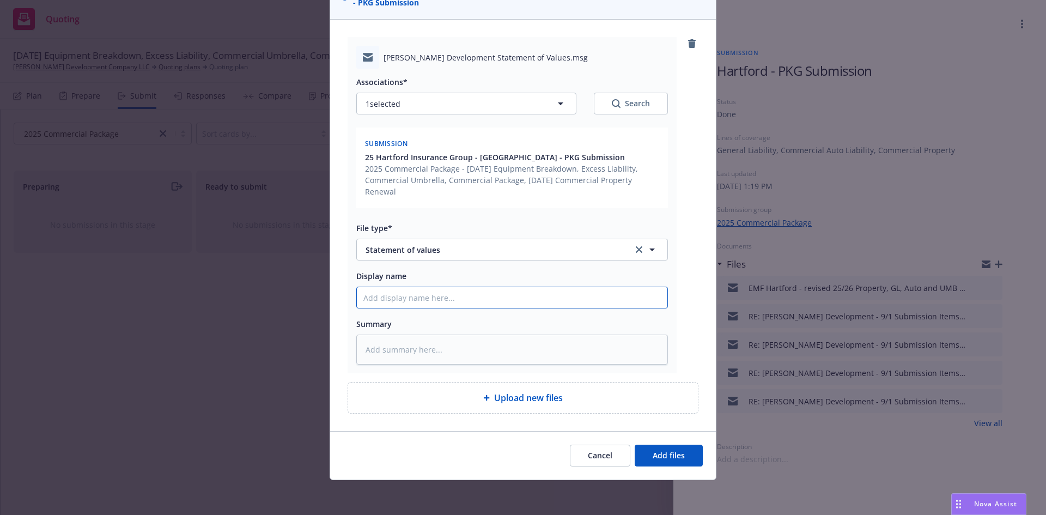
drag, startPoint x: 447, startPoint y: 302, endPoint x: 464, endPoint y: 301, distance: 17.5
click at [447, 302] on input "Display name" at bounding box center [512, 297] width 310 height 21
type textarea "x"
type input "E"
type textarea "x"
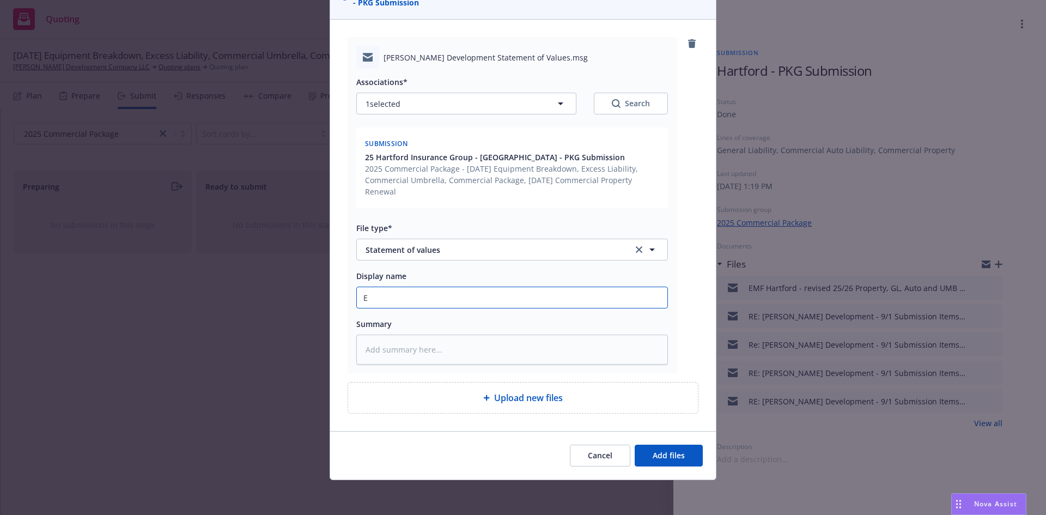
type input "EM"
type textarea "x"
type input "EMT"
type textarea "x"
type input "EMT"
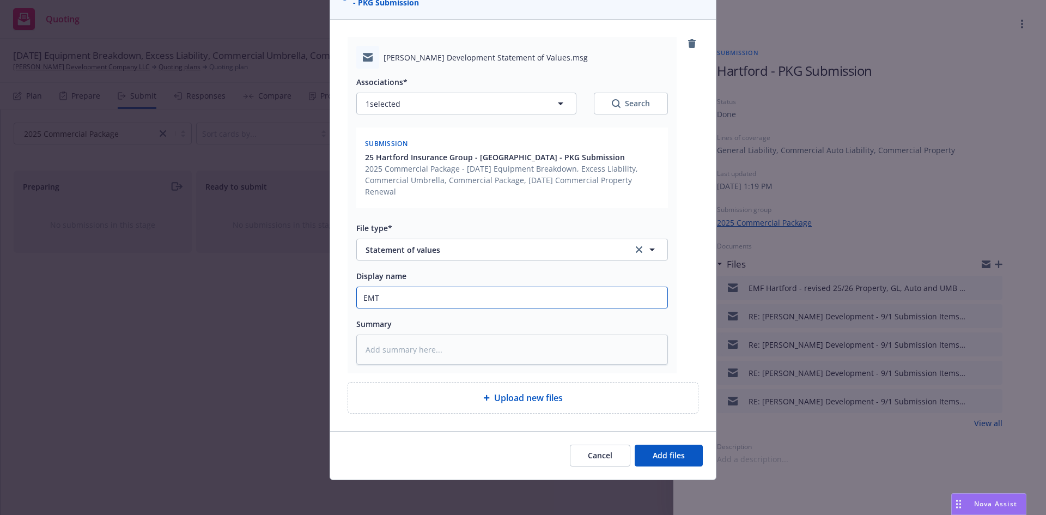
type textarea "x"
type input "EMT h"
type textarea "x"
type input "EMT ha"
type textarea "x"
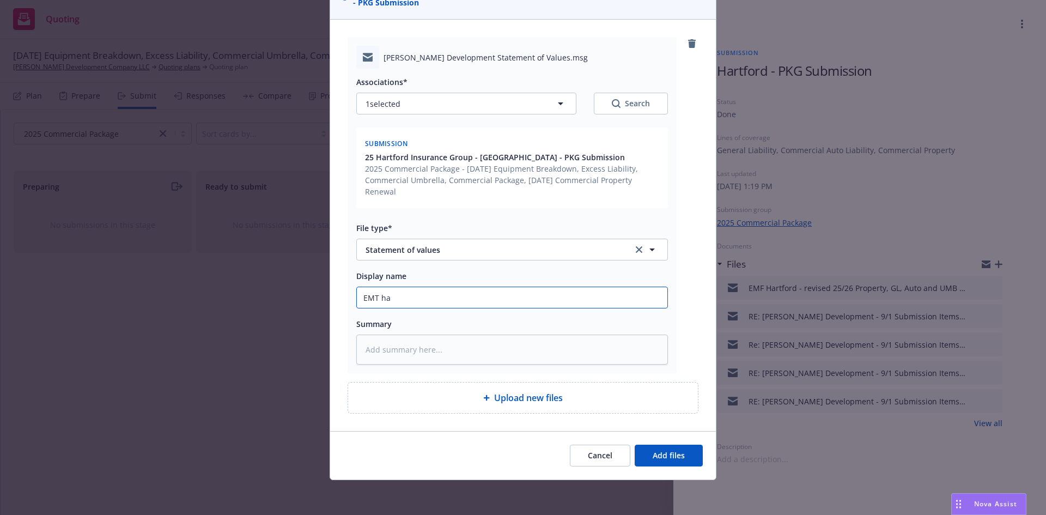
type input "EMT har"
type textarea "x"
type input "EMT [PERSON_NAME]"
type textarea "x"
type input "EMT hartf"
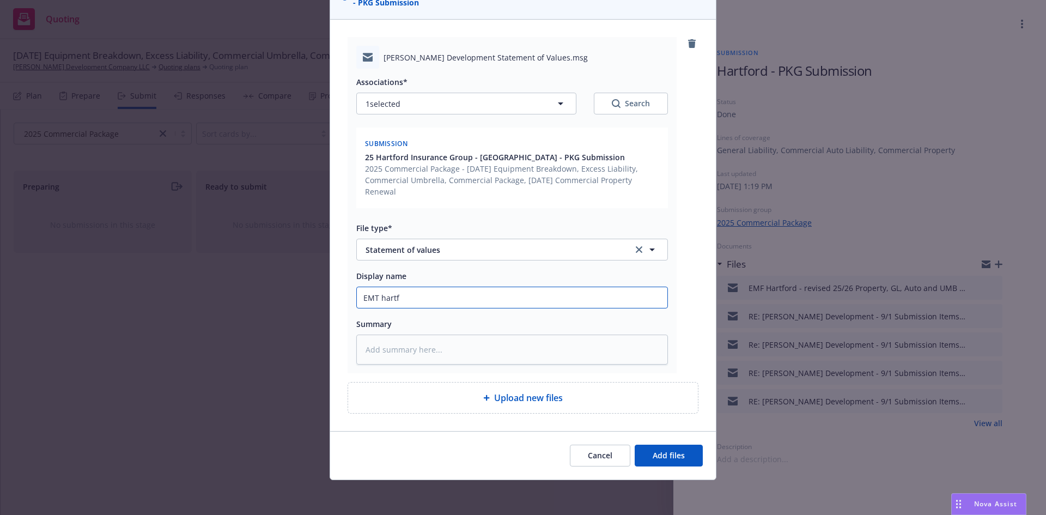
type textarea "x"
type input "EMT hartfo"
type textarea "x"
type input "EMT hartfor"
type textarea "x"
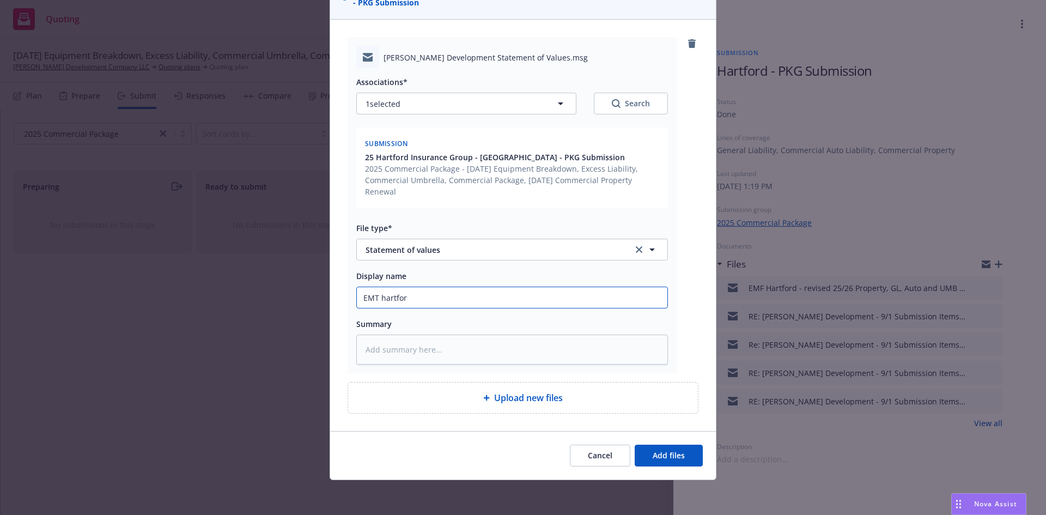
type input "EMT [GEOGRAPHIC_DATA]"
type textarea "x"
type input "EMT [GEOGRAPHIC_DATA]"
type textarea "x"
type input "EMT [GEOGRAPHIC_DATA] -"
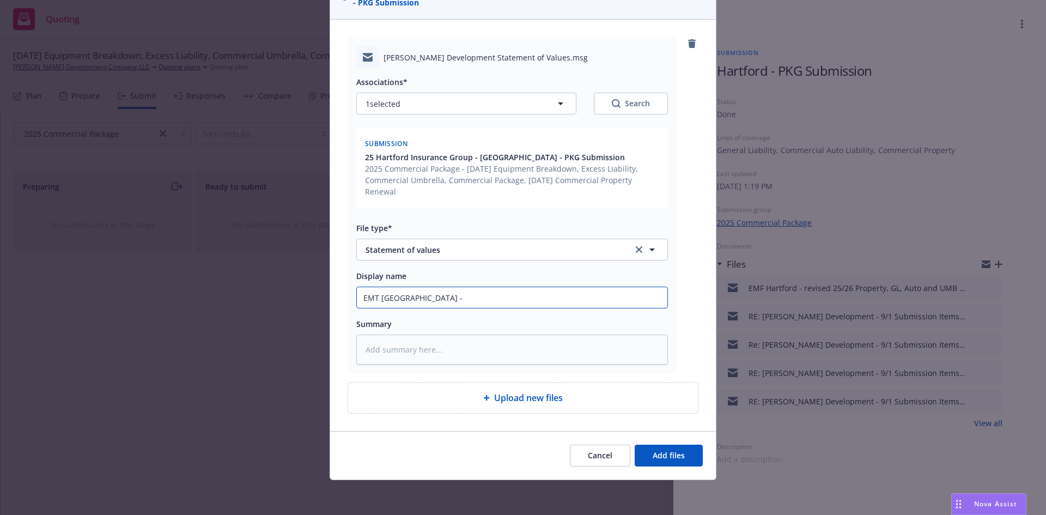
type textarea "x"
type input "EMT [GEOGRAPHIC_DATA] -"
type textarea "x"
type input "EMT hartford - 2"
type textarea "x"
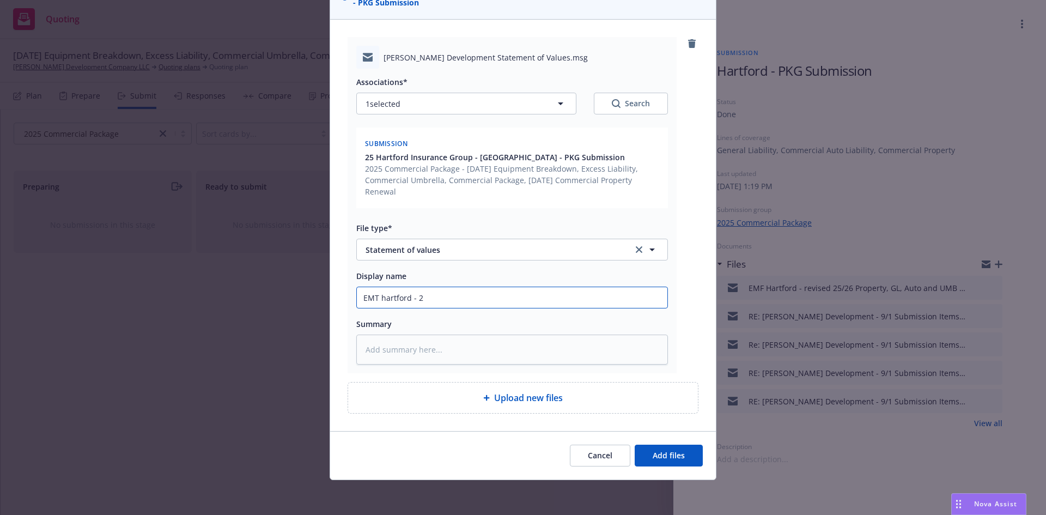
type input "EMT hartford - 25"
type textarea "x"
type input "EMT hartford - 25/"
type textarea "x"
type input "EMT hartford - 25/2"
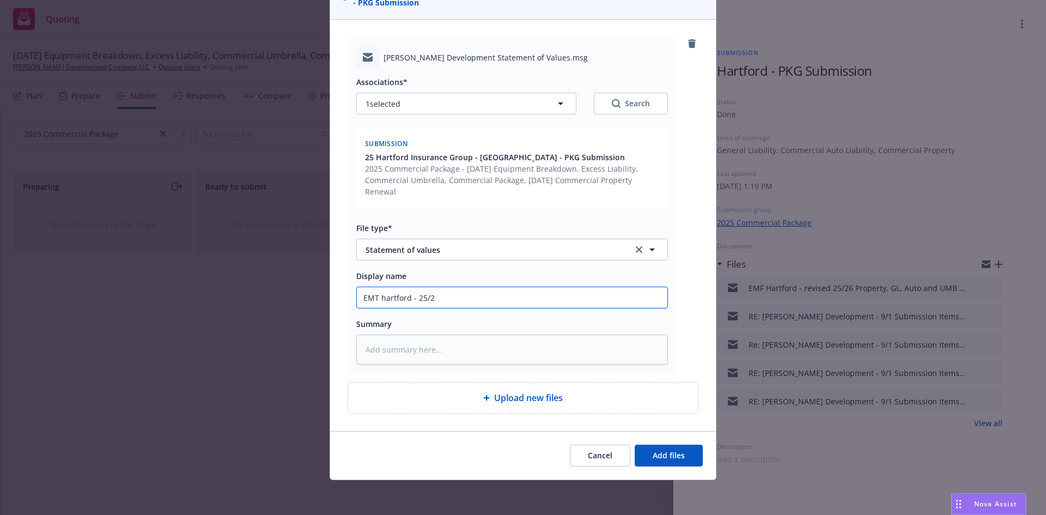
type textarea "x"
type input "EMT hartford - 25/26"
type textarea "x"
type input "EMT hartford - 25/26"
type textarea "x"
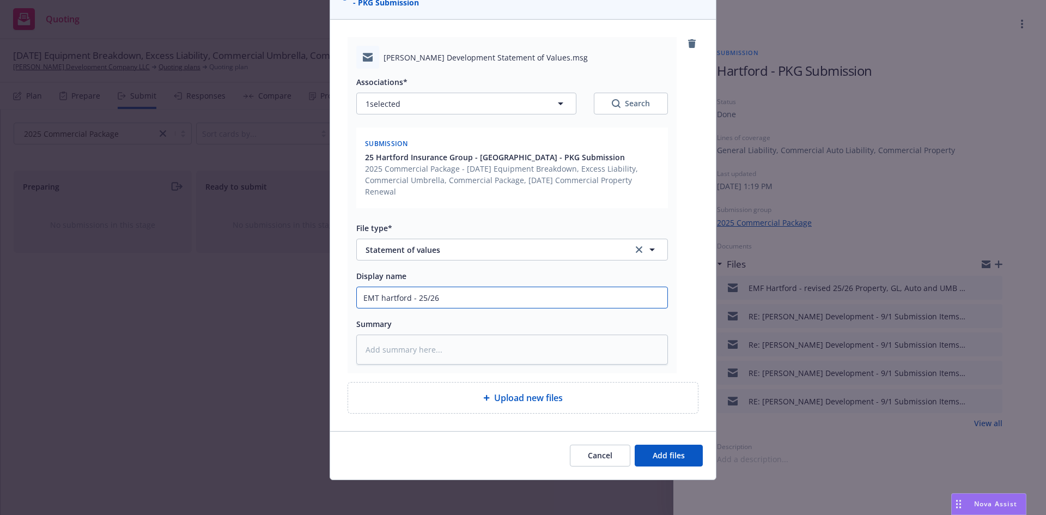
type input "EMT hartford - 25/26 f"
type textarea "x"
type input "EMT hartford - 25/26 fi"
type textarea "x"
type input "EMT hartford - 25/26 fin"
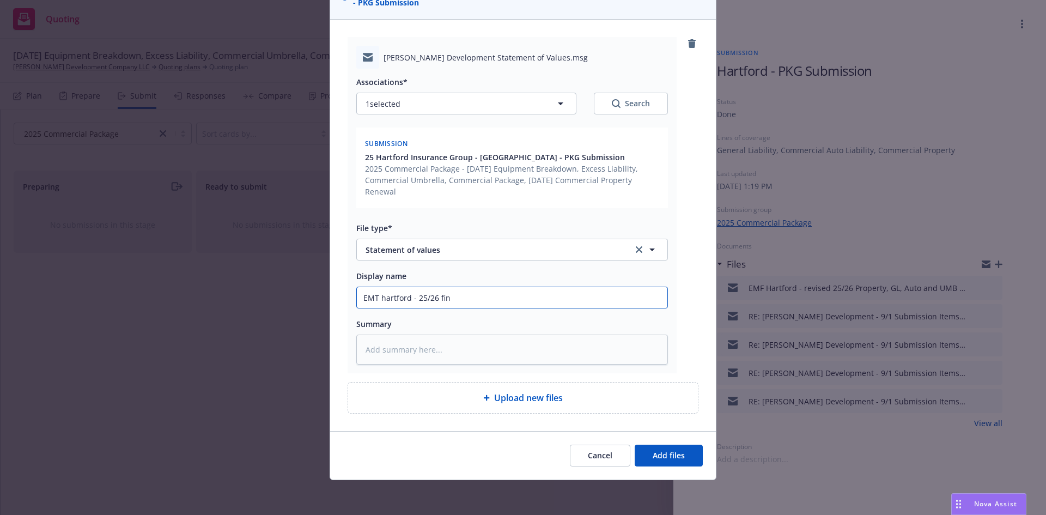
type textarea "x"
type input "EMT hartford - 25/26 fina"
type textarea "x"
type input "EMT hartford - 25/26 final"
type textarea "x"
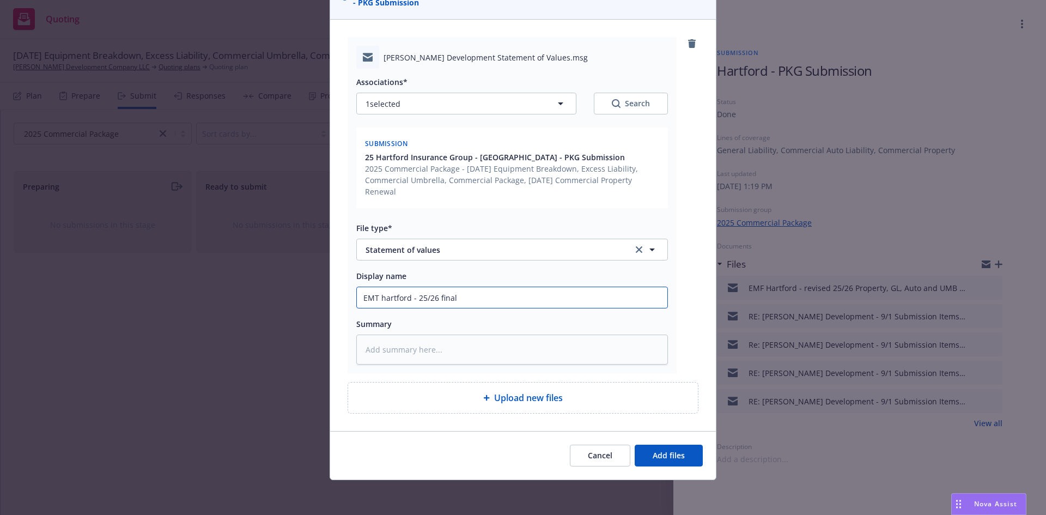
type input "EMT hartford - 25/26 final"
type textarea "x"
type input "EMT hartford - 25/26 final S"
type textarea "x"
type input "EMT hartford - 25/26 final SO"
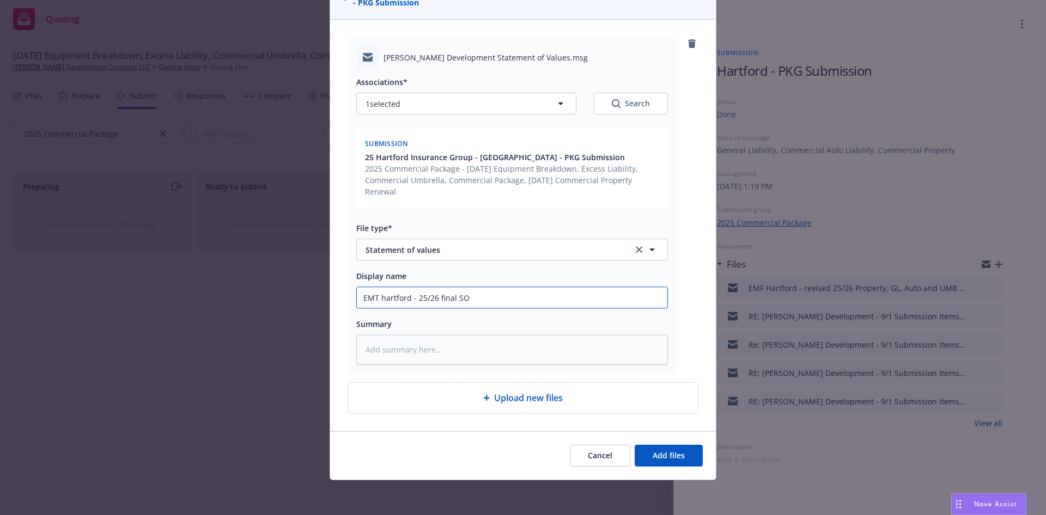
type textarea "x"
type input "EMT hartford - 25/26 final SOV"
type textarea "x"
type input "EMT hartford - 25/26 final SOV"
type textarea "x"
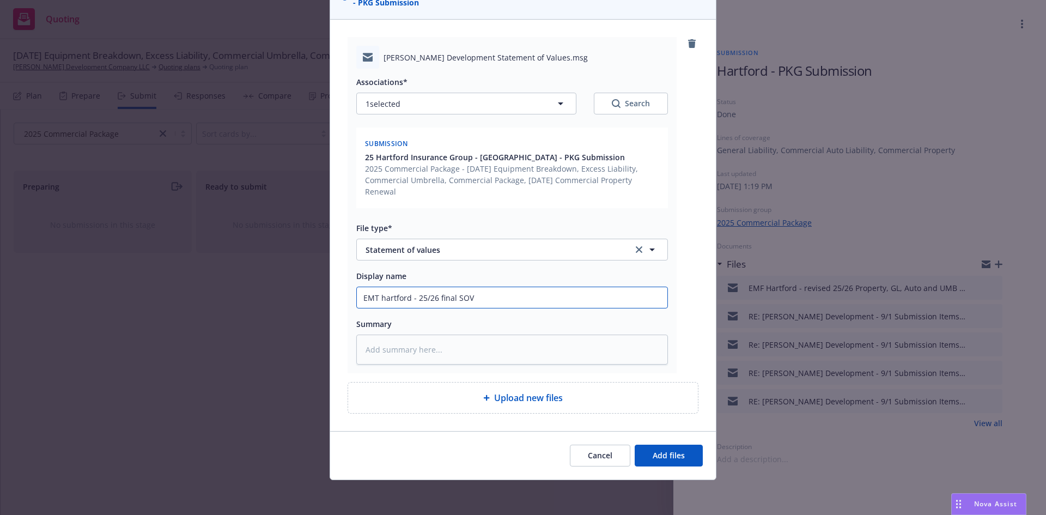
type input "EMT hartford - 25/26 final SOV f"
type textarea "x"
type input "EMT hartford - 25/26 final SOV for"
type textarea "x"
type input "EMT hartford - 25/26 final SOV for"
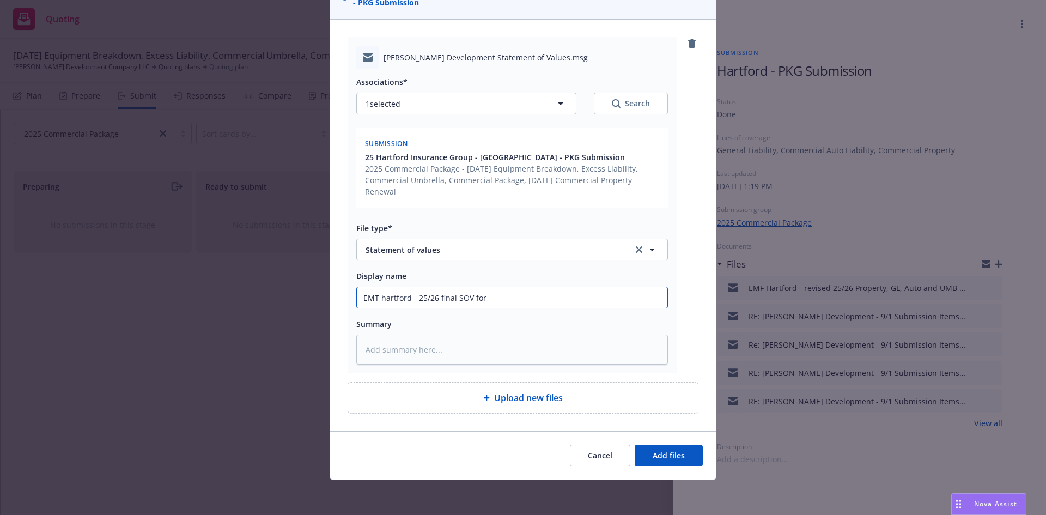
type textarea "x"
type input "EMT hartford - 25/26 final SOV for P"
type textarea "x"
type input "EMT hartford - 25/26 final SOV for Pro"
type textarea "x"
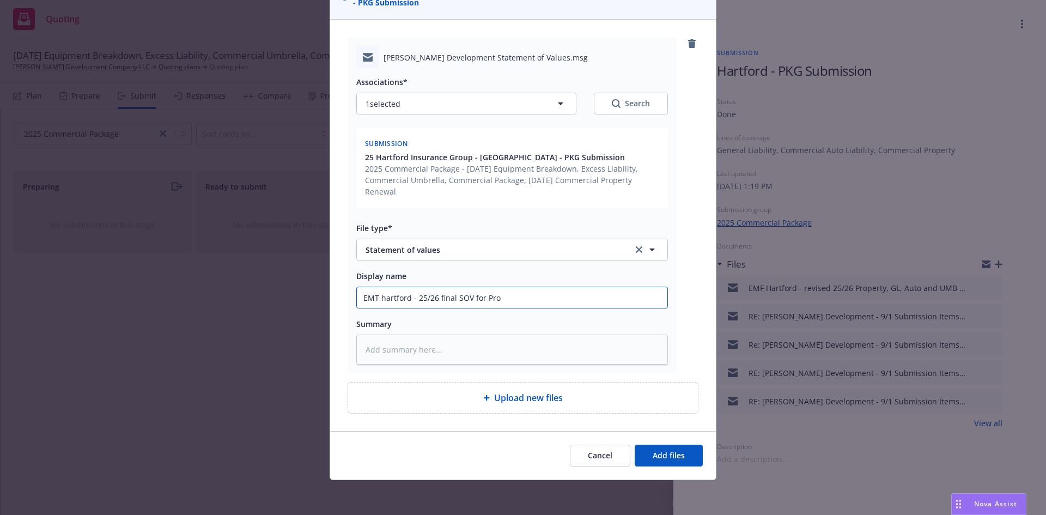
type input "EMT hartford - 25/26 final SOV for Prop"
type textarea "x"
type input "EMT hartford - 25/26 final SOV for Prope"
type textarea "x"
type input "EMT hartford - 25/26 final SOV for Proper"
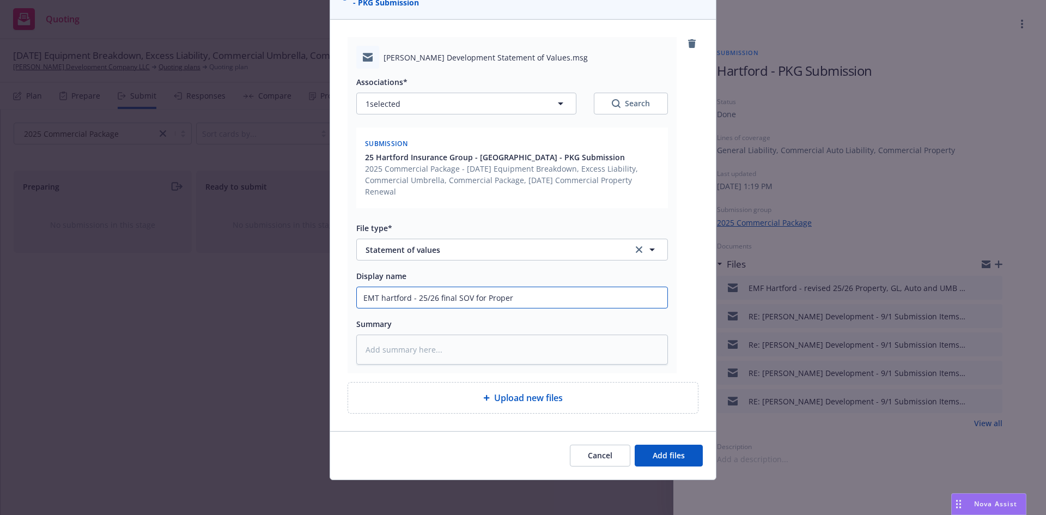
type textarea "x"
type input "EMT hartford - 25/26 final SOV for Propert"
type textarea "x"
type input "EMT hartford - 25/26 final SOV for Property"
type textarea "x"
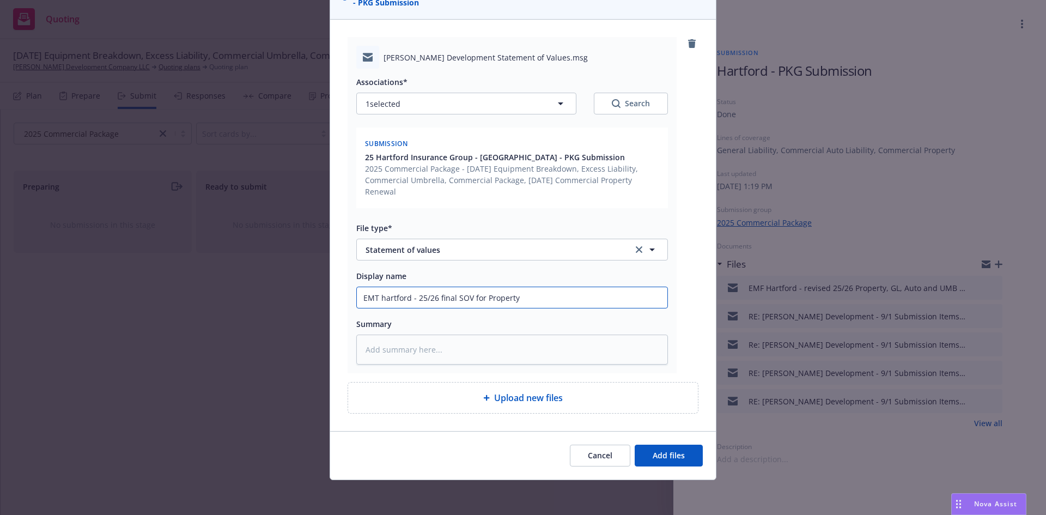
type input "EMT hartford - 25/26 final SOV for Propert"
type textarea "x"
type input "EMT hartford - 25/26 final SOV for Proper"
type textarea "x"
type input "EMT hartford - 25/26 final SOV for Prope"
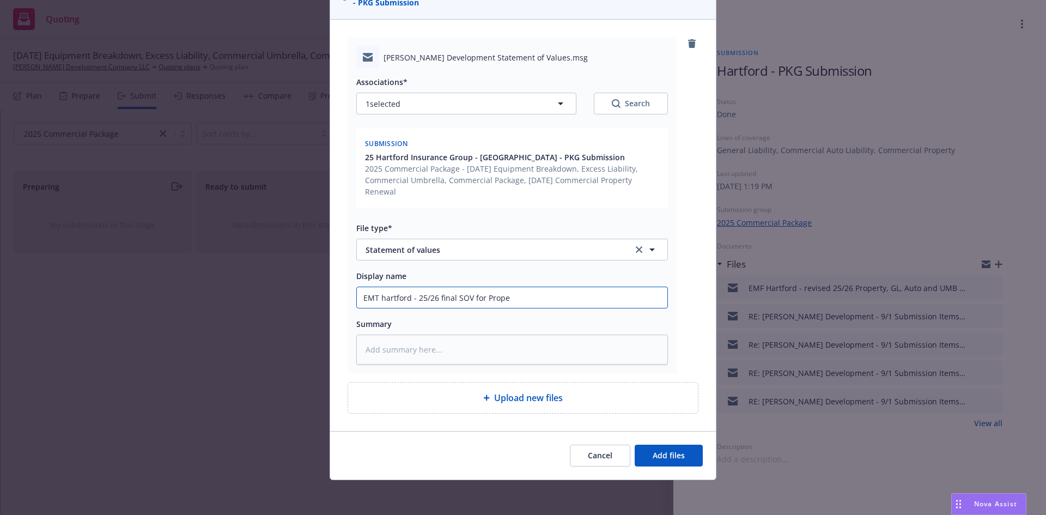
type textarea "x"
type input "EMT hartford - 25/26 final SOV for Prop"
type textarea "x"
type input "EMT hartford - 25/26 final SOV for Pro"
type textarea "x"
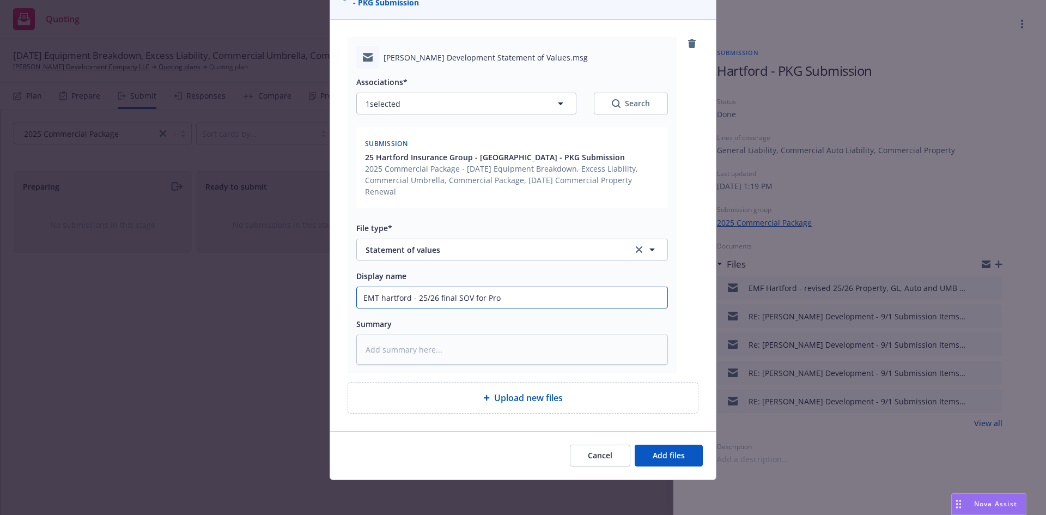
type input "EMT hartford - 25/26 final SOV for Pr"
type textarea "x"
type input "EMT hartford - 25/26 final SOV for P"
type textarea "x"
type input "EMT hartford - 25/26 final SOV for"
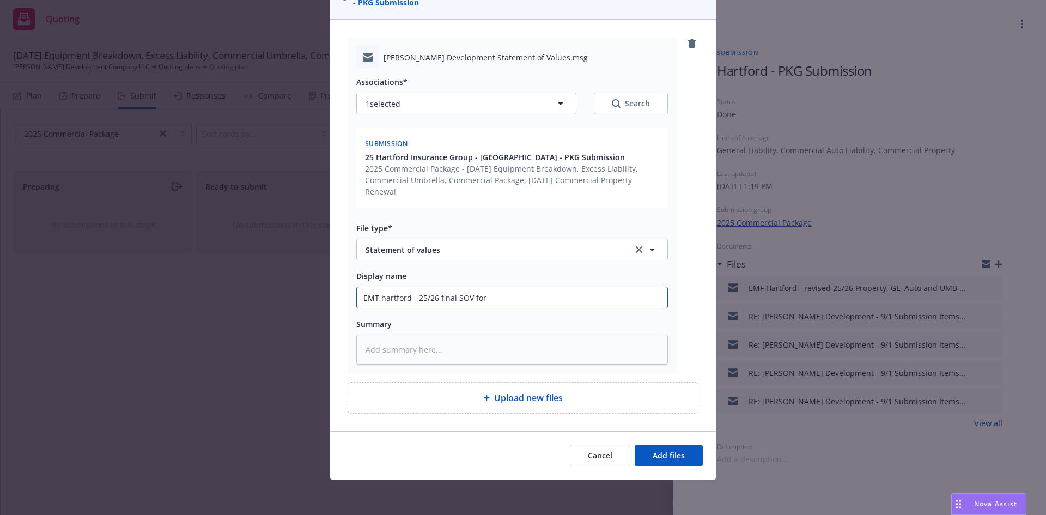
type textarea "x"
type input "EMT hartford - 25/26 final SOV for"
type textarea "x"
type input "EMT hartford - 25/26 final SOV fo"
type textarea "x"
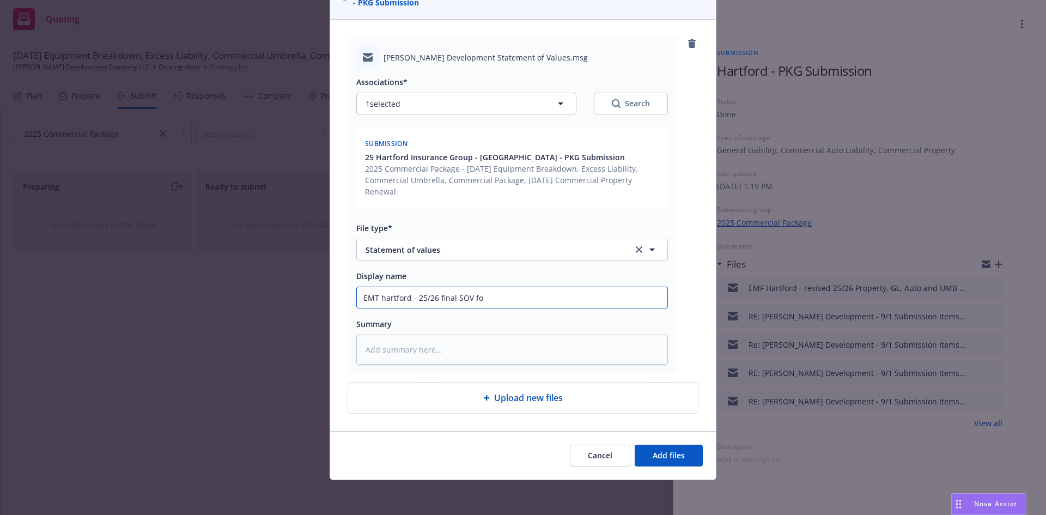
type input "EMT hartford - 25/26 final SOV f"
type textarea "x"
type input "EMT hartford - 25/26 final SOV"
click at [465, 343] on textarea at bounding box center [512, 349] width 312 height 30
type textarea "x"
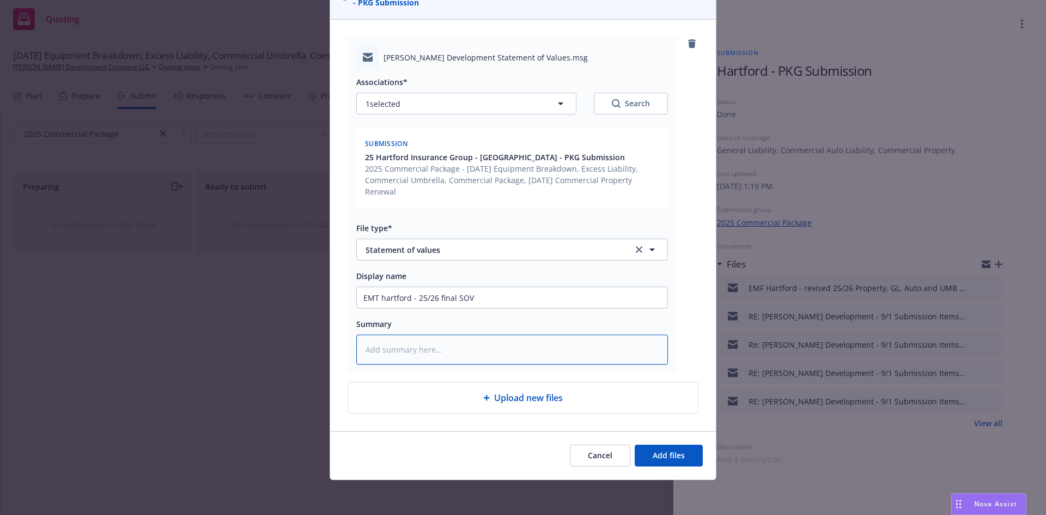
type textarea "2"
type textarea "x"
type textarea "25"
type textarea "x"
type textarea "25/"
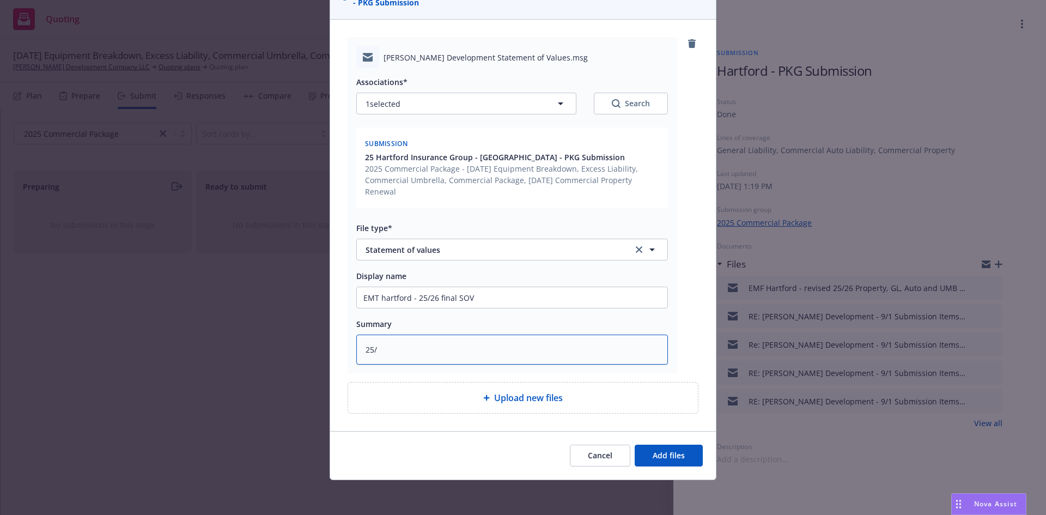
type textarea "x"
type textarea "25/2"
type textarea "x"
type textarea "25/26"
type textarea "x"
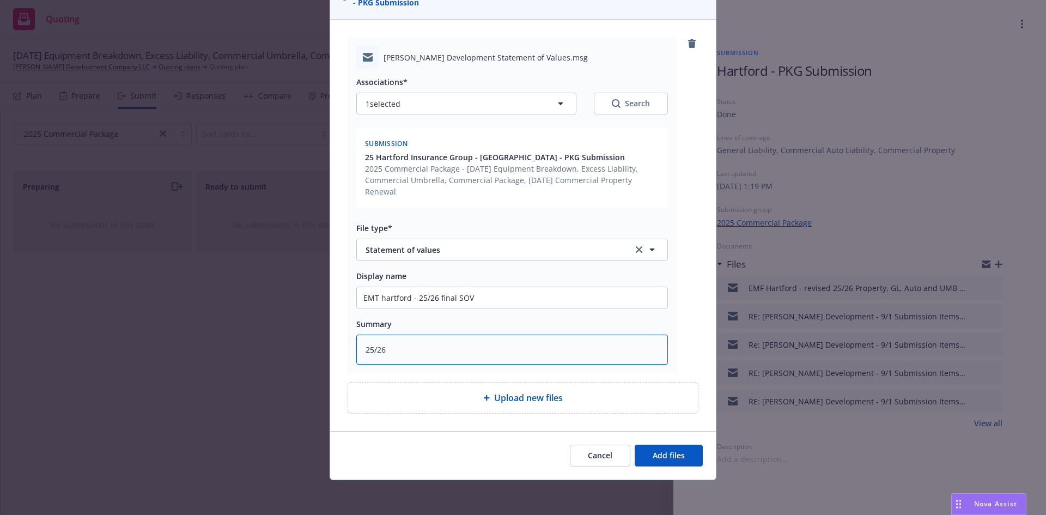
type textarea "25/26"
type textarea "x"
type textarea "25/26 f"
type textarea "x"
type textarea "25/26 fi"
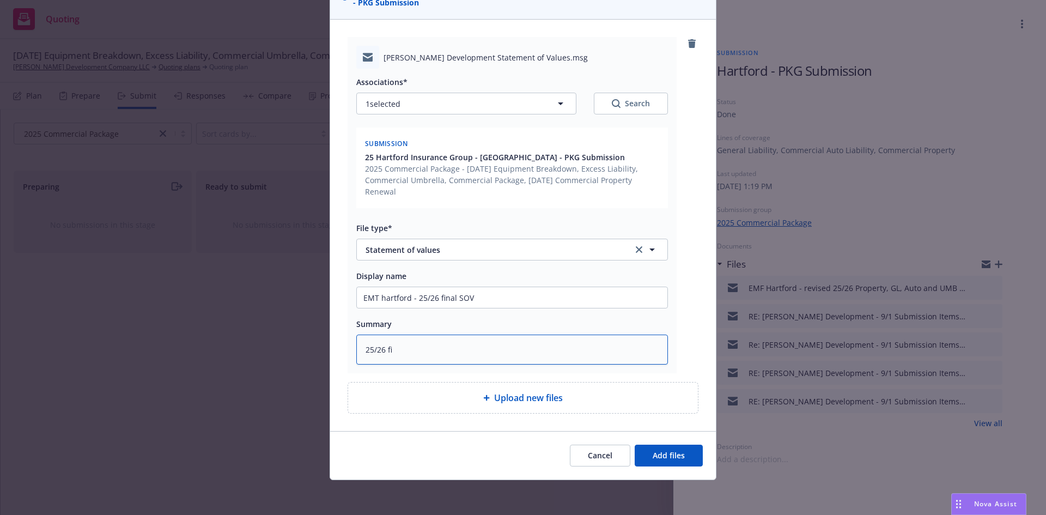
type textarea "x"
type textarea "25/26 fin"
type textarea "x"
type textarea "25/26 fina"
type textarea "x"
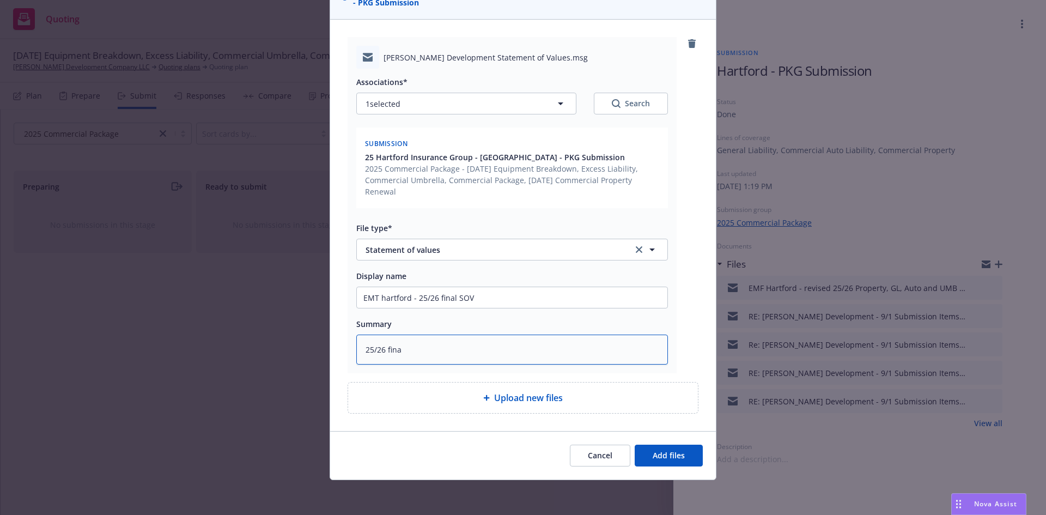
type textarea "25/26 final"
type textarea "x"
type textarea "25/26 final"
type textarea "x"
type textarea "25/26 final A"
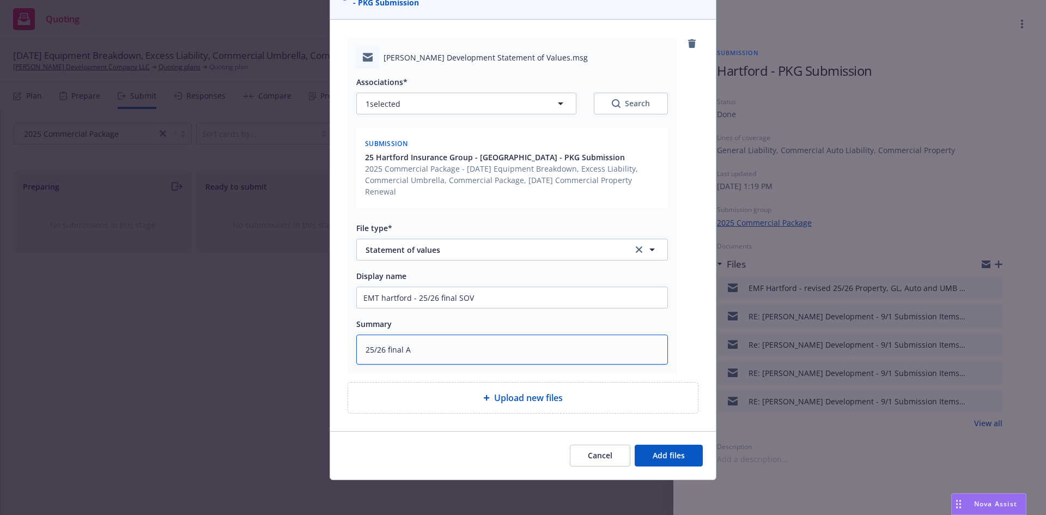
type textarea "x"
type textarea "25/26 final AH"
type textarea "x"
type textarea "25/26 final A"
type textarea "x"
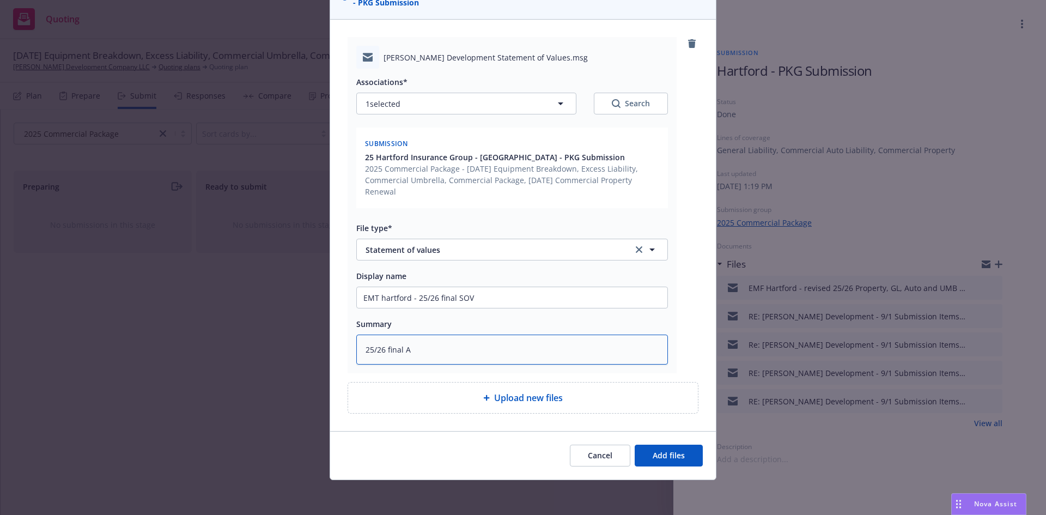
type textarea "25/26 final"
type textarea "x"
type textarea "25/26 final H"
type textarea "x"
type textarea "25/26 final Ha"
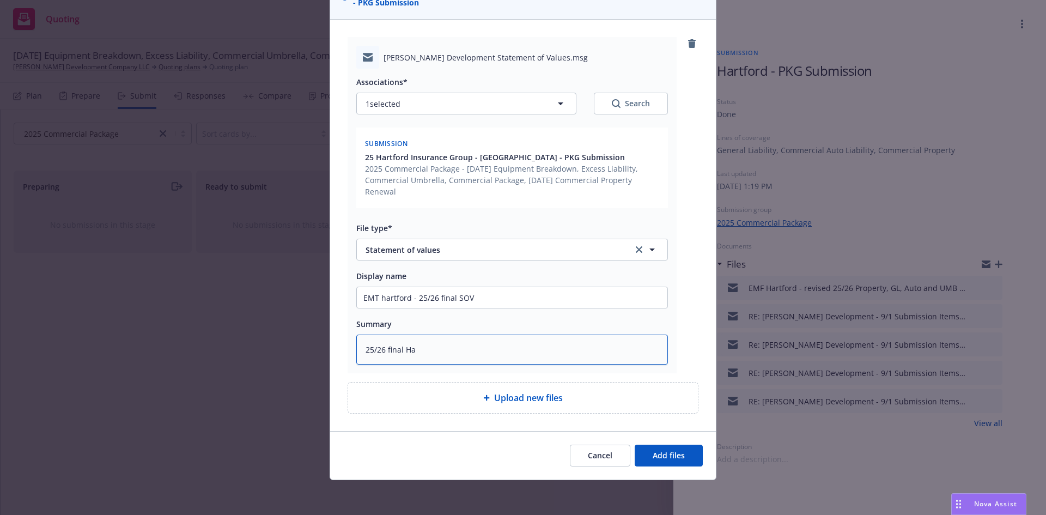
type textarea "x"
type textarea "25/26 final Har"
type textarea "x"
type textarea "25/26 final [PERSON_NAME]"
type textarea "x"
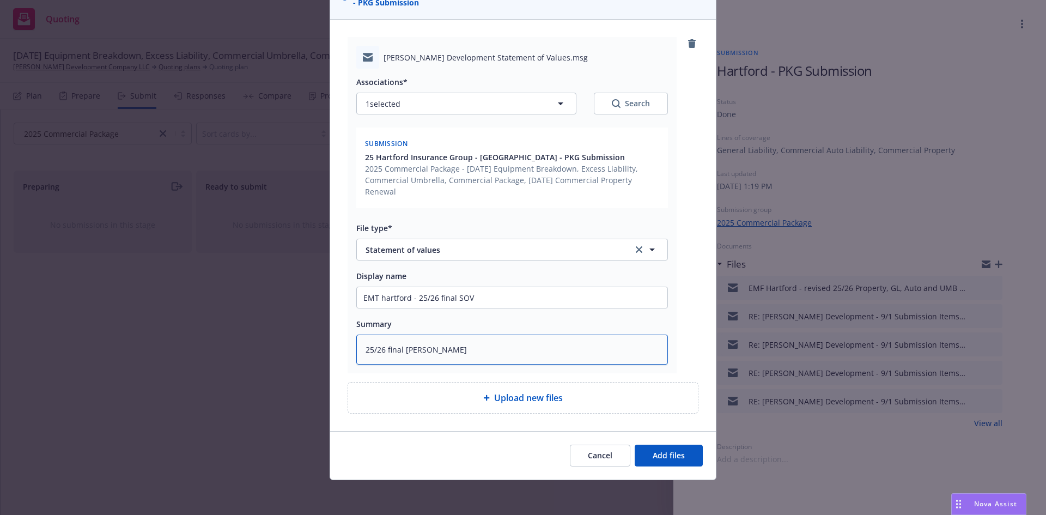
type textarea "25/26 final Hartf"
type textarea "x"
type textarea "25/26 final Hartfo"
type textarea "x"
type textarea "25/26 final Hartfor"
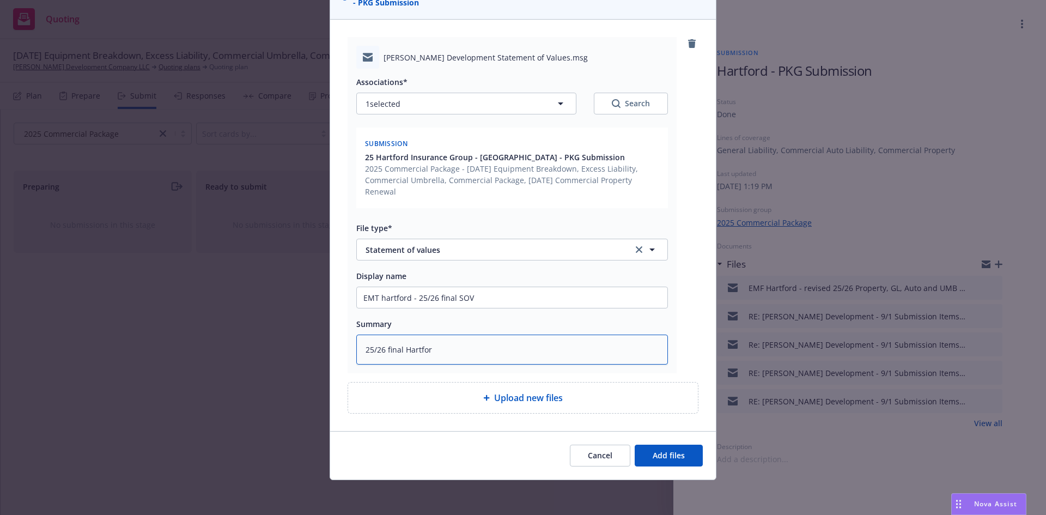
type textarea "x"
type textarea "25/26 final [GEOGRAPHIC_DATA]"
type textarea "x"
type textarea "25/26 final [GEOGRAPHIC_DATA]"
type textarea "x"
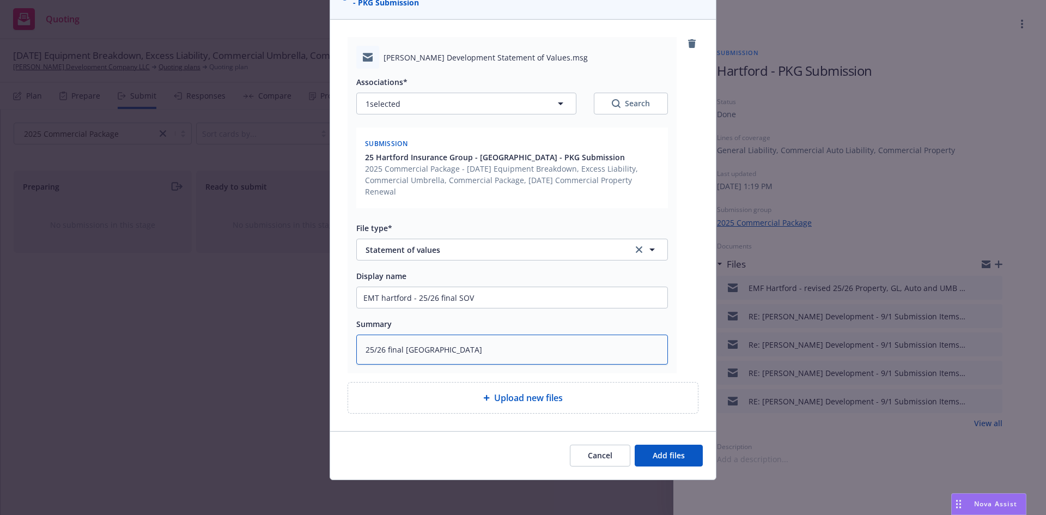
type textarea "25/26 final Hartford S"
type textarea "x"
type textarea "25/26 final Hartford SO"
type textarea "x"
type textarea "25/26 final Hartford SOV"
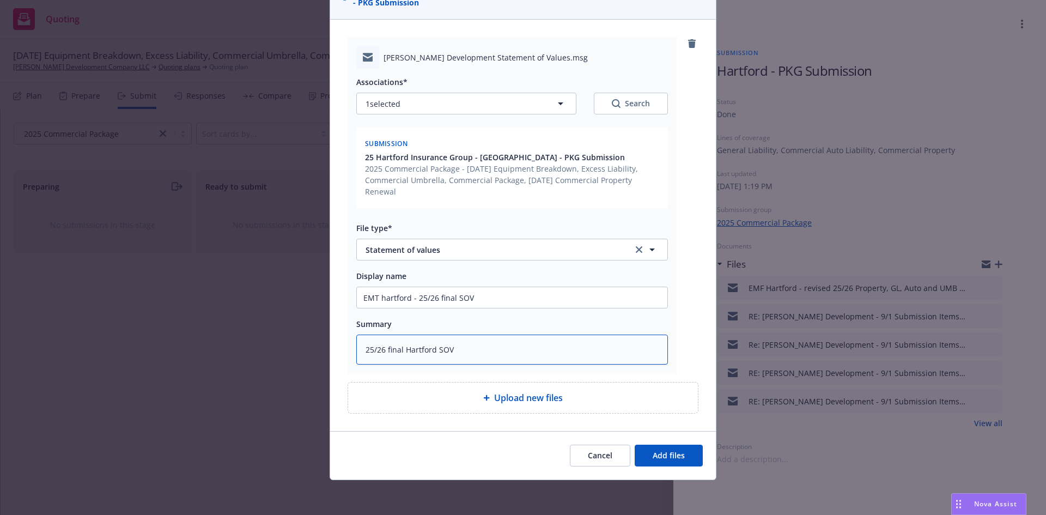
type textarea "x"
type textarea "25/26 final Hartford SOV"
type textarea "x"
type textarea "25/26 final Hartford SOV -"
type textarea "x"
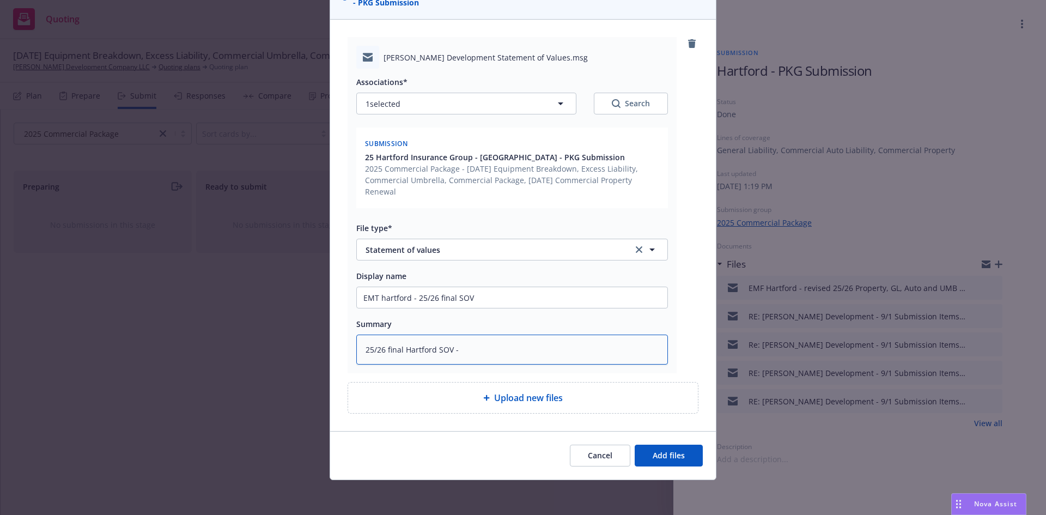
type textarea "25/26 final Hartford SOV -"
paste textarea "Statement of Values which excludes 11th St [PERSON_NAME] building and Rental In…"
type textarea "x"
type textarea "25/26 final Hartford SOV - Statement of Values which excludes 11th St [PERSON_N…"
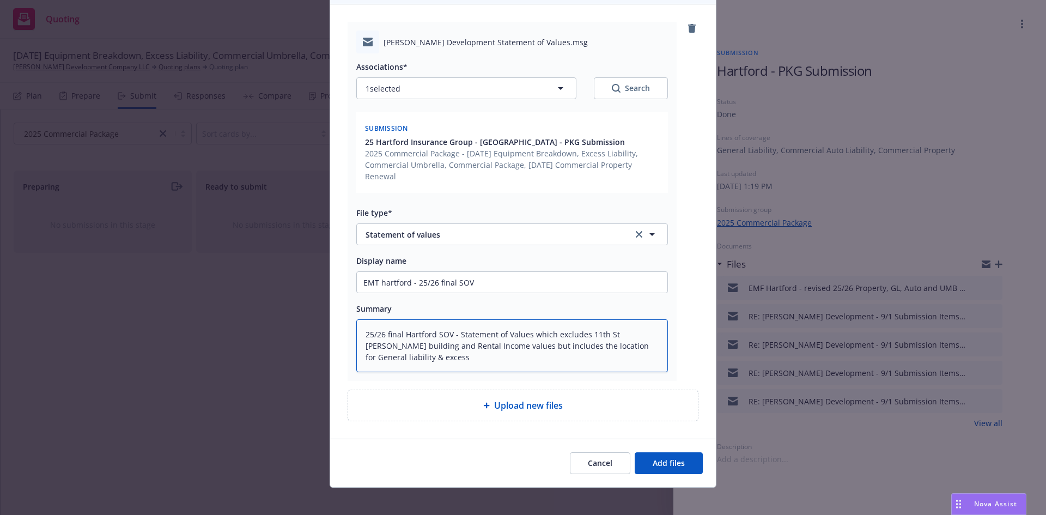
scroll to position [125, 0]
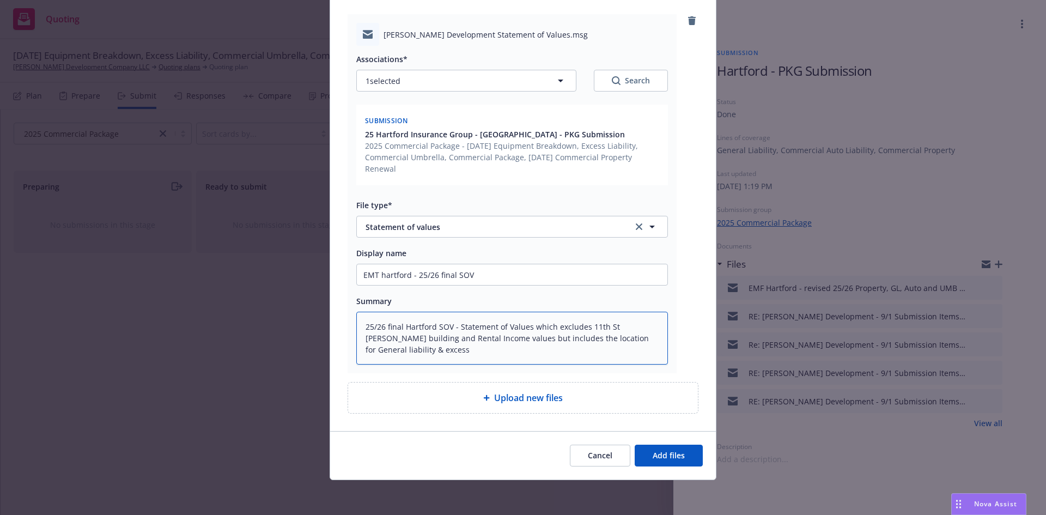
drag, startPoint x: 448, startPoint y: 324, endPoint x: 349, endPoint y: 327, distance: 99.2
click at [349, 327] on div "[PERSON_NAME] Development Statement of Values.msg Associations* 1 selected Sear…" at bounding box center [512, 193] width 329 height 359
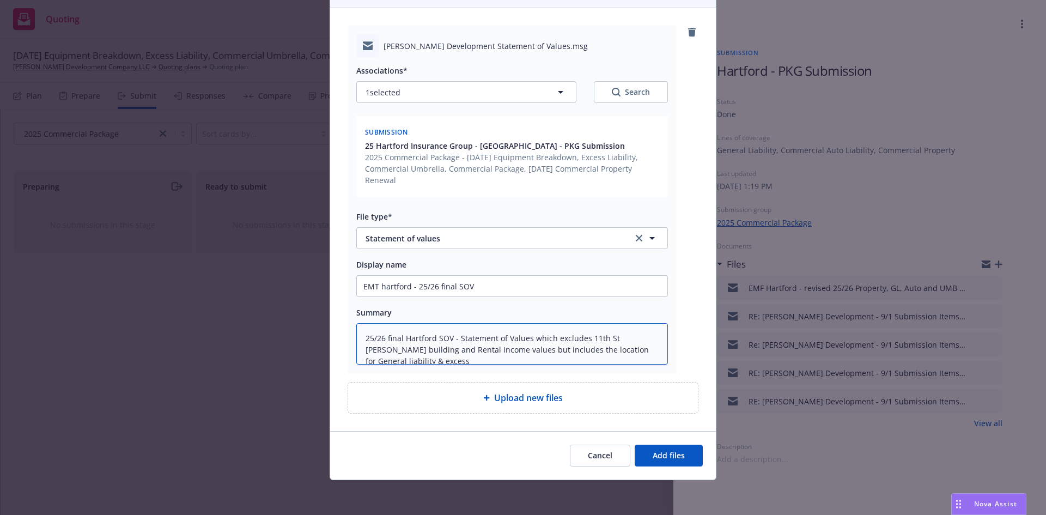
type textarea "x"
type textarea "E - Statement of Values which excludes 11th St [PERSON_NAME] building and Renta…"
type textarea "x"
type textarea "EM - Statement of Values which excludes 11th St [PERSON_NAME] building and Rent…"
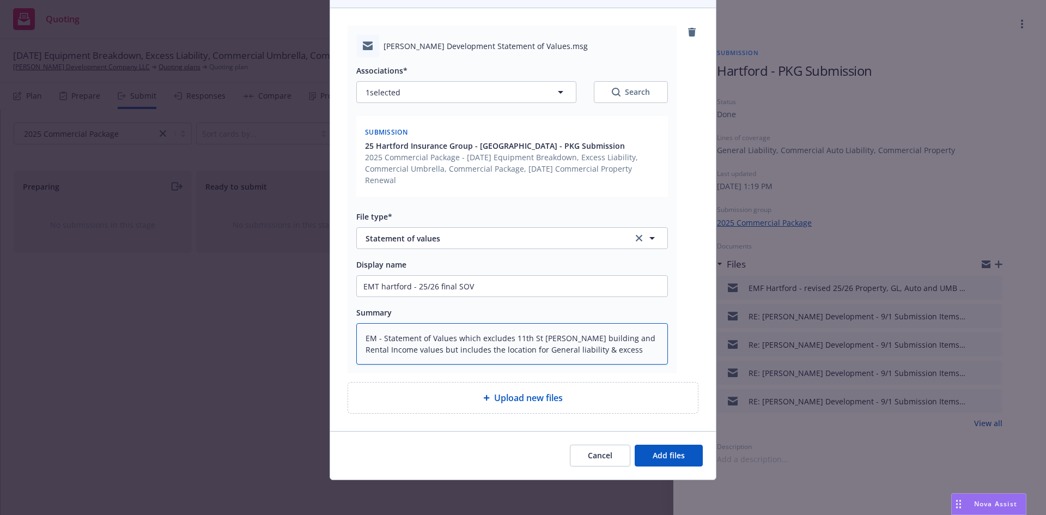
type textarea "x"
type textarea "EMT - Statement of Values which excludes [GEOGRAPHIC_DATA][PERSON_NAME] and Ren…"
type textarea "x"
type textarea "EMT - Statement of Values which excludes [GEOGRAPHIC_DATA][PERSON_NAME] and Ren…"
type textarea "x"
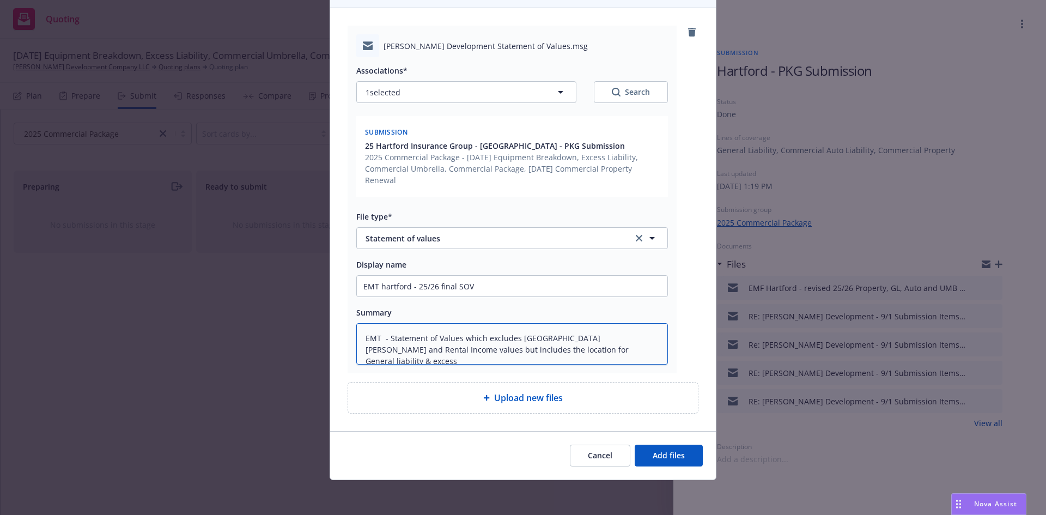
type textarea "EMT H - Statement of Values which excludes 11th St [PERSON_NAME] building and R…"
type textarea "x"
type textarea "EMT Ha - Statement of Values which excludes 11th St [PERSON_NAME] building and …"
type textarea "x"
type textarea "EMT Har - Statement of Values which excludes 11th St [PERSON_NAME] building and…"
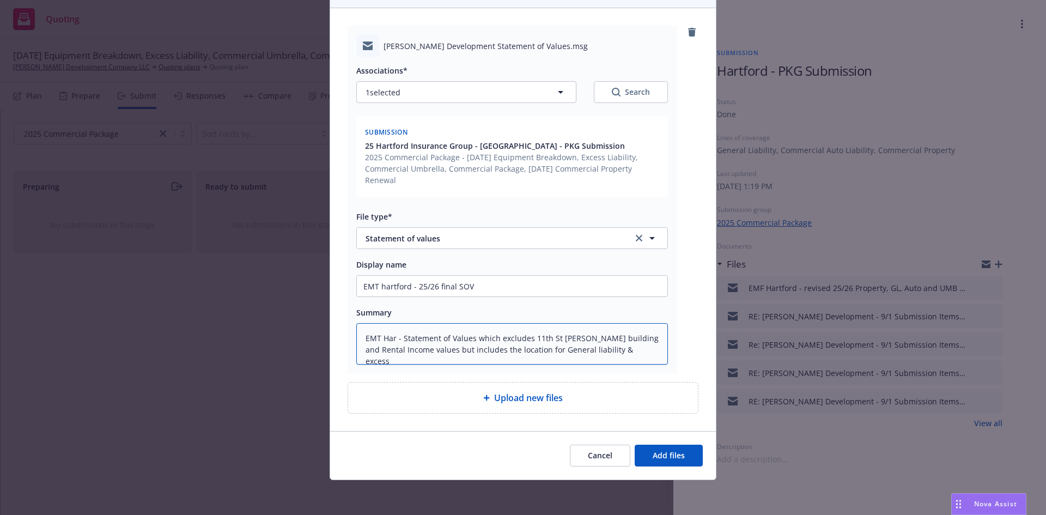
type textarea "x"
type textarea "EMT [PERSON_NAME] - Statement of Values which excludes 11th St [PERSON_NAME] bu…"
type textarea "x"
type textarea "EMT Hartf - Statement of Values which excludes [GEOGRAPHIC_DATA][PERSON_NAME] a…"
type textarea "x"
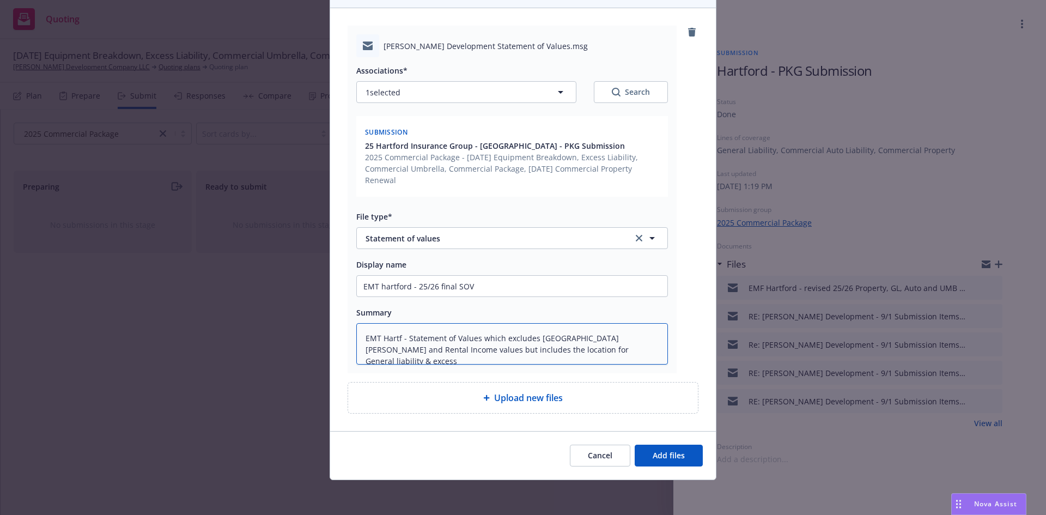
type textarea "EMT Hartfo - Statement of Values which excludes 11th St [PERSON_NAME] building …"
type textarea "x"
type textarea "EMT Hartfor - Statement of Values which excludes [GEOGRAPHIC_DATA][PERSON_NAME]…"
type textarea "x"
type textarea "EMT Hartford - Statement of Values which excludes 11th St [PERSON_NAME] buildin…"
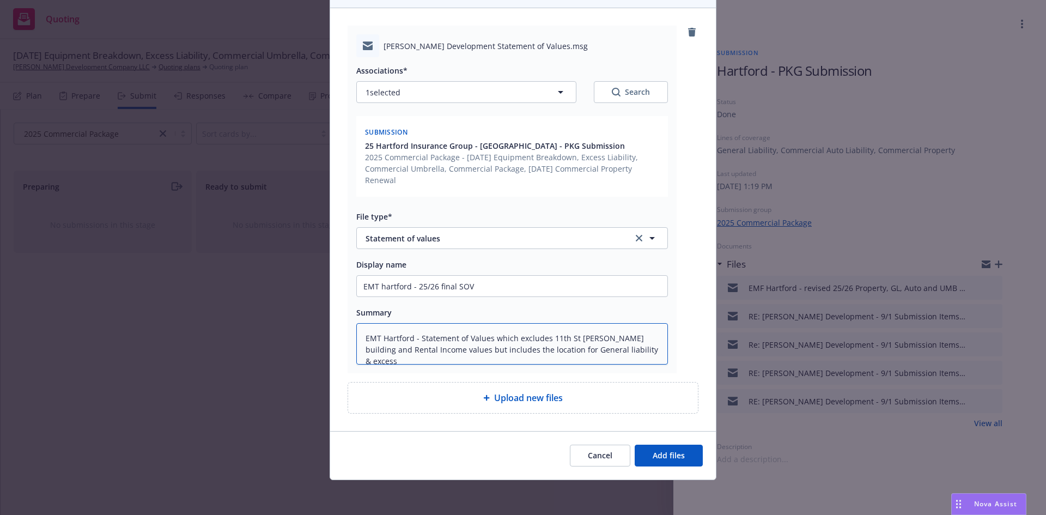
click at [418, 338] on textarea "EMT Hartford - Statement of Values which excludes 11th St [PERSON_NAME] buildin…" at bounding box center [512, 343] width 312 height 41
type textarea "x"
type textarea "EMT Hartford - 2Statement of Values which excludes [GEOGRAPHIC_DATA][PERSON_NAM…"
type textarea "x"
type textarea "EMT [GEOGRAPHIC_DATA] - 25Statement of Values which excludes 11th St [PERSON_NA…"
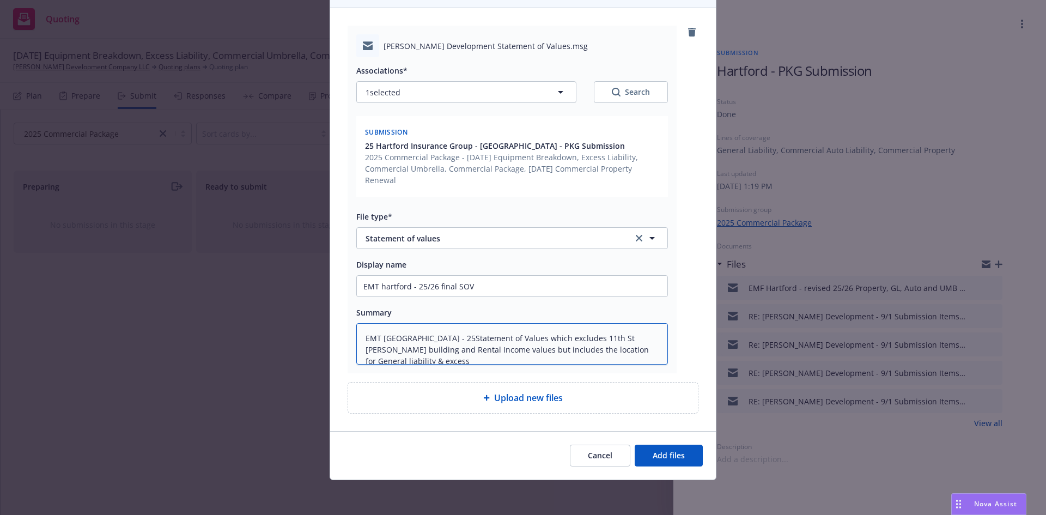
type textarea "x"
click at [672, 458] on span "Add files" at bounding box center [669, 455] width 32 height 10
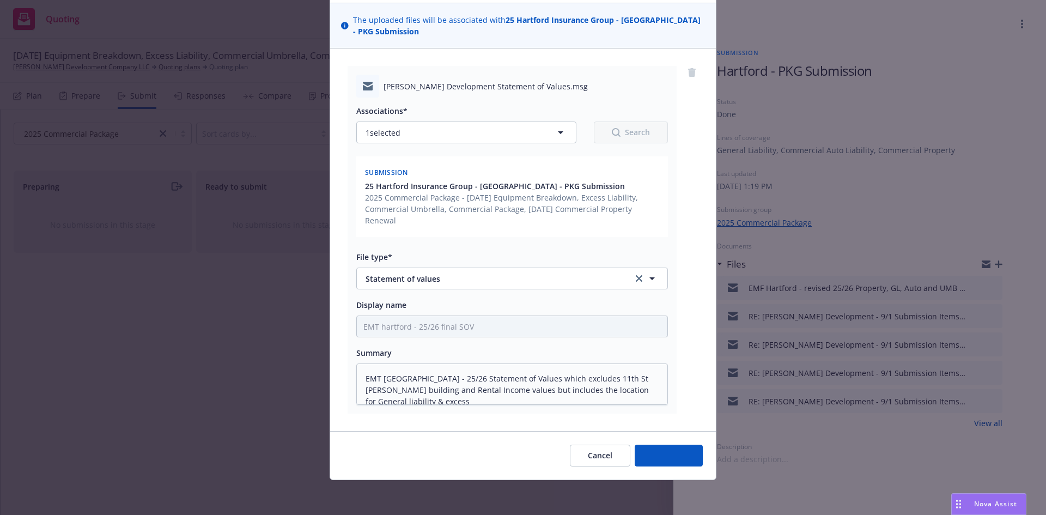
scroll to position [73, 0]
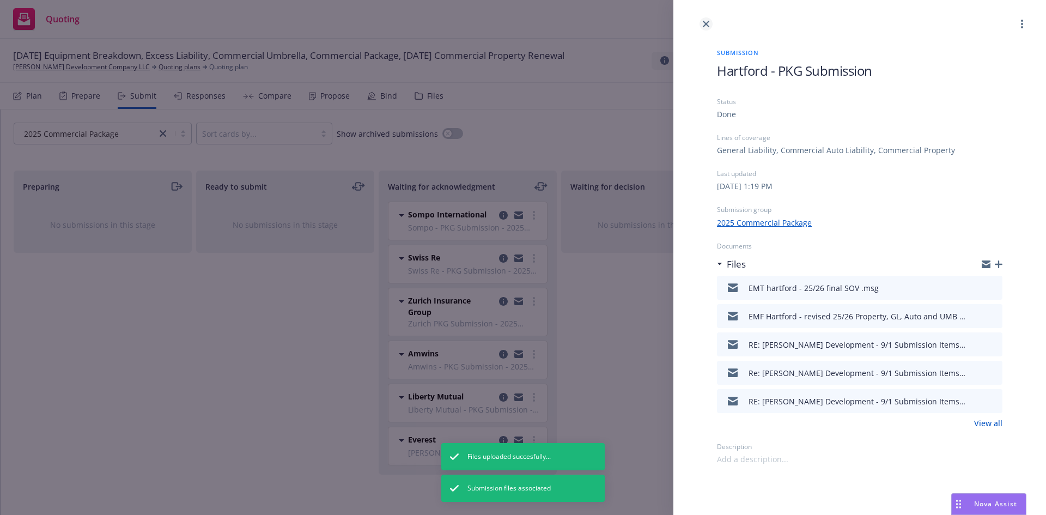
click at [707, 20] on link "close" at bounding box center [705, 23] width 13 height 13
